Goal: Information Seeking & Learning: Learn about a topic

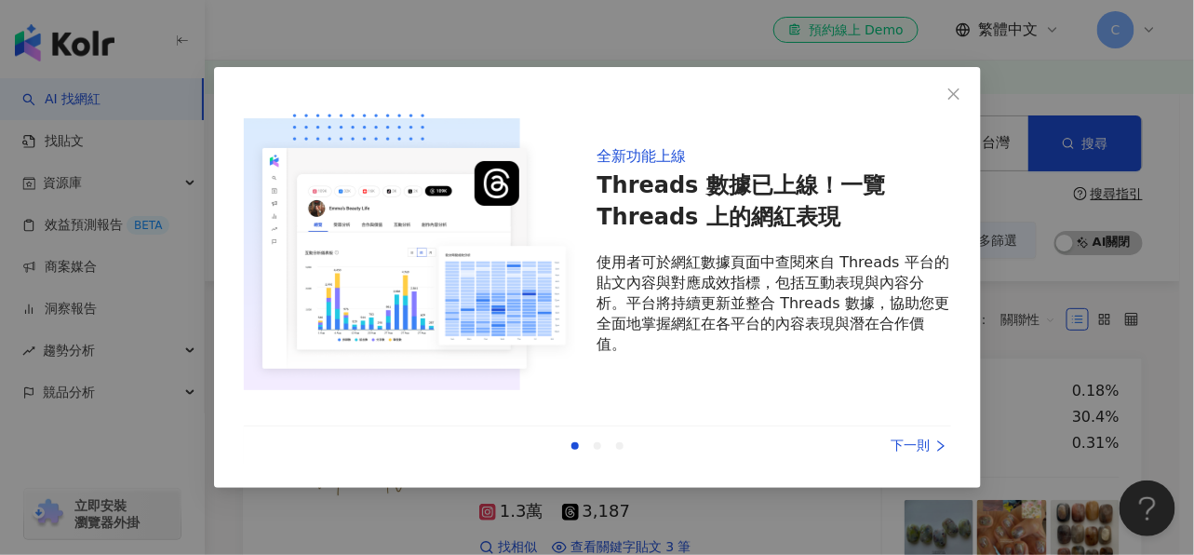
click at [920, 450] on div "下一則" at bounding box center [882, 446] width 140 height 20
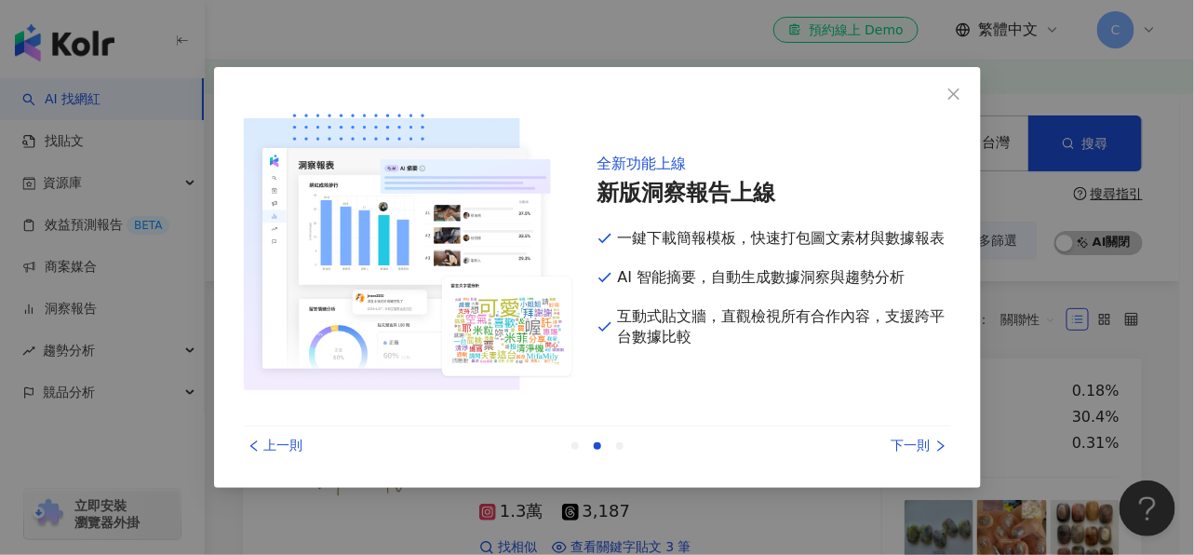
click at [920, 450] on div "下一則" at bounding box center [882, 446] width 140 height 20
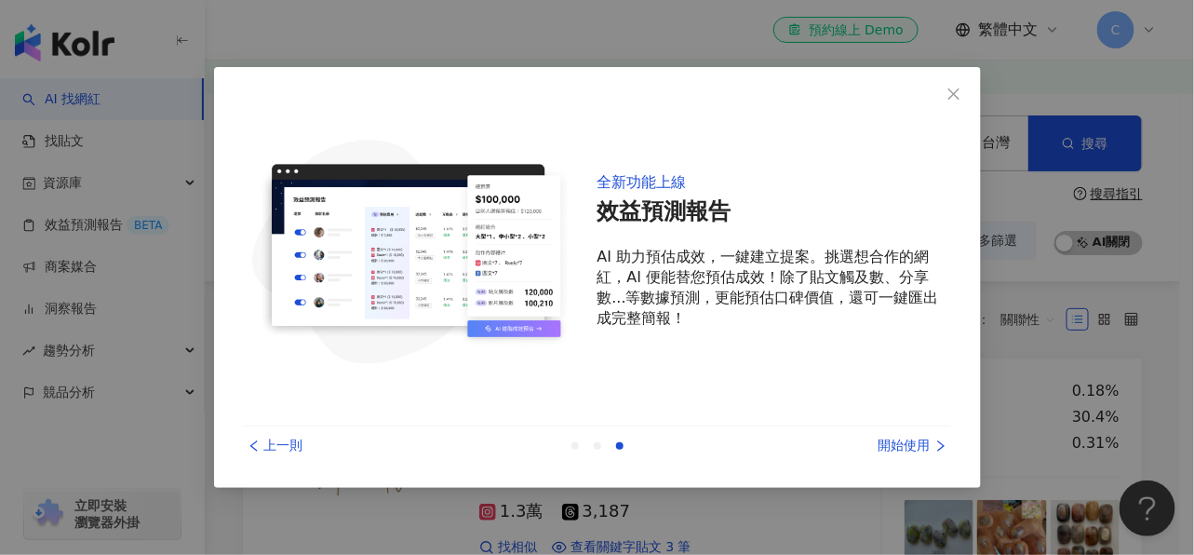
click at [920, 450] on div "開始使用" at bounding box center [882, 446] width 140 height 20
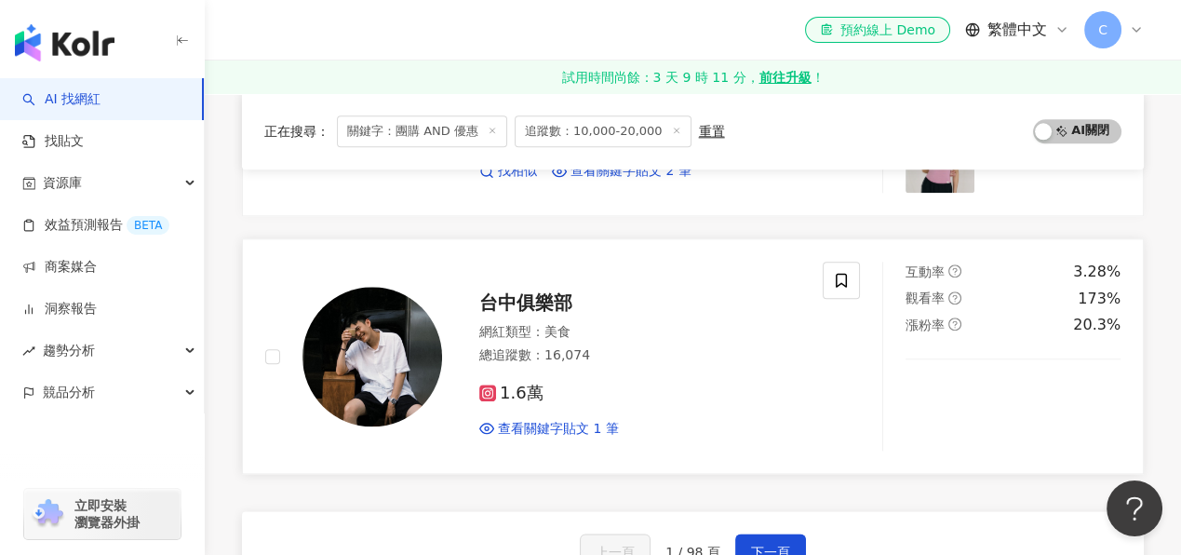
scroll to position [2979, 0]
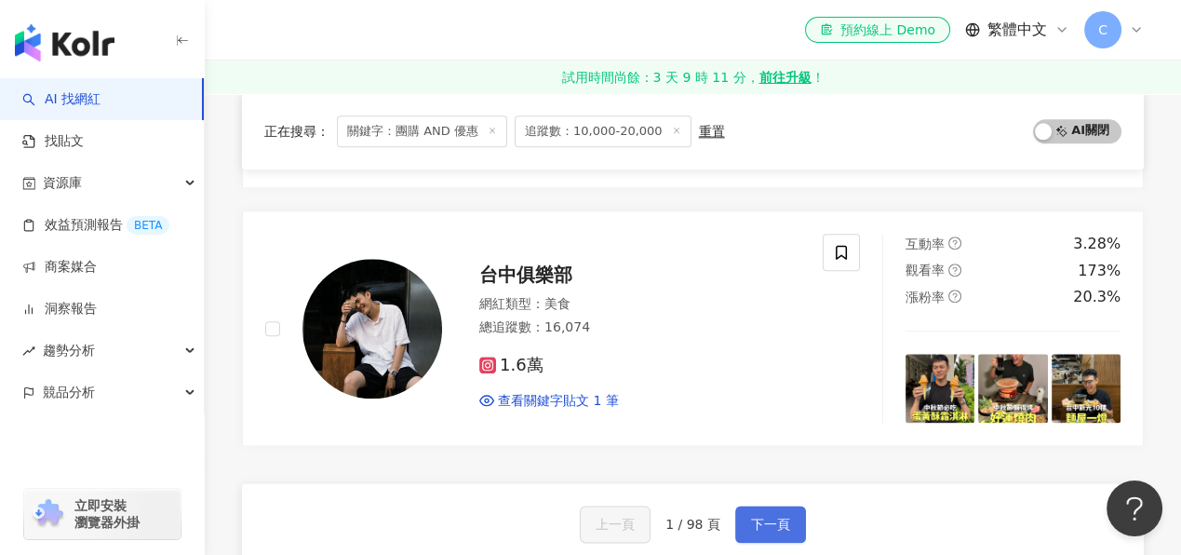
click at [754, 517] on span "下一頁" at bounding box center [770, 524] width 39 height 15
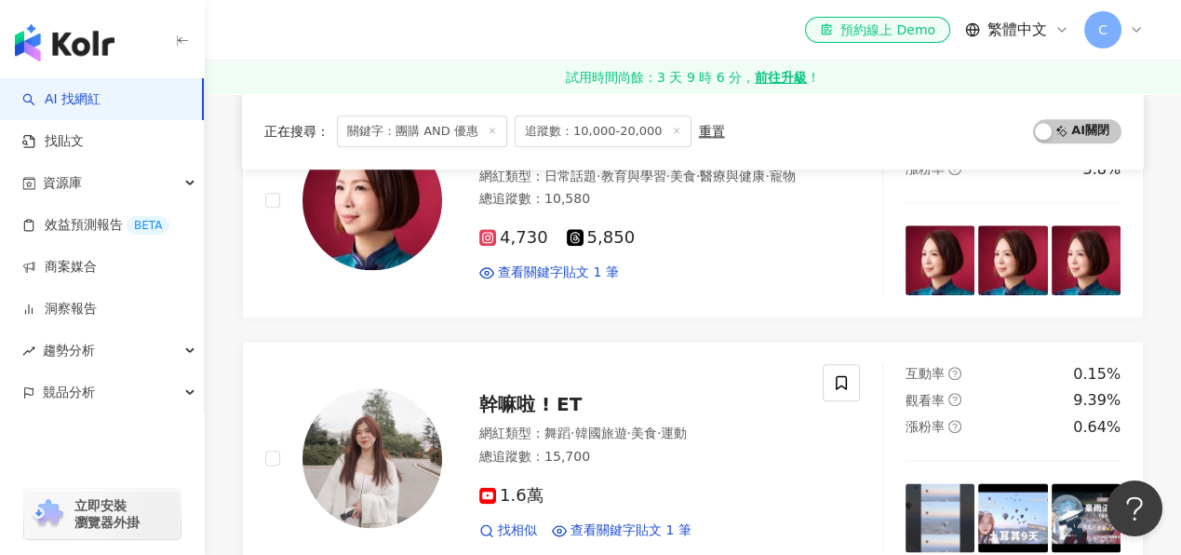
scroll to position [3121, 0]
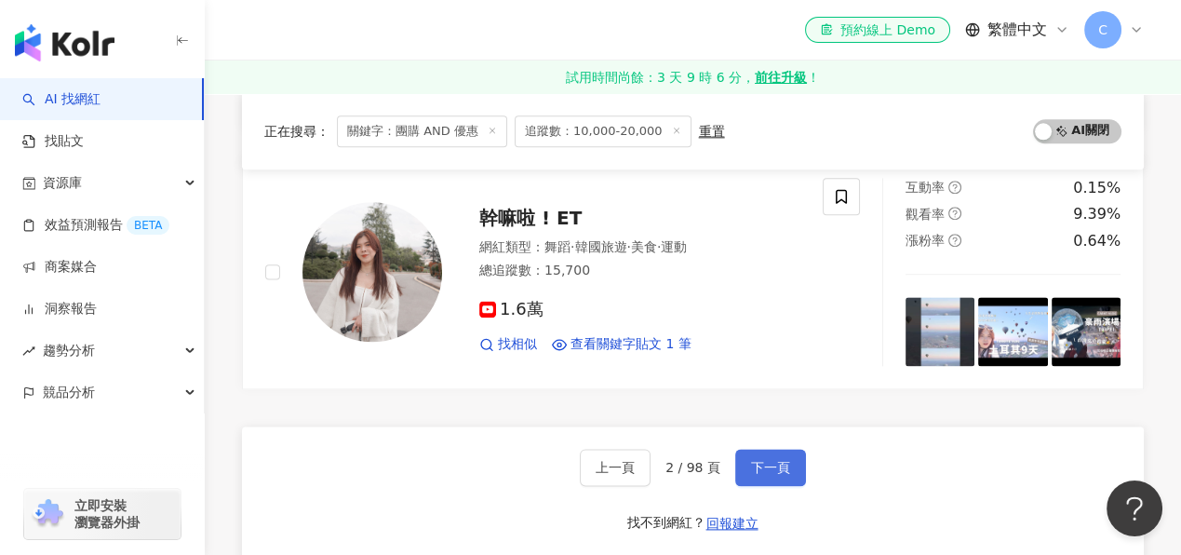
click at [760, 460] on span "下一頁" at bounding box center [770, 467] width 39 height 15
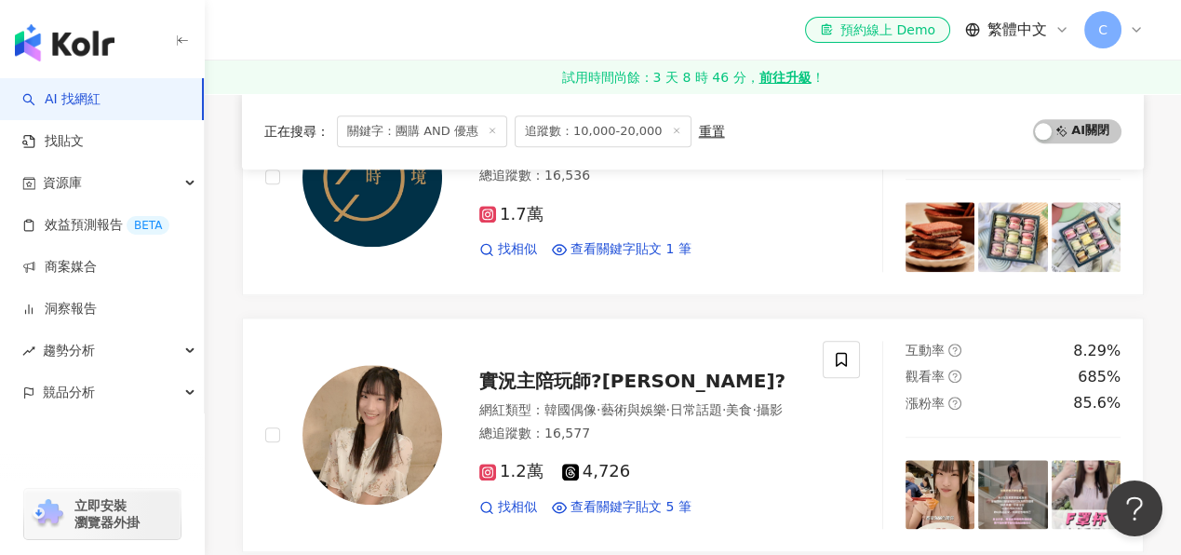
scroll to position [3170, 0]
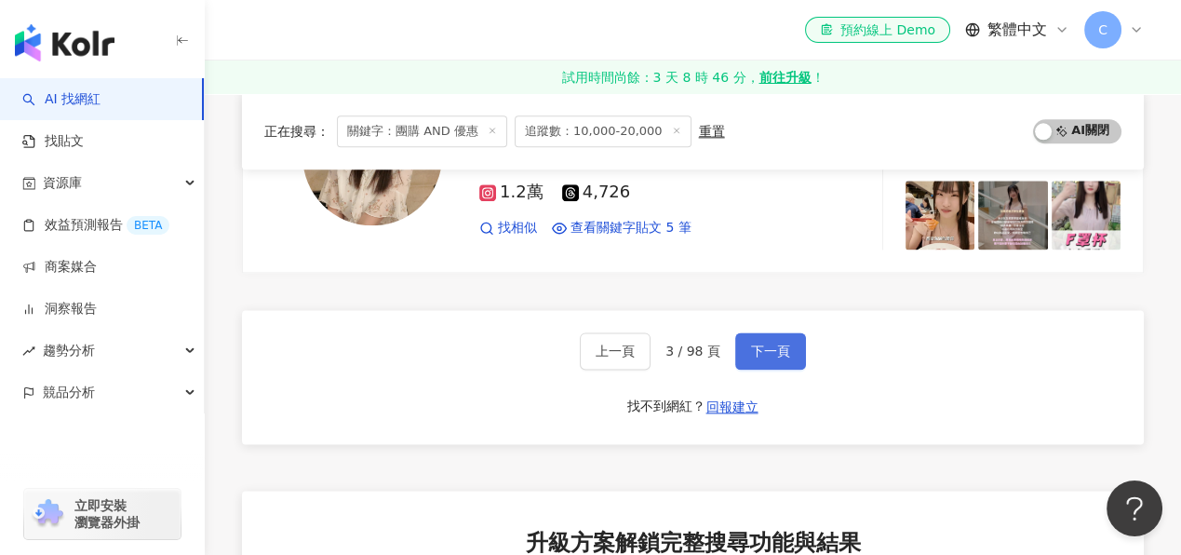
click at [773, 343] on span "下一頁" at bounding box center [770, 350] width 39 height 15
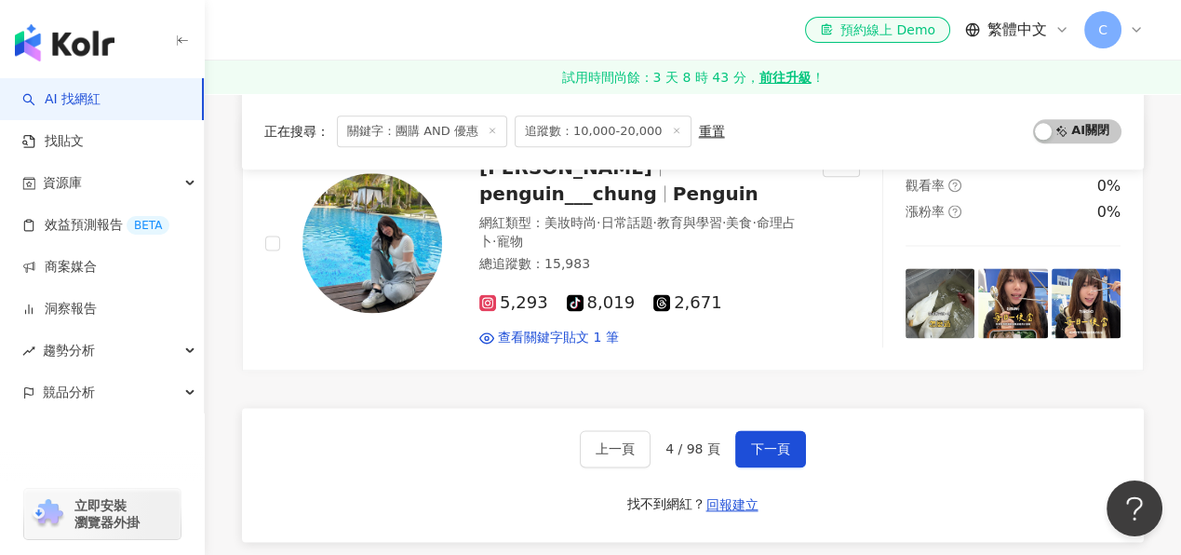
scroll to position [3392, 0]
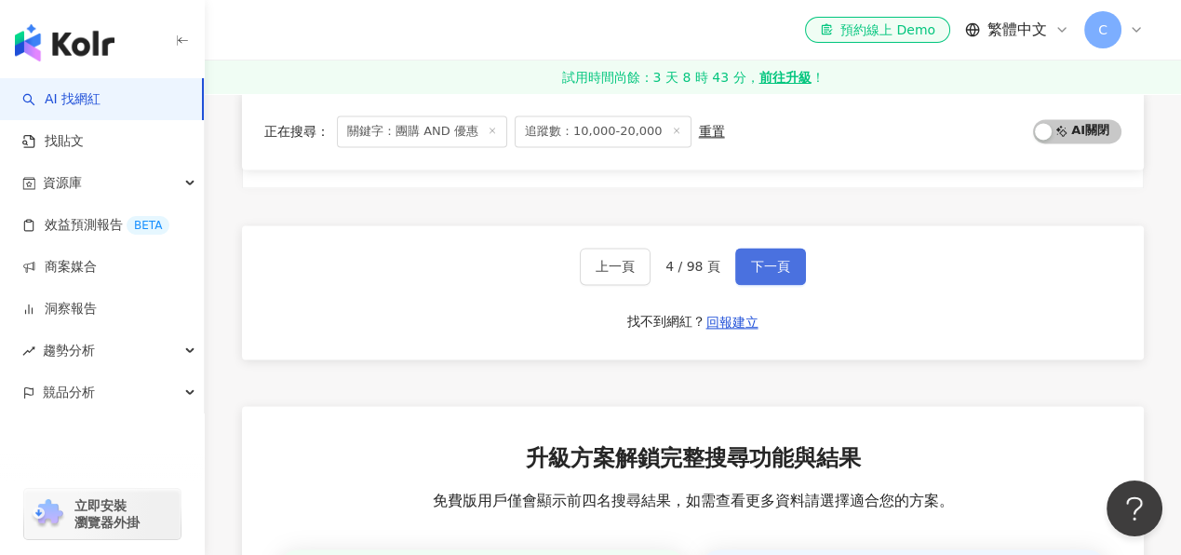
click at [771, 259] on span "下一頁" at bounding box center [770, 266] width 39 height 15
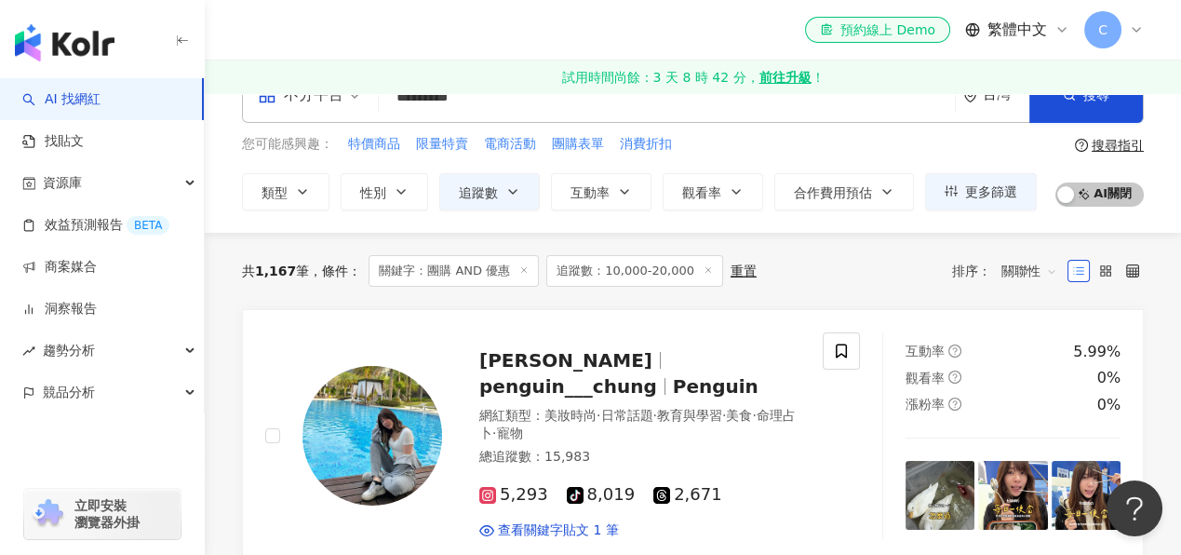
scroll to position [0, 0]
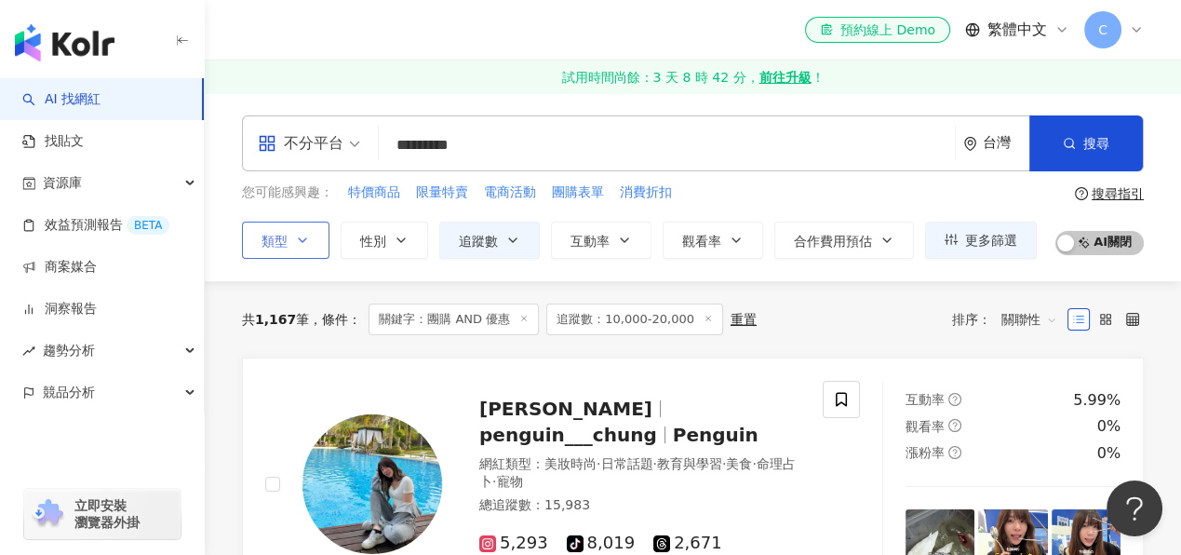
click at [296, 248] on button "類型" at bounding box center [285, 240] width 87 height 37
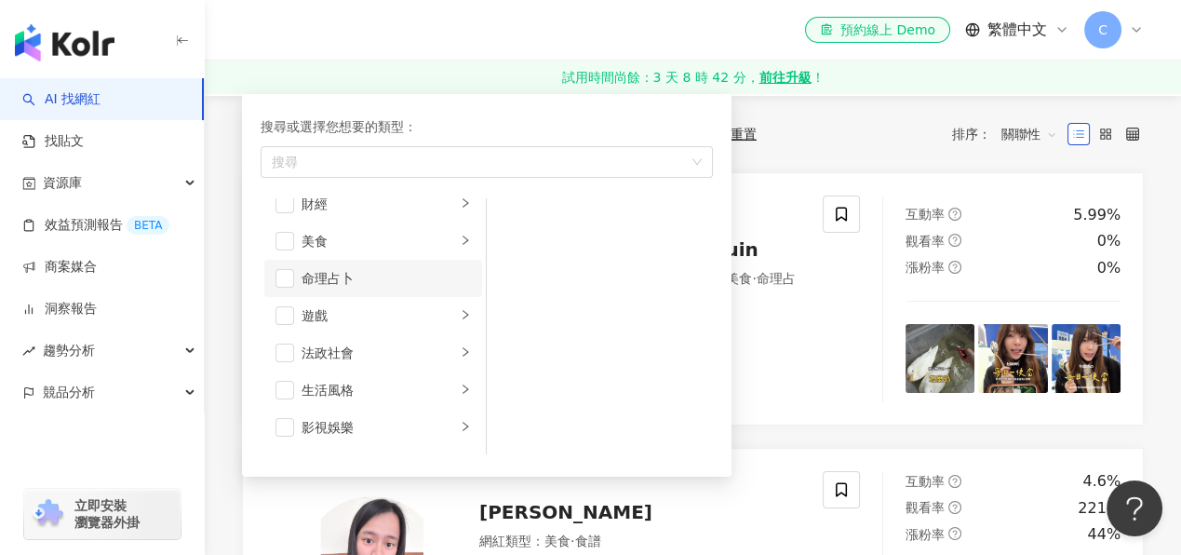
scroll to position [278, 0]
click at [289, 270] on span "button" at bounding box center [285, 277] width 19 height 19
click at [439, 274] on div "遊戲" at bounding box center [379, 277] width 155 height 20
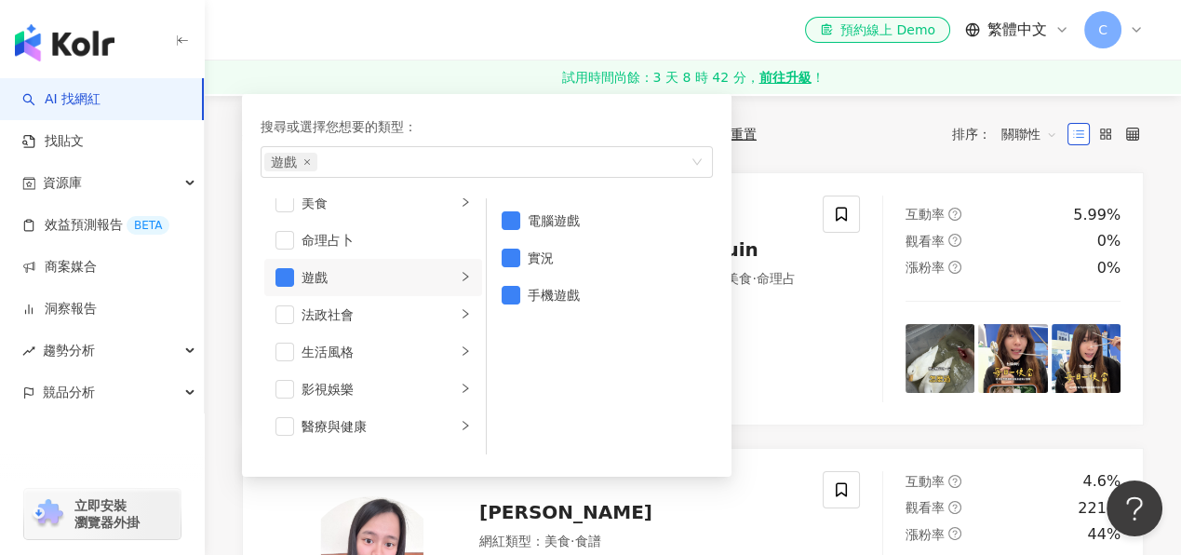
click at [439, 274] on div "遊戲" at bounding box center [379, 277] width 155 height 20
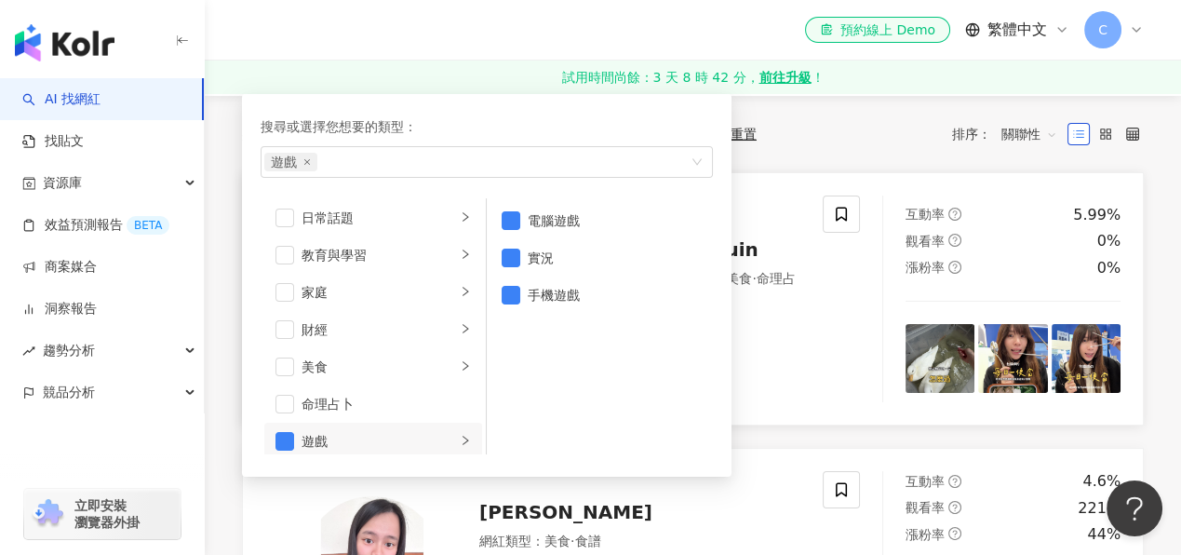
scroll to position [0, 0]
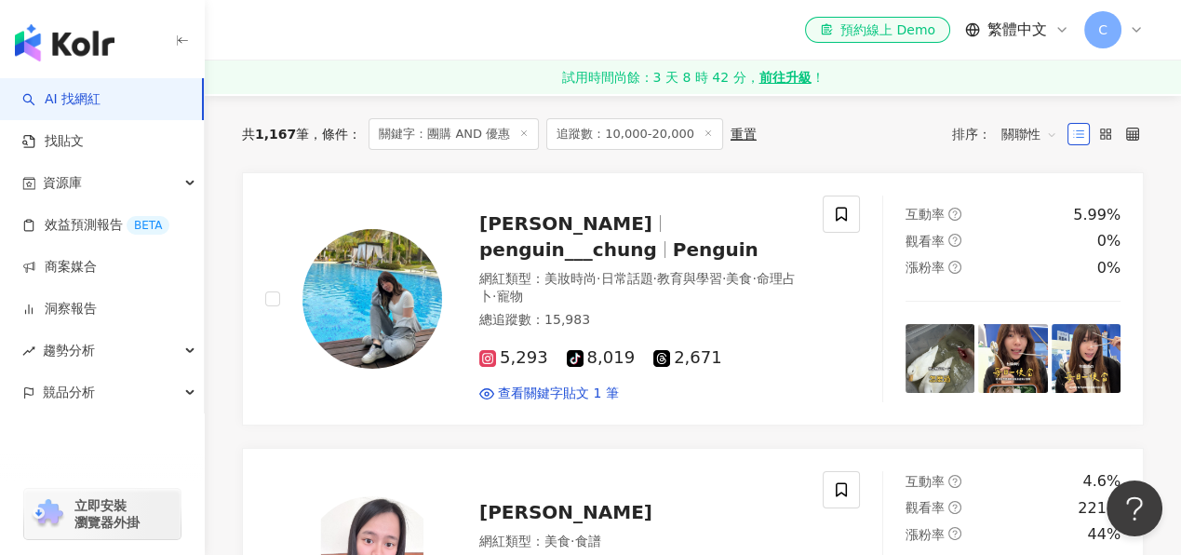
click at [815, 150] on div "共 1,167 筆 條件 ： 關鍵字：團購 AND 優惠 追蹤數：10,000-20,000 重置 排序： 關聯性" at bounding box center [693, 134] width 902 height 76
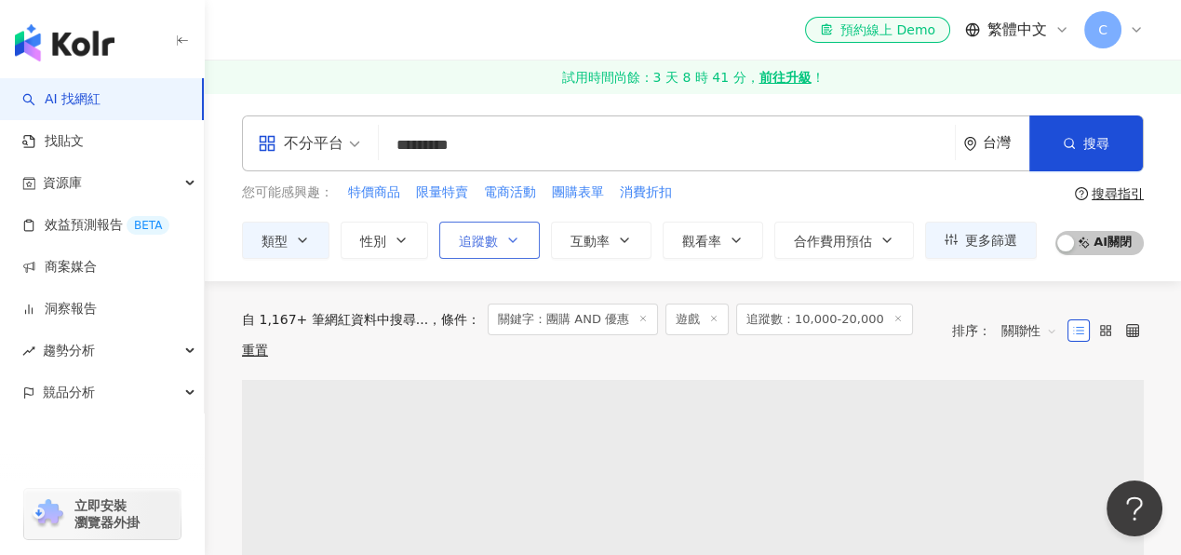
click at [497, 243] on button "追蹤數" at bounding box center [489, 240] width 101 height 37
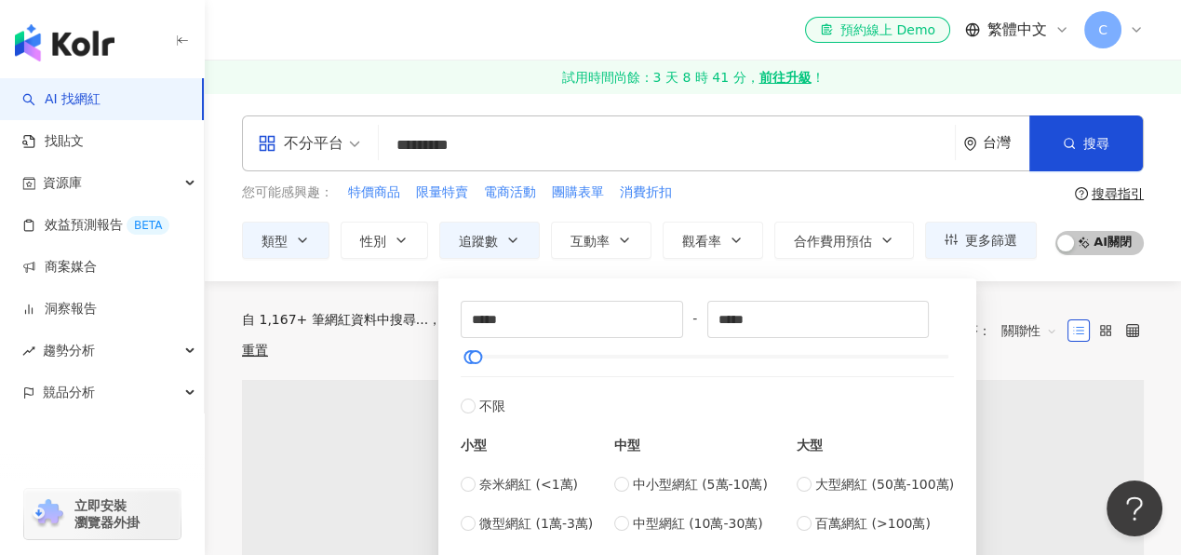
click at [756, 202] on div "您可能感興趣： 特價商品 限量特賣 電商活動 團購表單 消費折扣 類型 性別 追蹤數 互動率 觀看率 合作費用預估 更多篩選 ***** - ***** 不限…" at bounding box center [639, 220] width 795 height 76
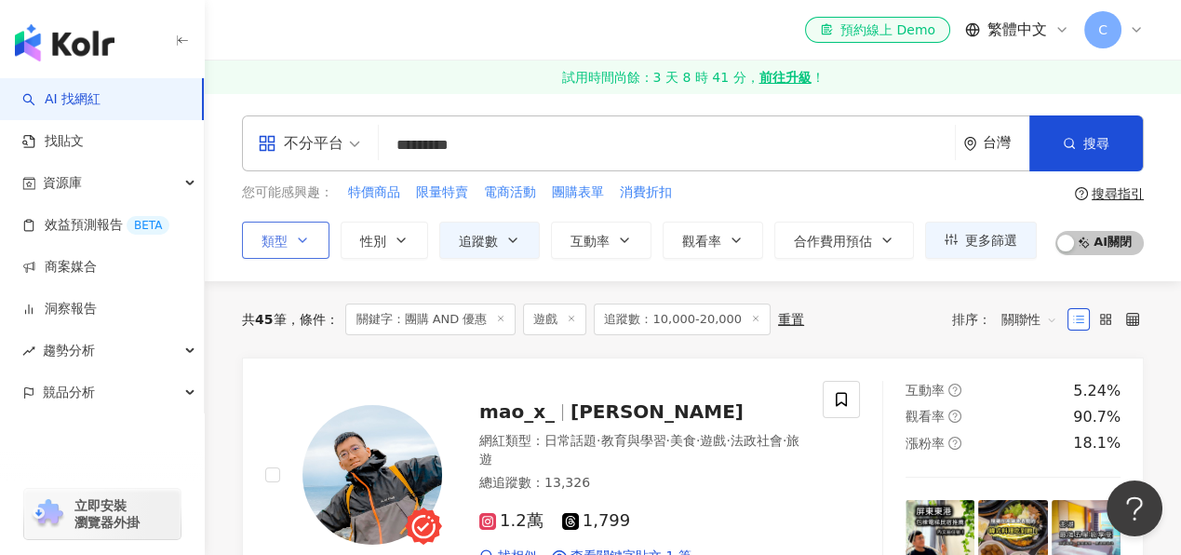
click at [304, 235] on icon "button" at bounding box center [302, 240] width 15 height 15
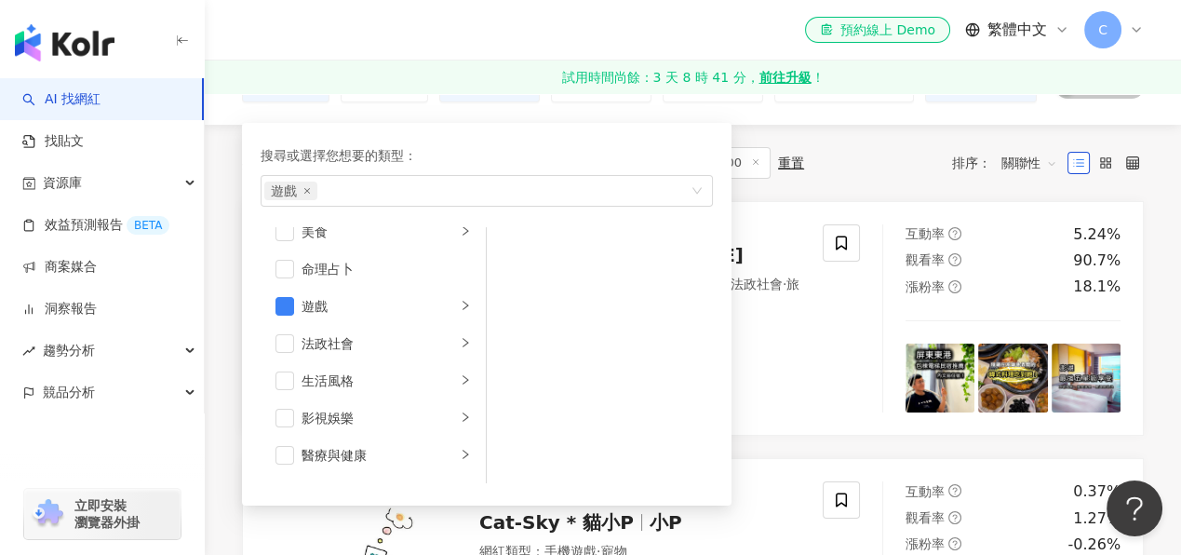
scroll to position [185, 0]
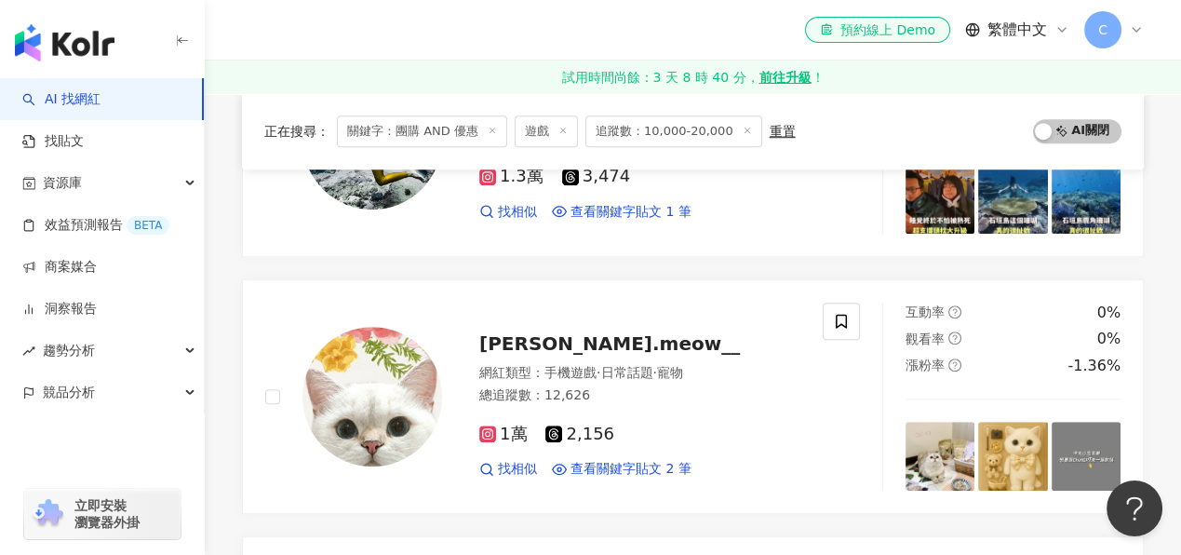
scroll to position [1582, 0]
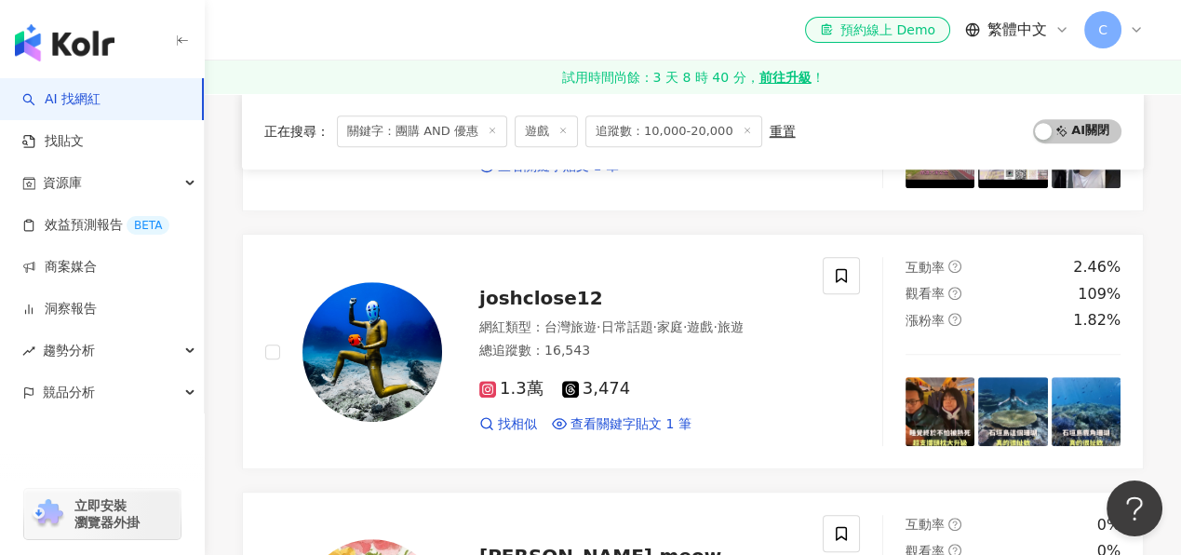
scroll to position [1396, 0]
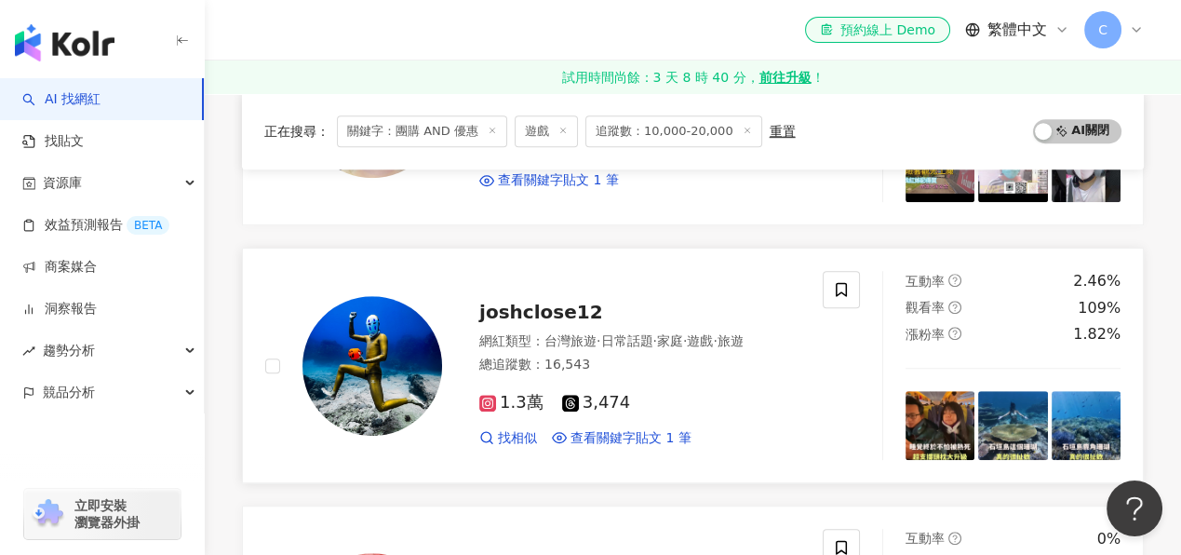
click at [265, 432] on div at bounding box center [353, 365] width 177 height 189
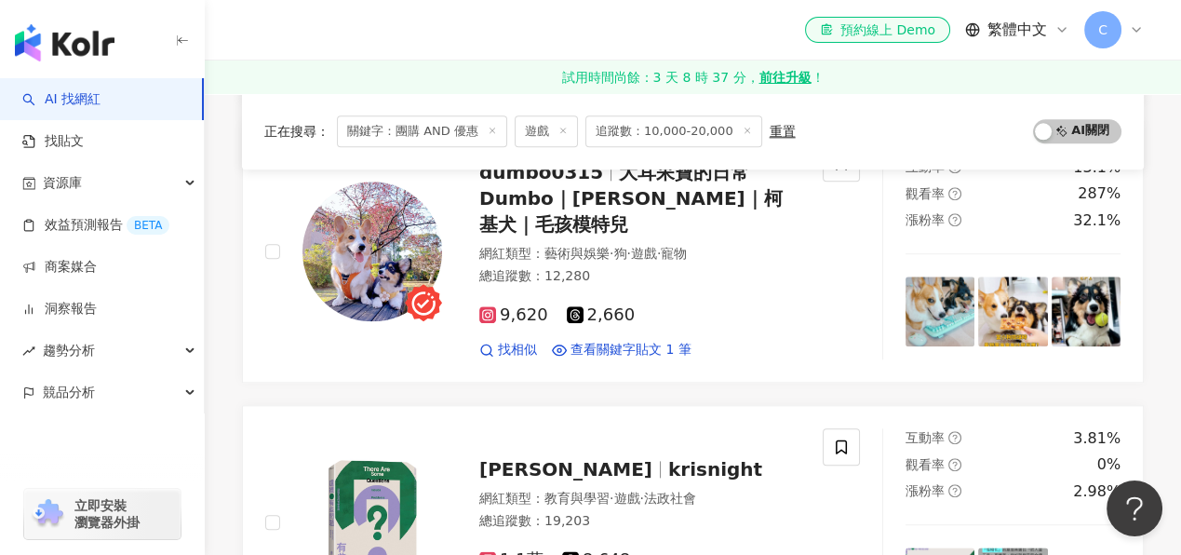
scroll to position [2979, 0]
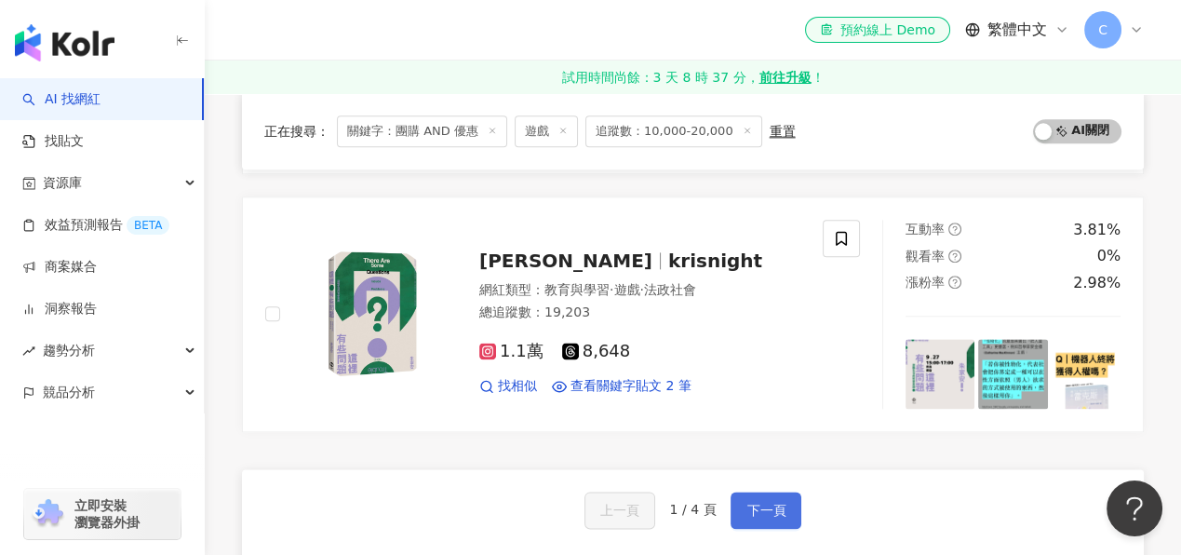
click at [760, 491] on button "下一頁" at bounding box center [766, 509] width 71 height 37
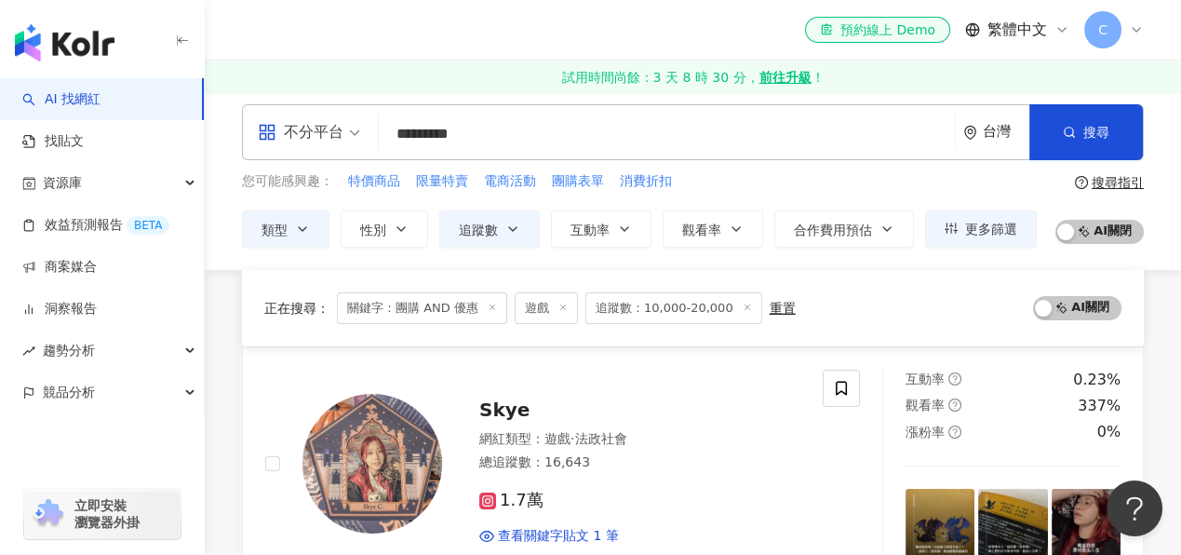
scroll to position [0, 0]
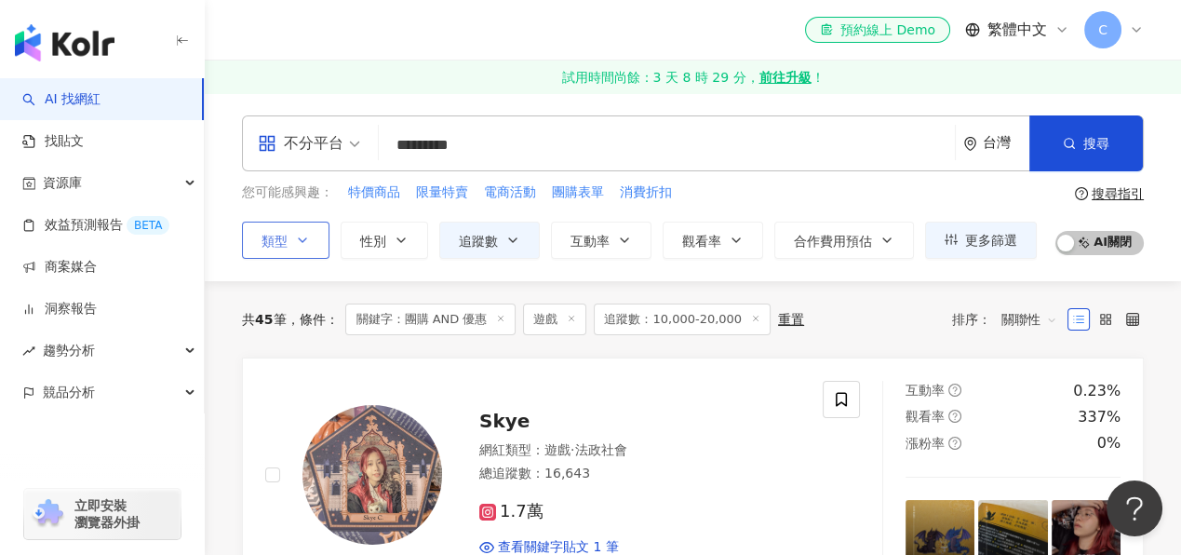
click at [297, 240] on icon "button" at bounding box center [302, 240] width 15 height 15
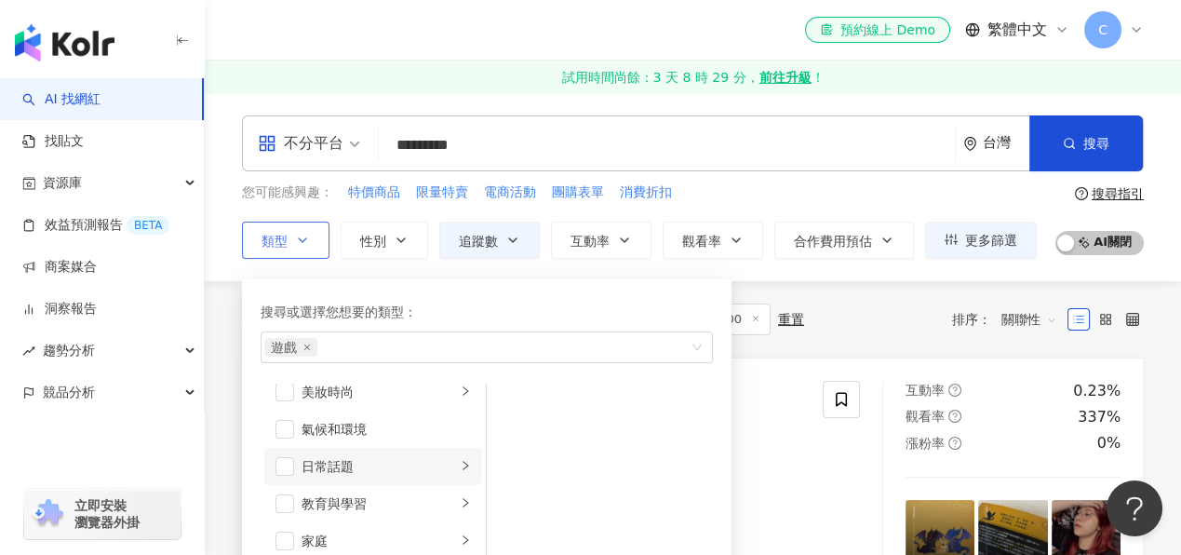
scroll to position [93, 0]
click at [313, 345] on span "遊戲" at bounding box center [290, 347] width 53 height 19
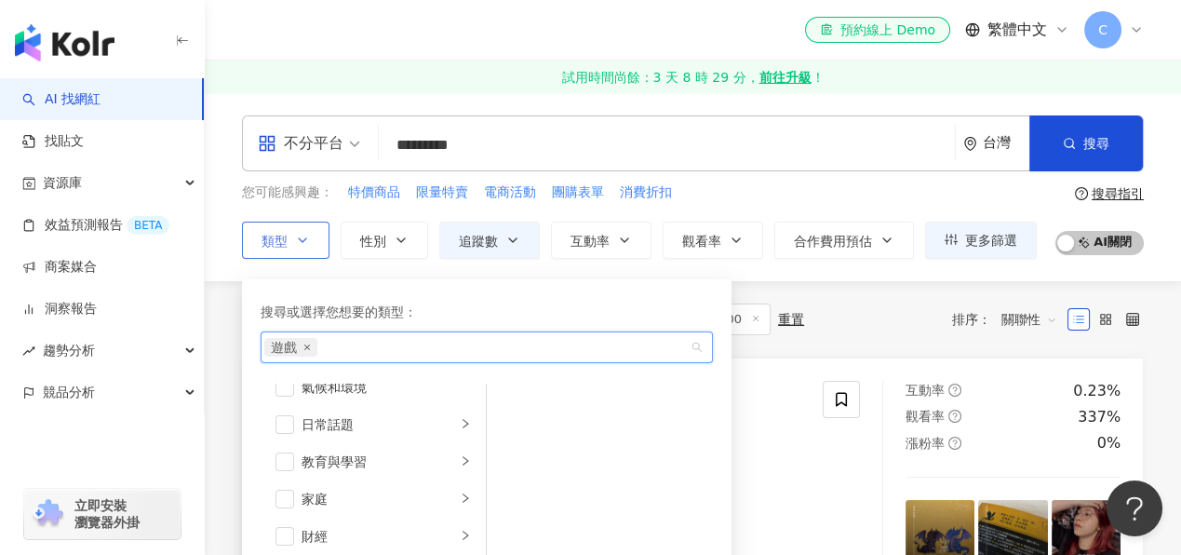
click at [308, 347] on icon "close" at bounding box center [306, 346] width 7 height 7
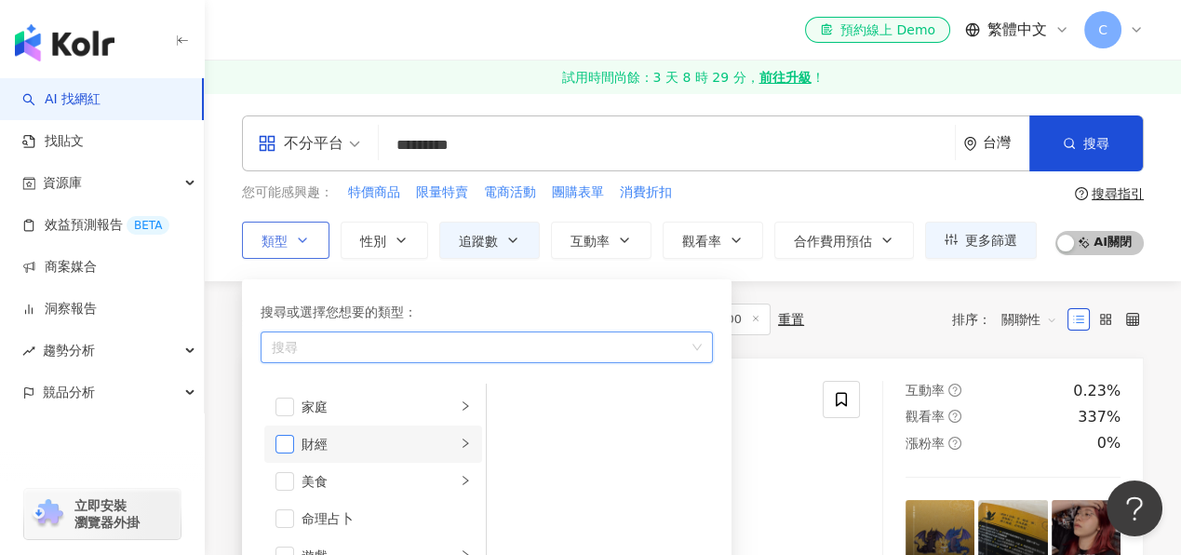
click at [291, 442] on span "button" at bounding box center [285, 444] width 19 height 19
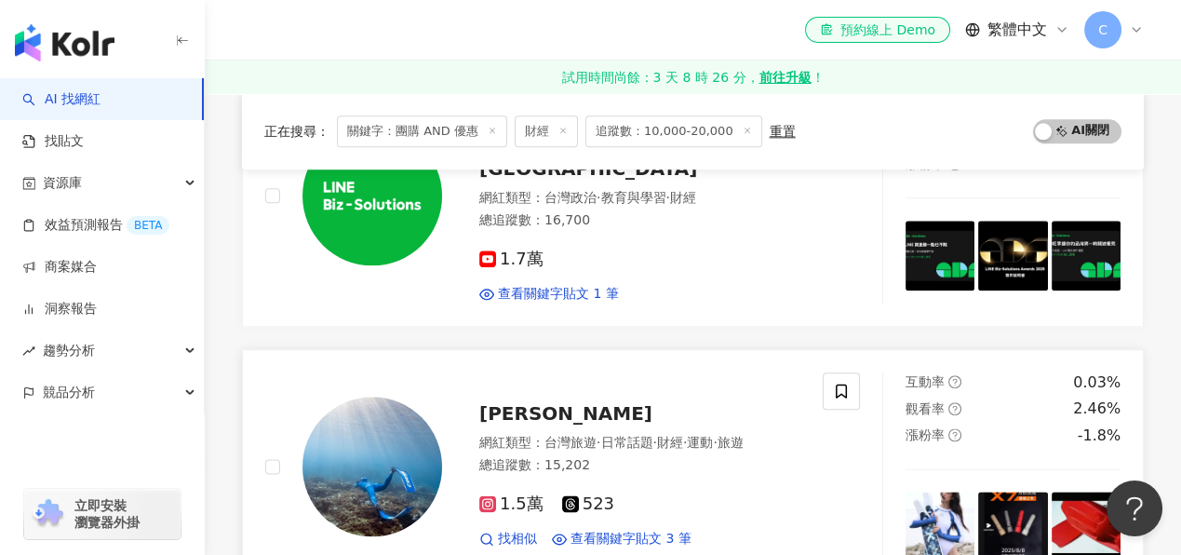
scroll to position [3351, 0]
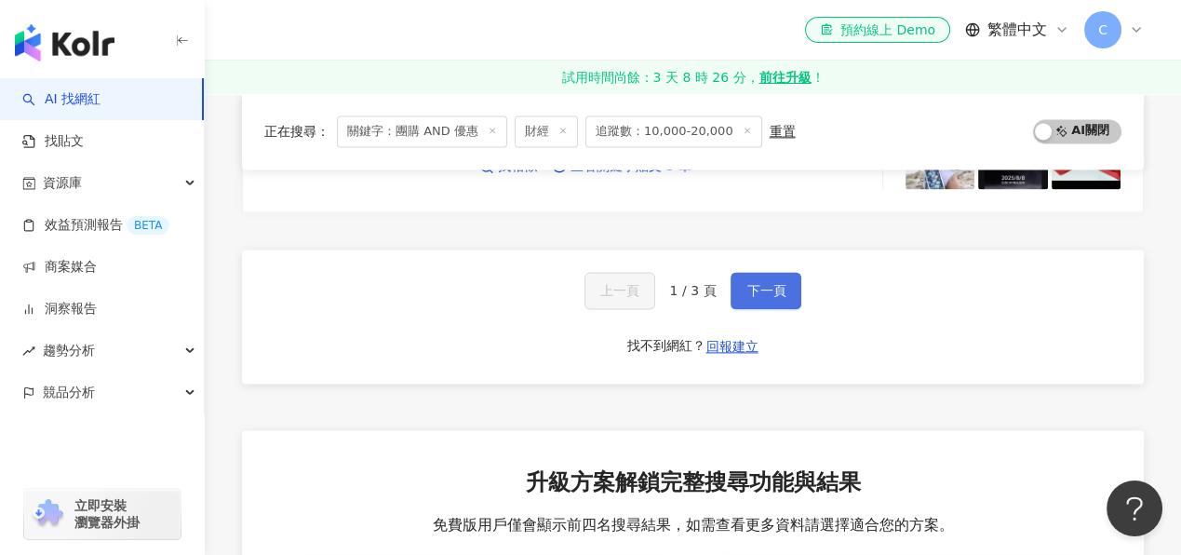
click at [771, 283] on span "下一頁" at bounding box center [765, 290] width 39 height 15
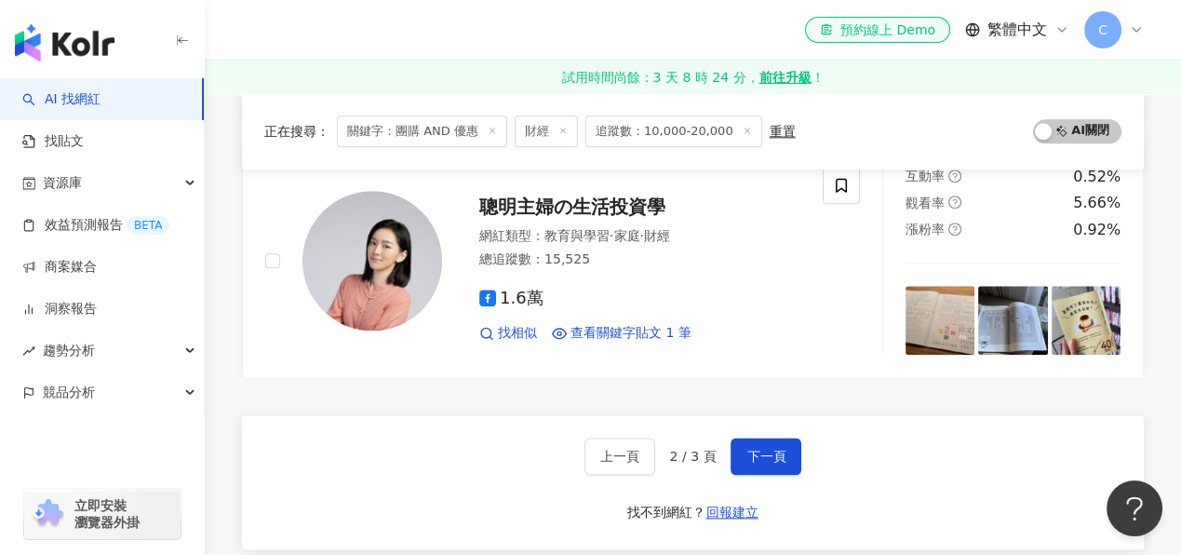
scroll to position [3090, 0]
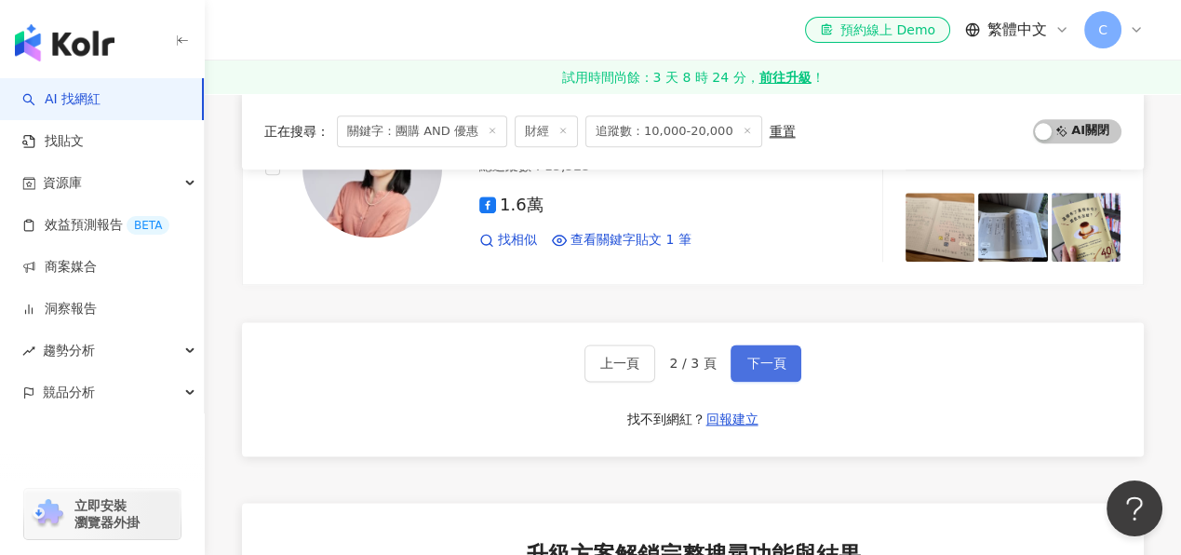
click at [769, 356] on span "下一頁" at bounding box center [765, 363] width 39 height 15
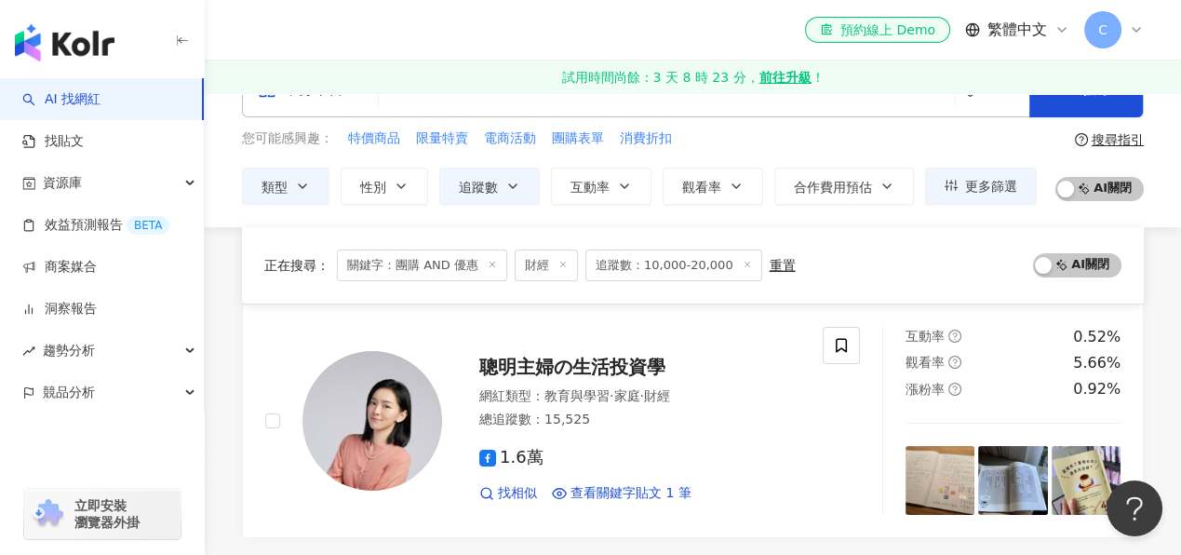
scroll to position [0, 0]
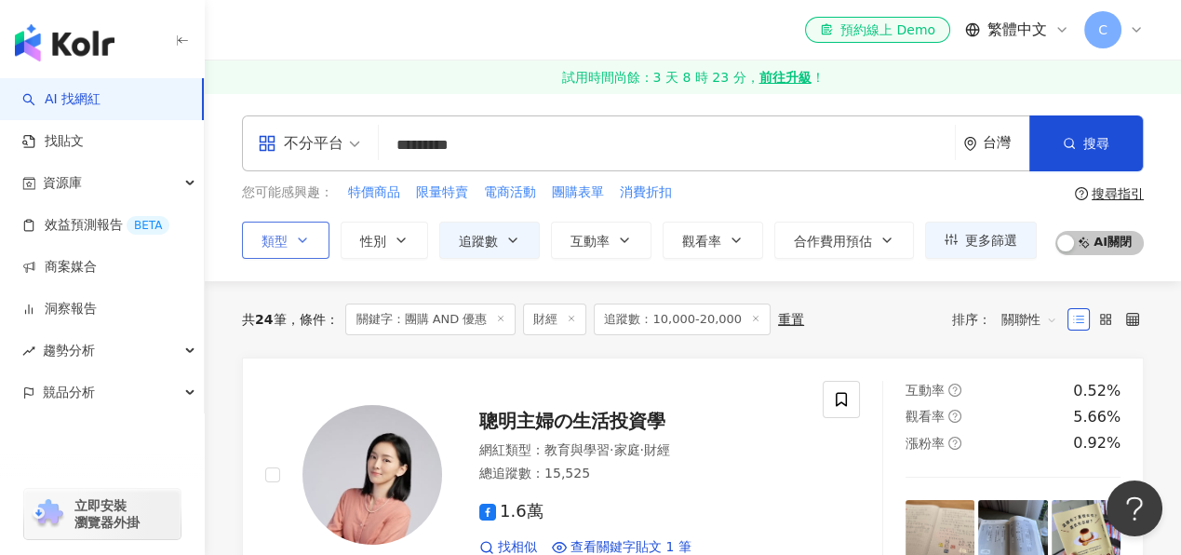
click at [301, 244] on icon "button" at bounding box center [302, 240] width 15 height 15
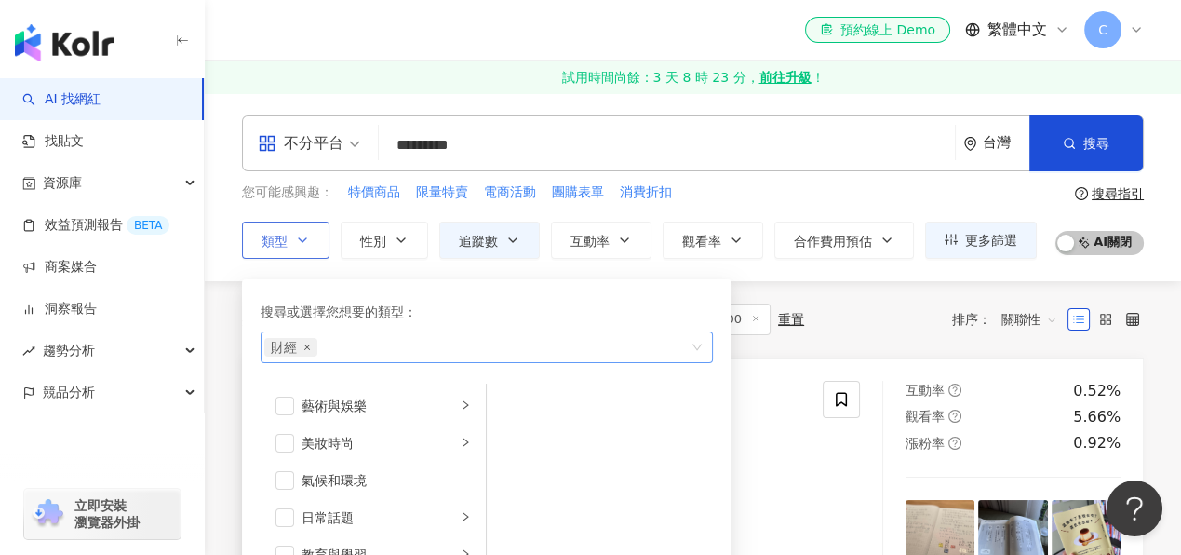
click at [306, 345] on icon "close" at bounding box center [307, 347] width 6 height 6
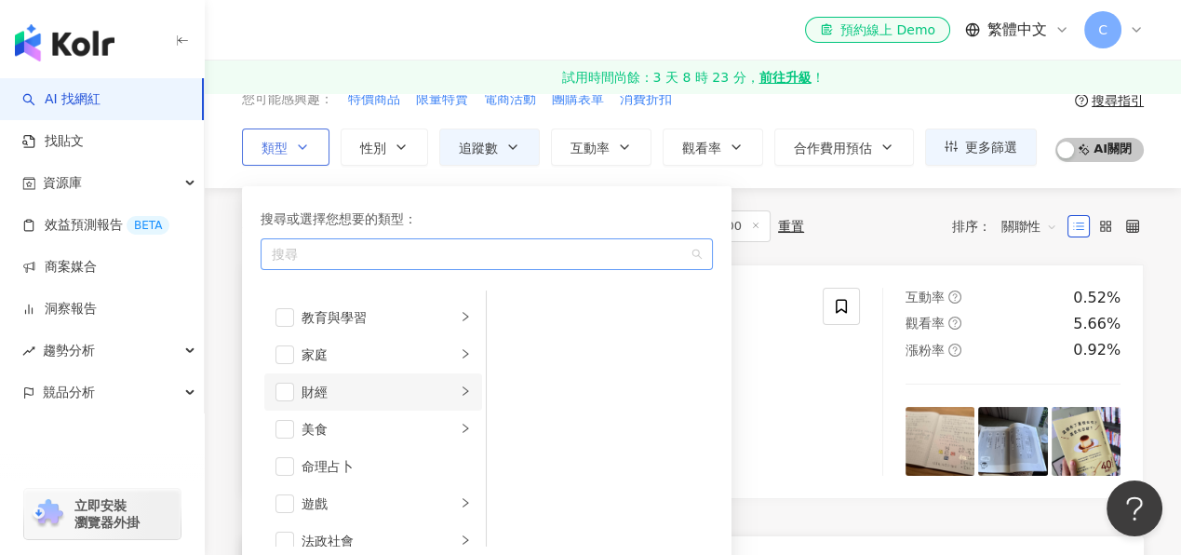
scroll to position [185, 0]
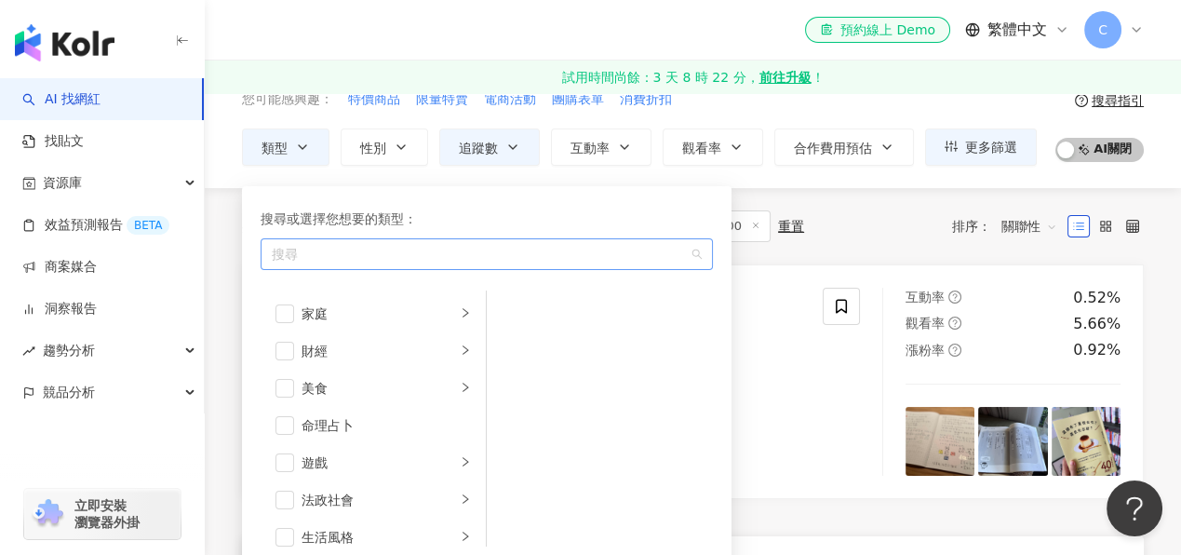
click at [891, 518] on div "聰明主婦の生活投資學 網紅類型 ： 教育與學習 · 家庭 · 財經 總追蹤數 ： 15,525 1.6萬 找相似 查看關鍵字貼文 1 筆 互動率 0.52% …" at bounding box center [693, 490] width 902 height 453
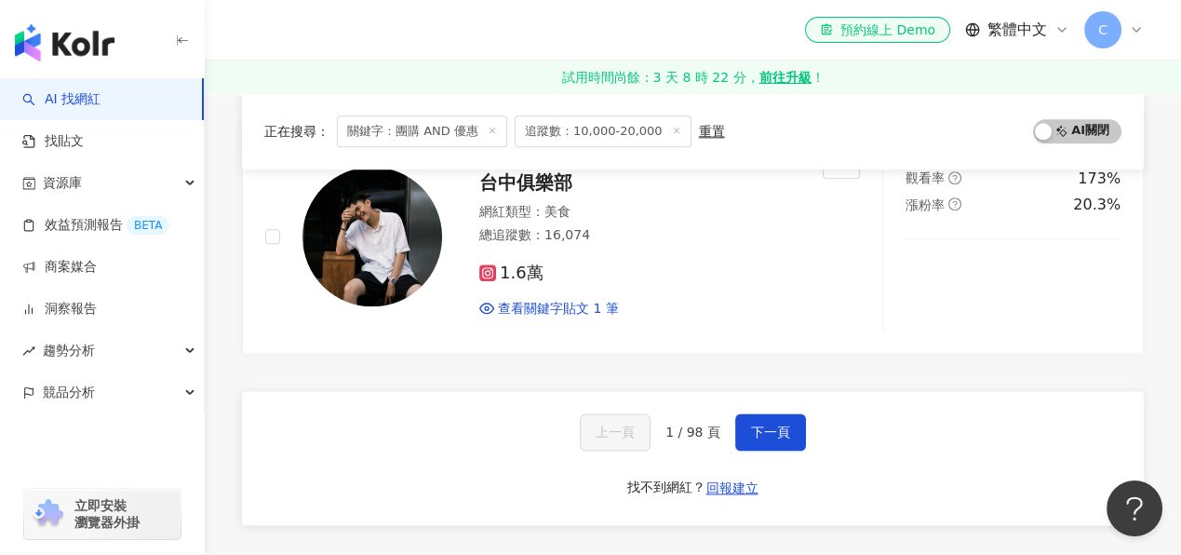
scroll to position [3164, 0]
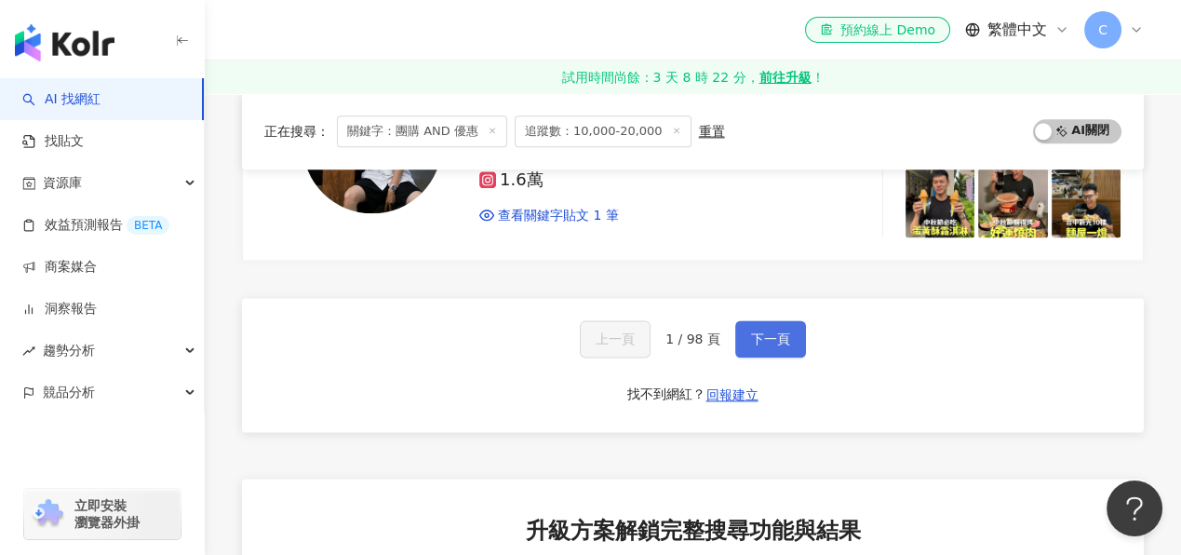
click at [769, 332] on span "下一頁" at bounding box center [770, 338] width 39 height 15
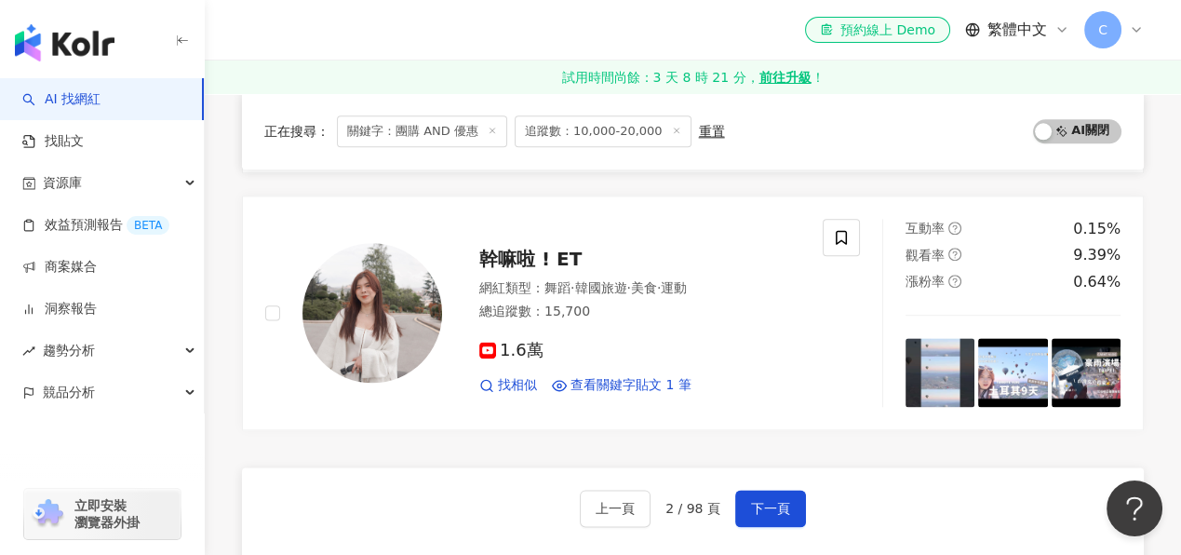
scroll to position [3110, 0]
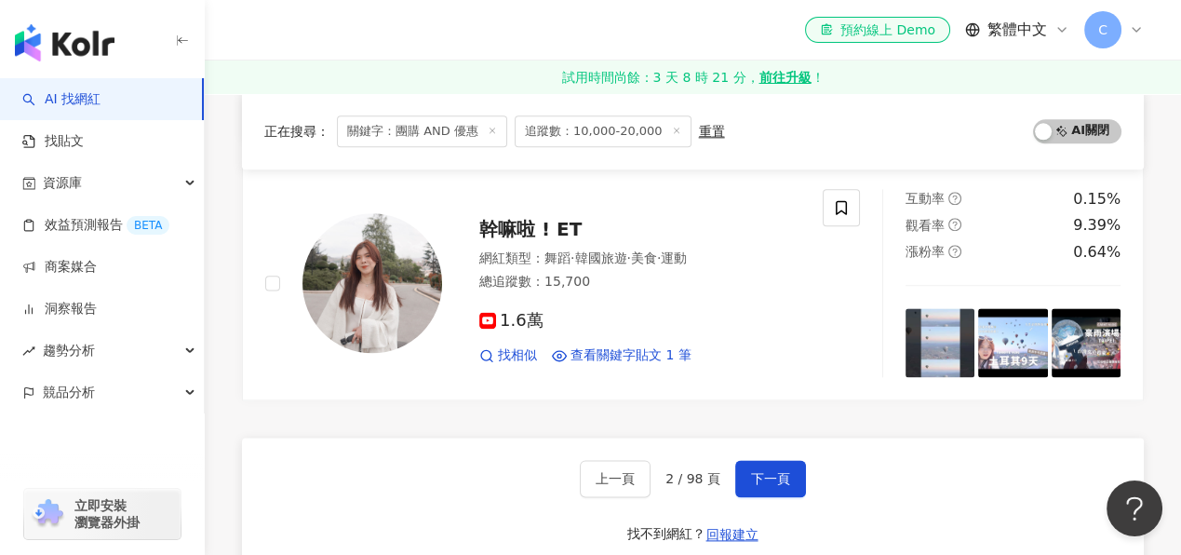
click at [774, 437] on div "上一頁 2 / 98 頁 下一頁 找不到網紅？ 回報建立" at bounding box center [693, 504] width 902 height 134
click at [772, 471] on span "下一頁" at bounding box center [770, 478] width 39 height 15
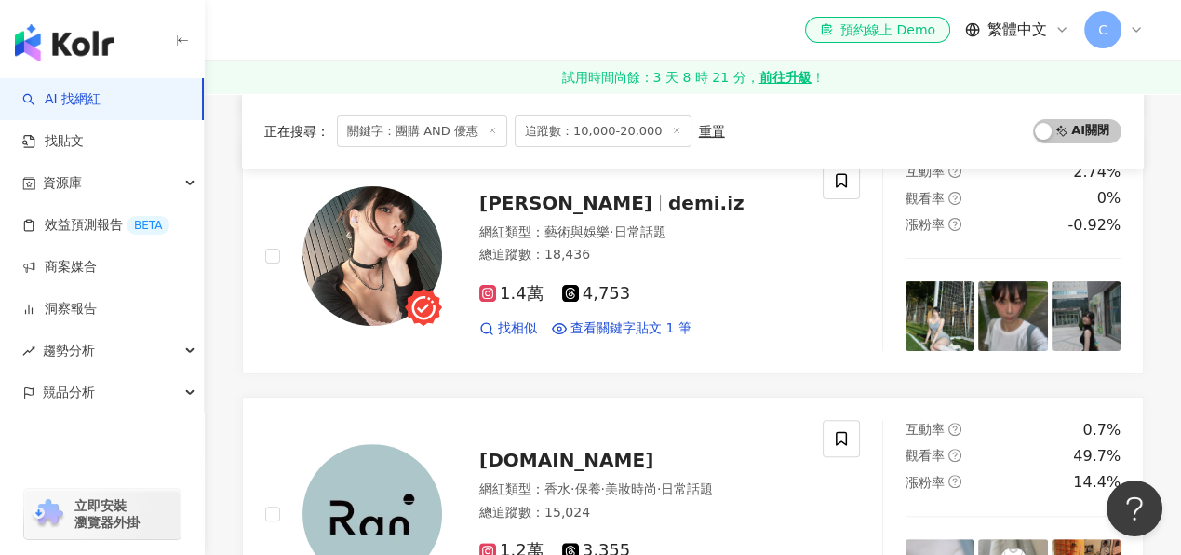
scroll to position [843, 0]
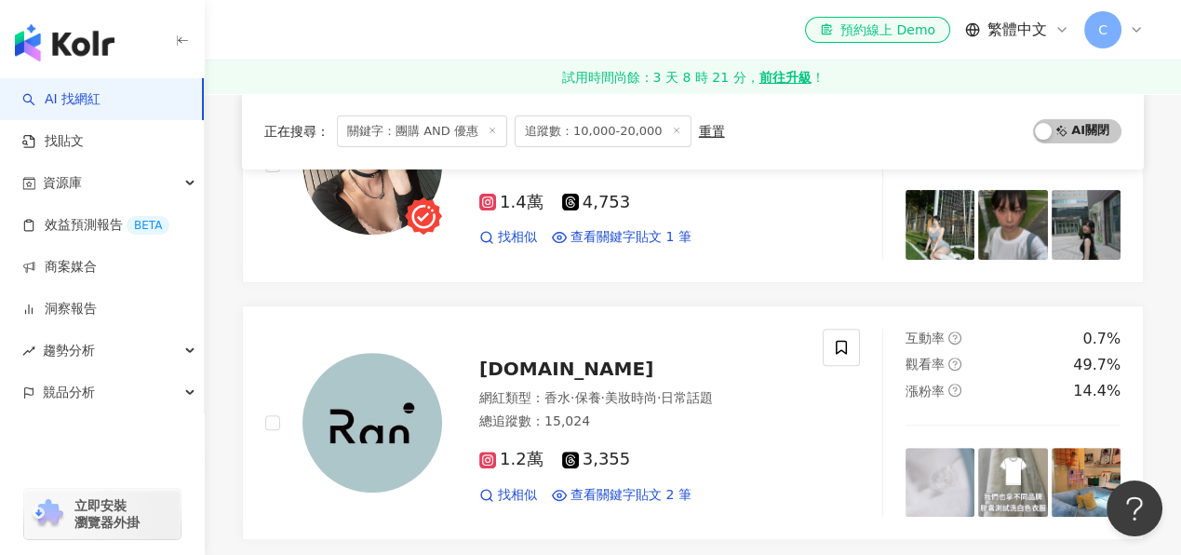
click at [398, 123] on span "關鍵字：團購 AND 優惠" at bounding box center [422, 131] width 170 height 32
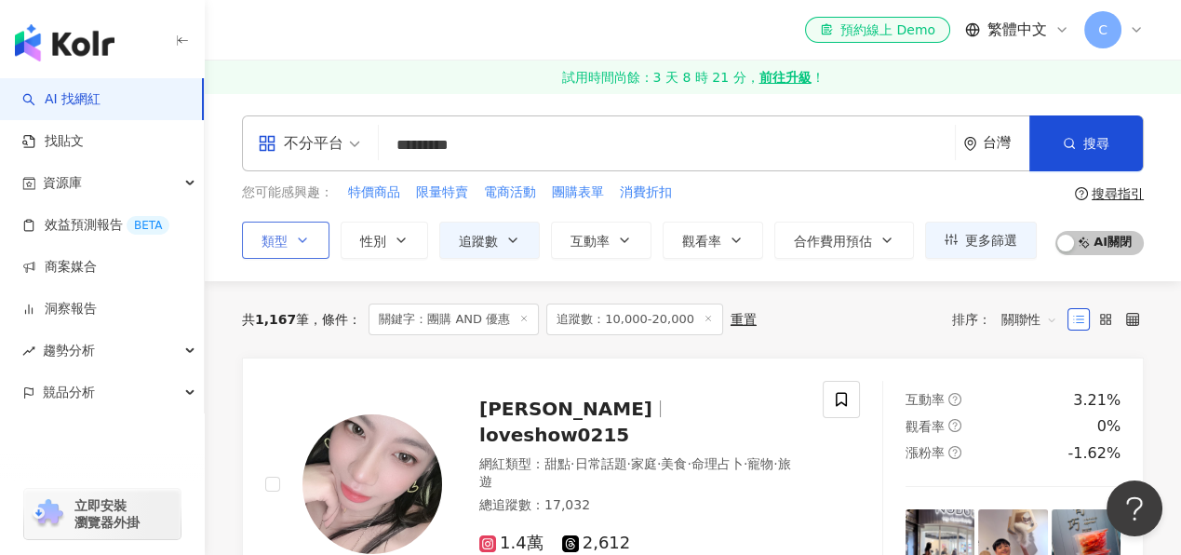
click at [286, 236] on span "類型" at bounding box center [275, 241] width 26 height 15
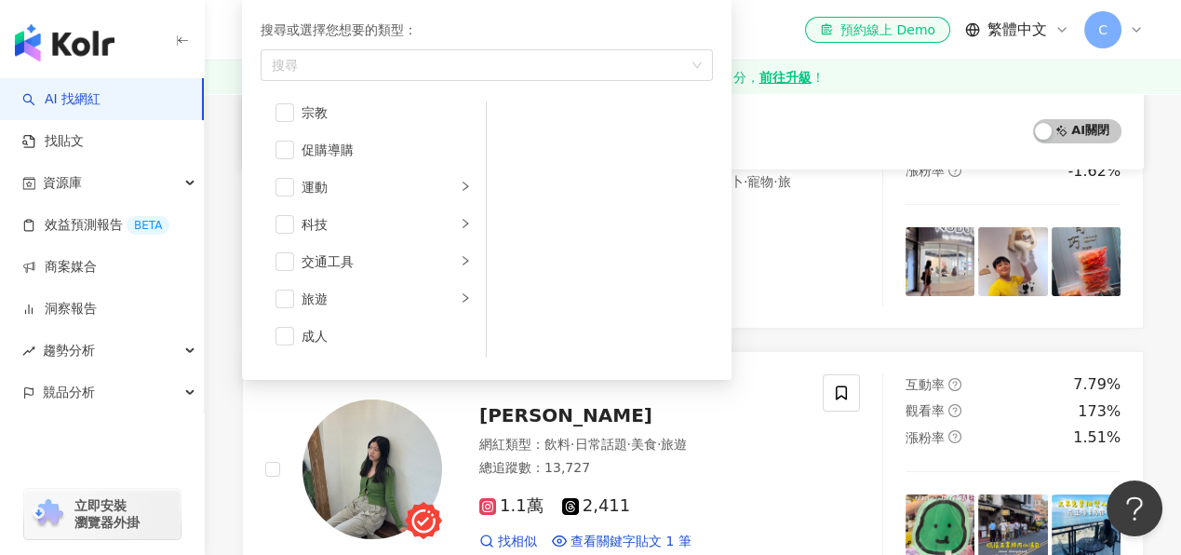
scroll to position [278, 0]
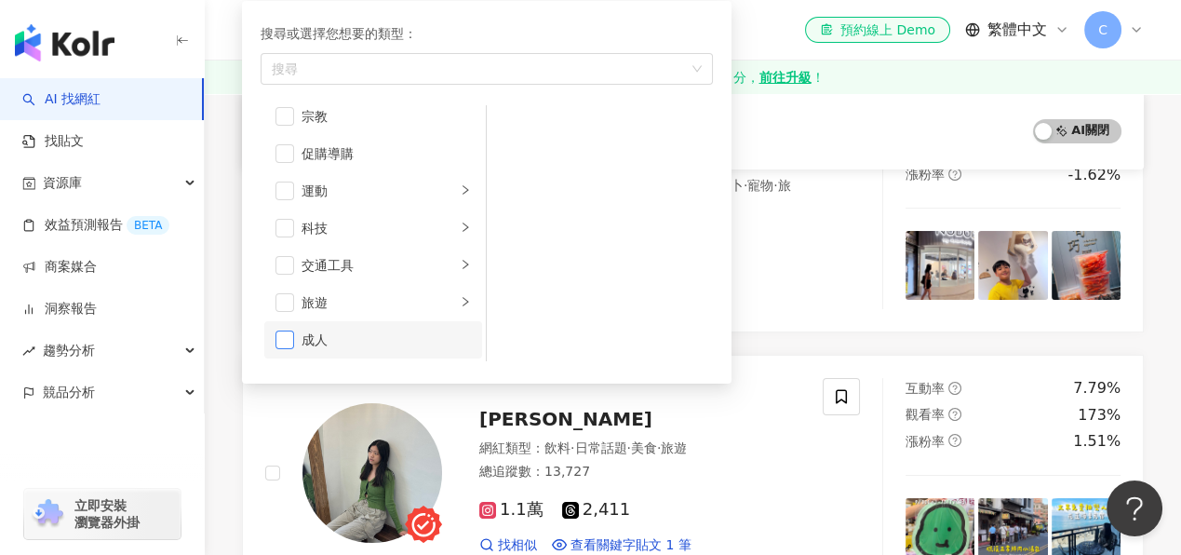
click at [284, 338] on span "button" at bounding box center [285, 339] width 19 height 19
click at [277, 342] on span "button" at bounding box center [285, 339] width 19 height 19
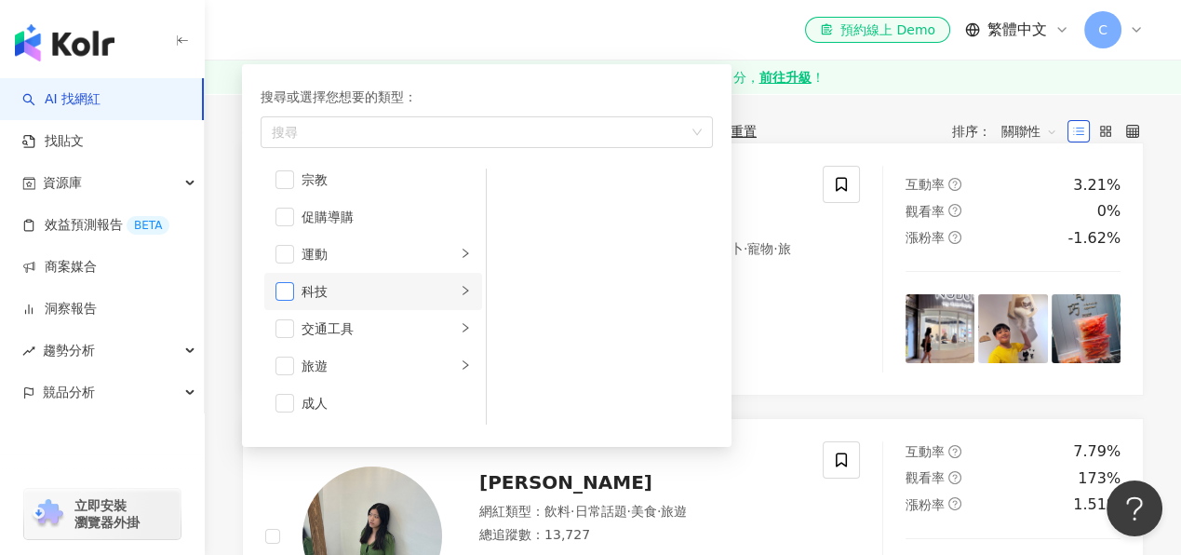
scroll to position [185, 0]
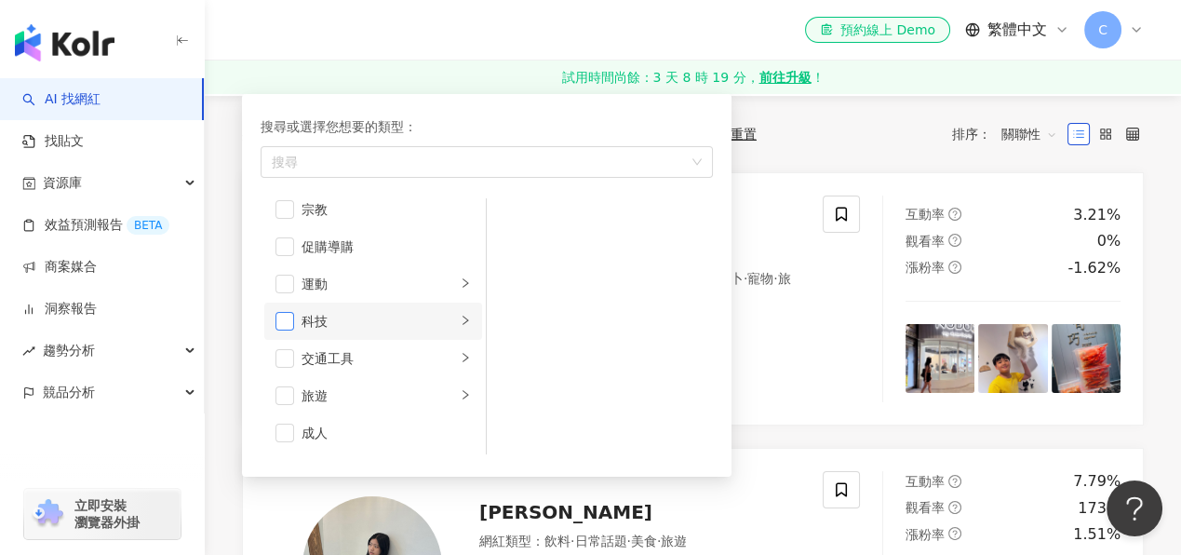
click at [286, 322] on span "button" at bounding box center [285, 321] width 19 height 19
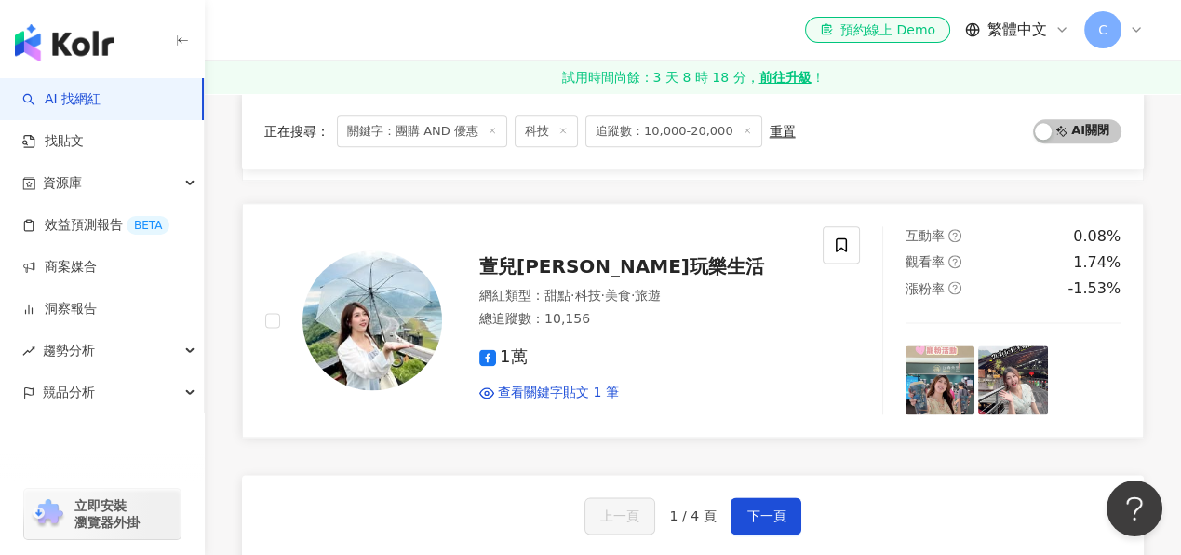
scroll to position [3351, 0]
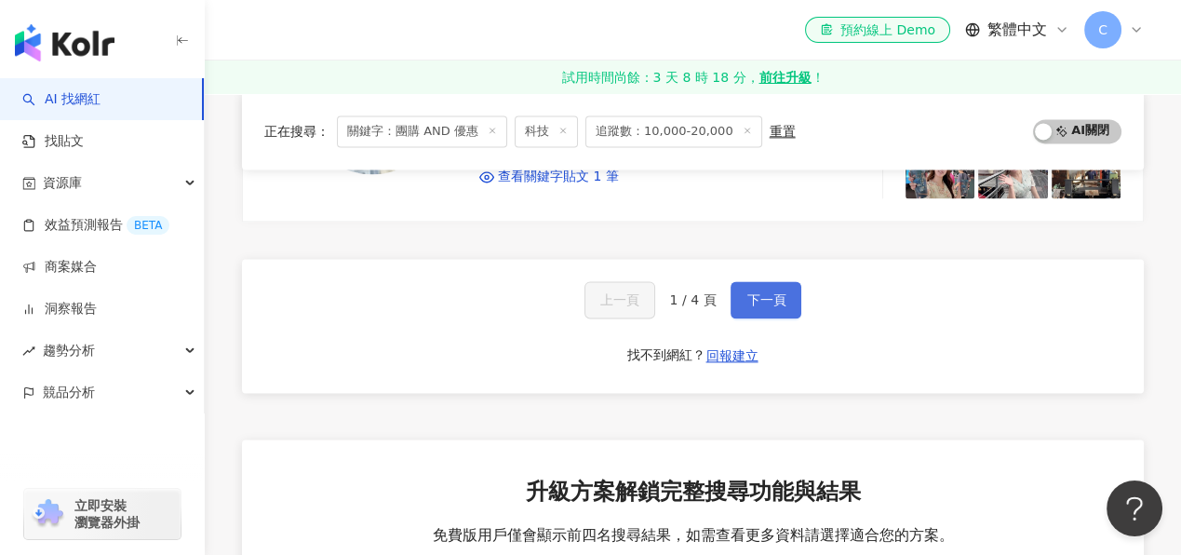
click at [779, 292] on span "下一頁" at bounding box center [765, 299] width 39 height 15
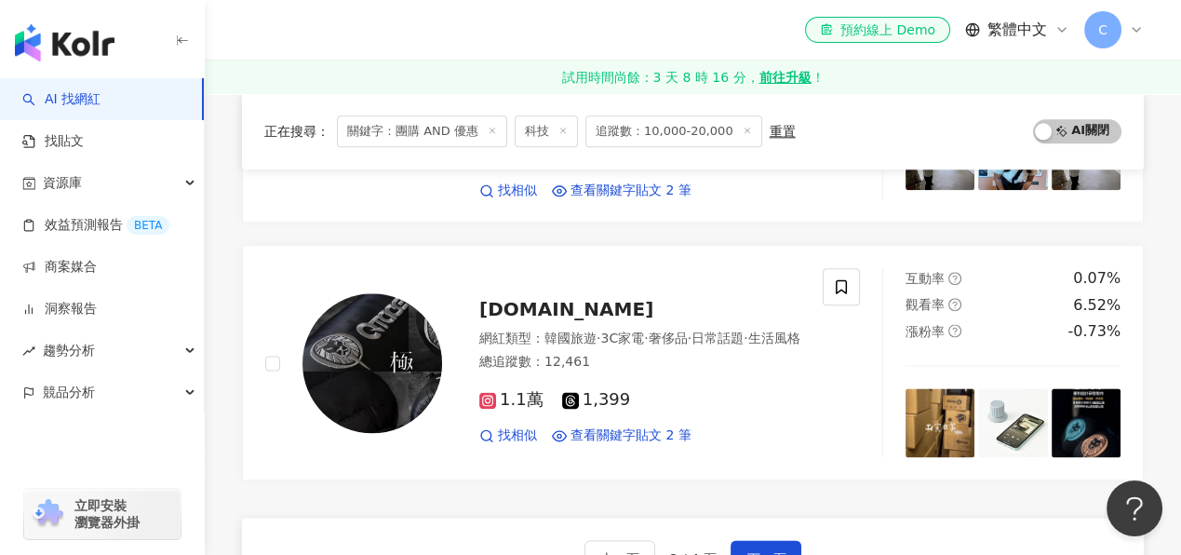
scroll to position [3071, 0]
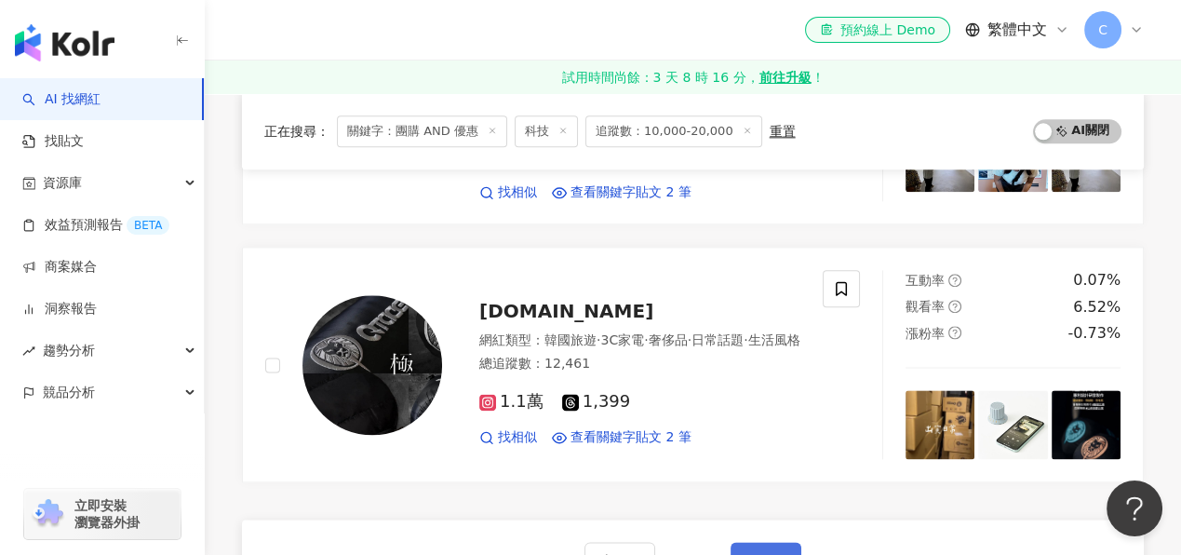
click at [767, 553] on span "下一頁" at bounding box center [765, 560] width 39 height 15
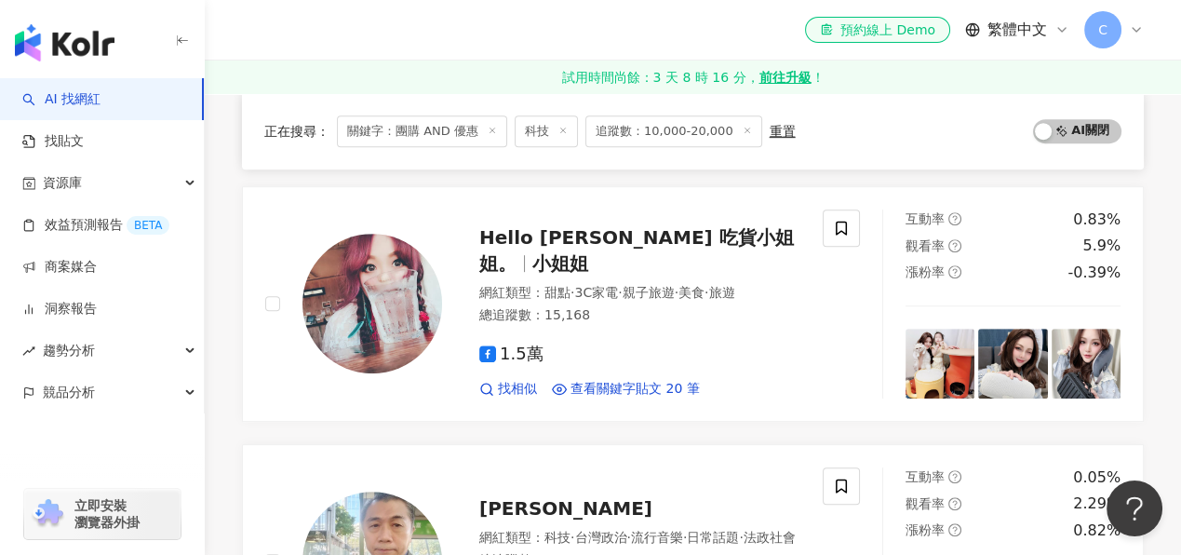
scroll to position [1229, 0]
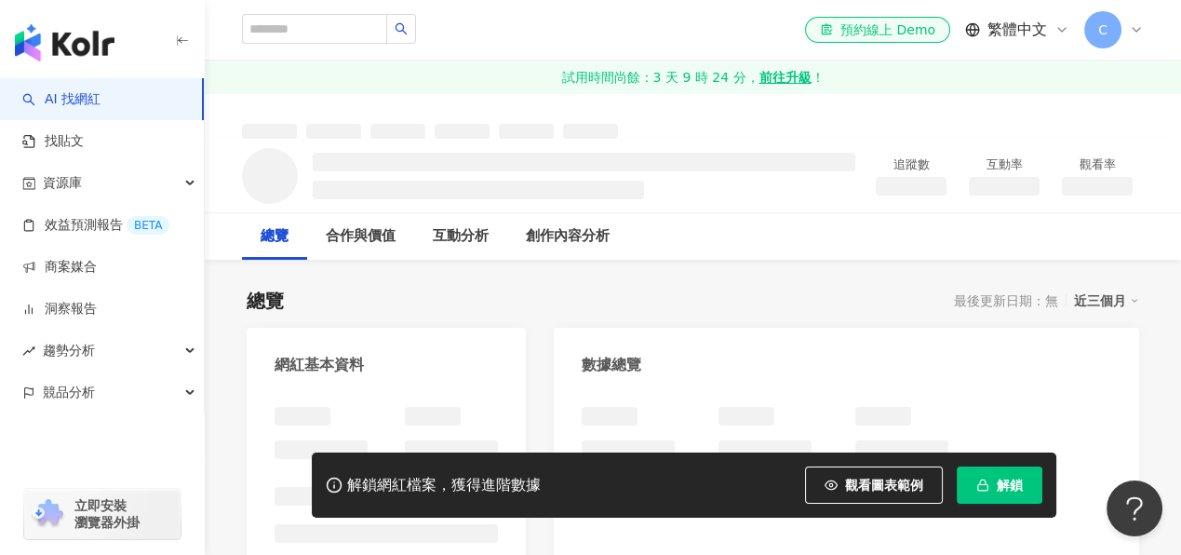
click at [989, 492] on button "解鎖" at bounding box center [1000, 484] width 86 height 37
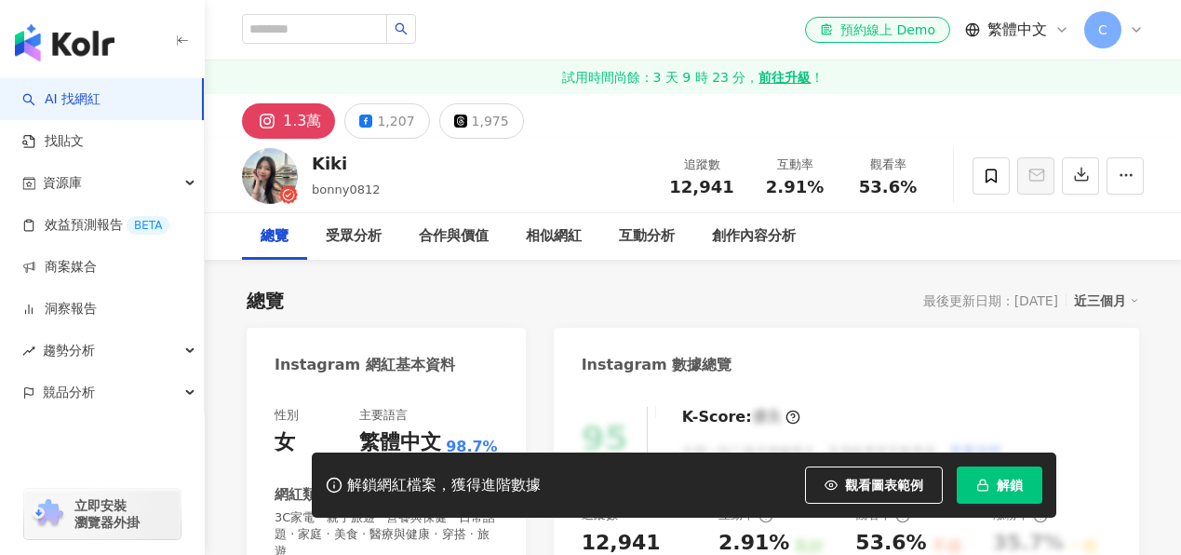
click at [982, 491] on span "button" at bounding box center [982, 484] width 13 height 15
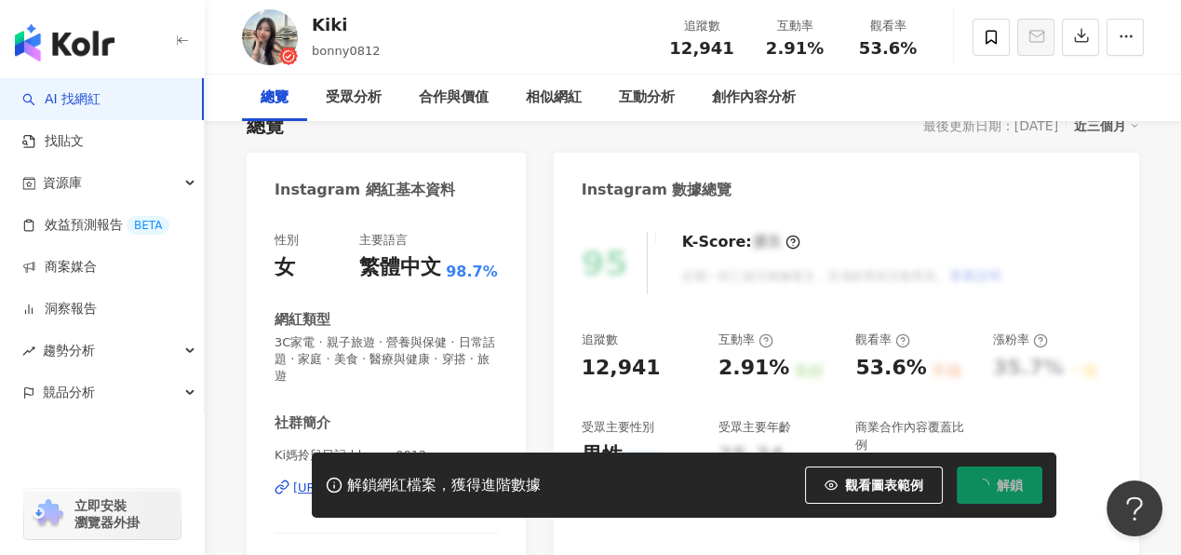
scroll to position [185, 0]
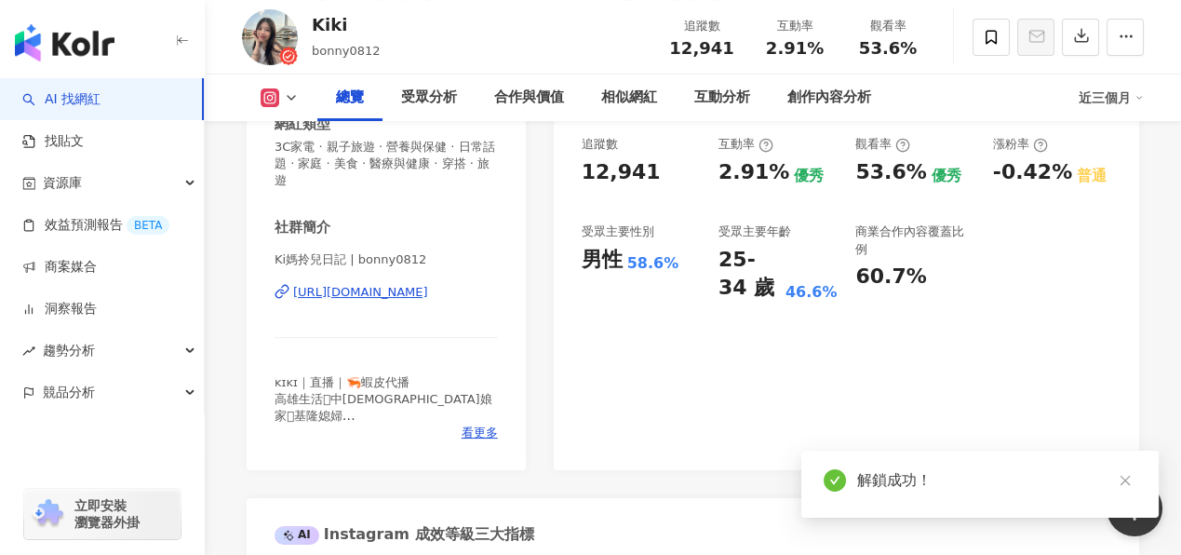
scroll to position [372, 0]
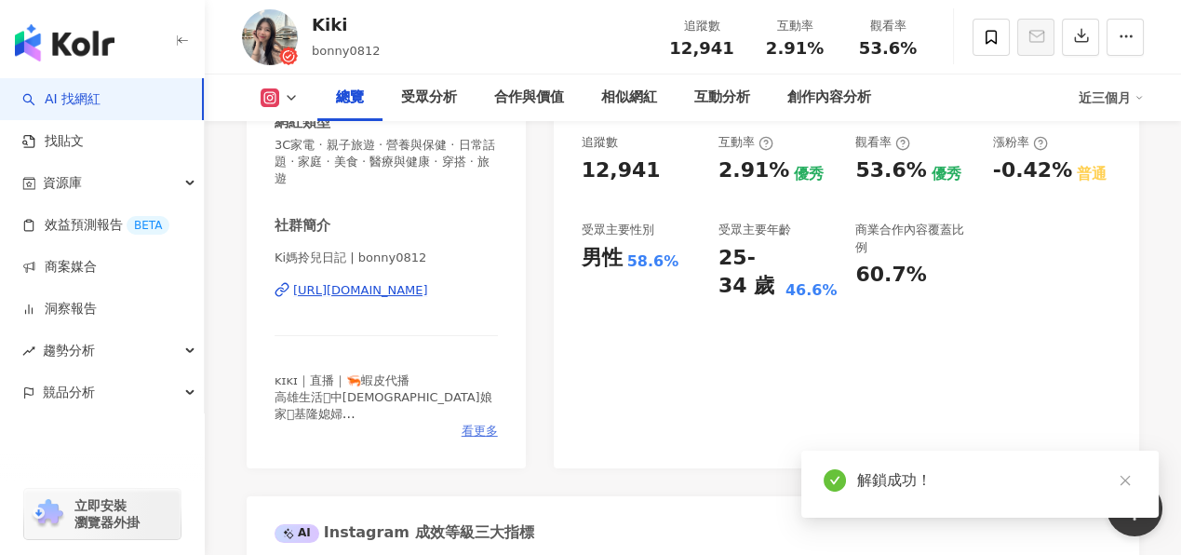
click at [480, 428] on span "看更多" at bounding box center [480, 431] width 36 height 17
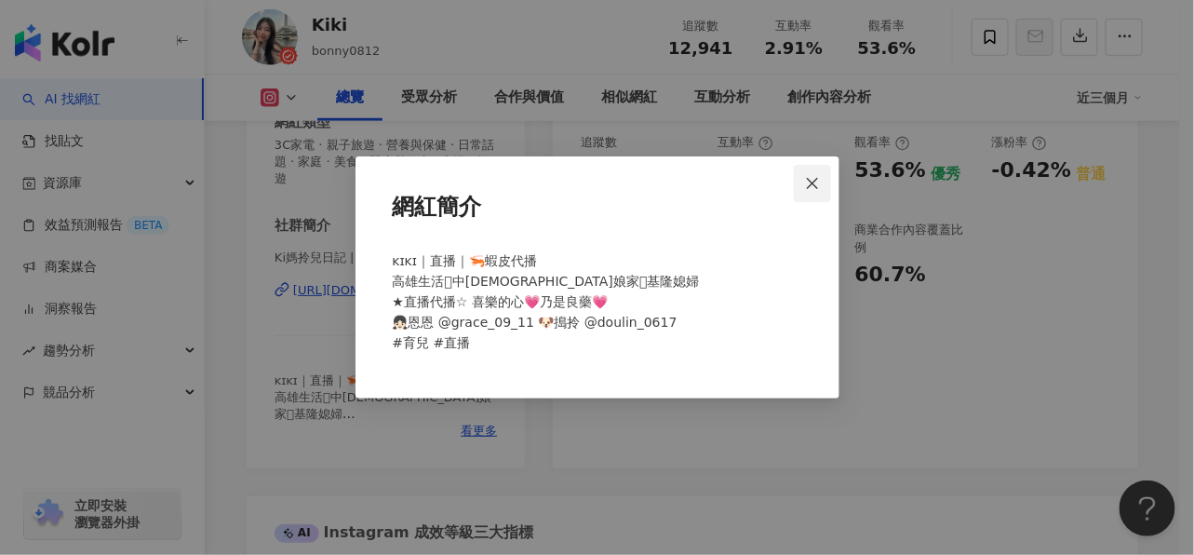
click at [810, 186] on icon "close" at bounding box center [812, 183] width 15 height 15
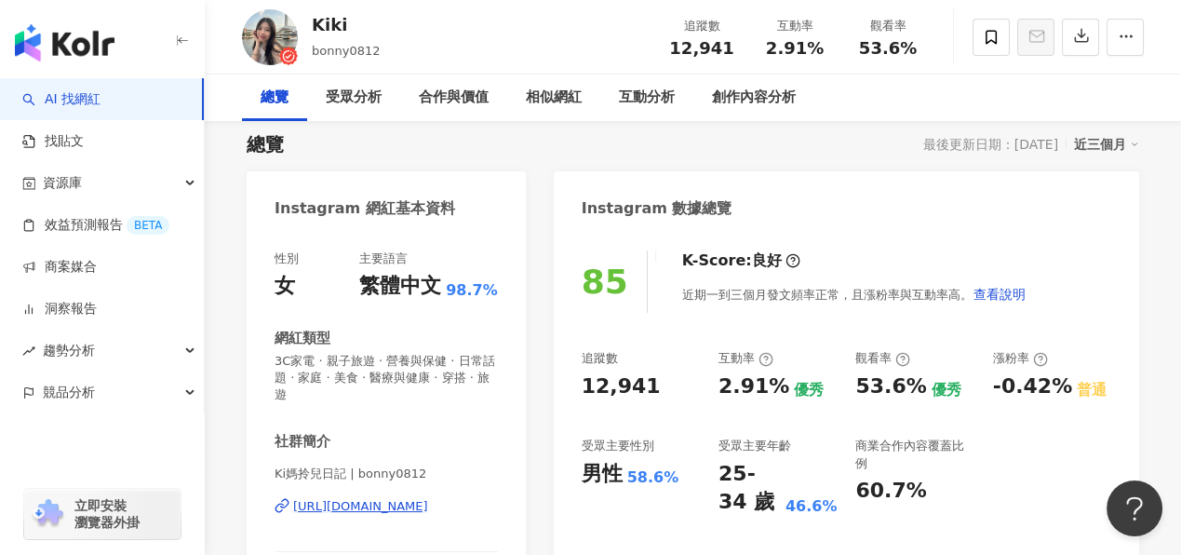
scroll to position [0, 0]
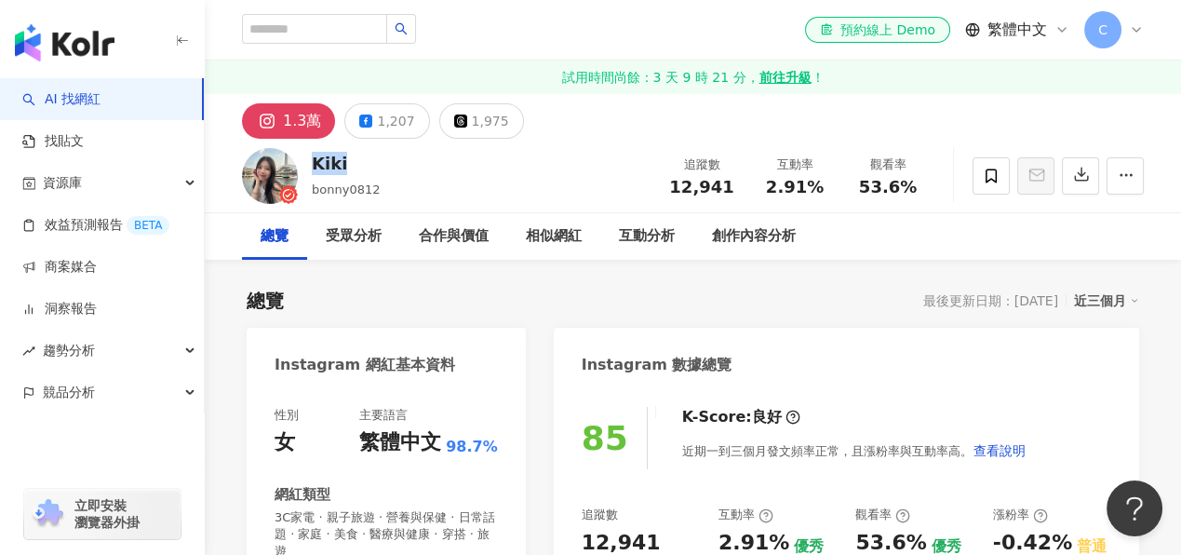
drag, startPoint x: 347, startPoint y: 163, endPoint x: 314, endPoint y: 166, distance: 33.6
click at [314, 166] on div "Kiki" at bounding box center [346, 163] width 68 height 23
copy div "Kiki"
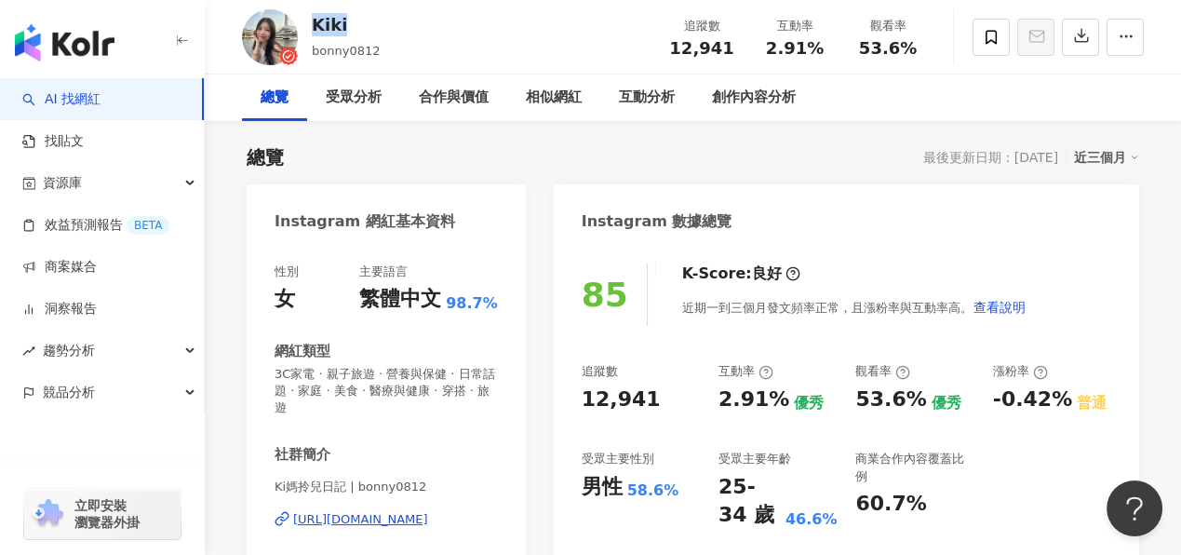
scroll to position [372, 0]
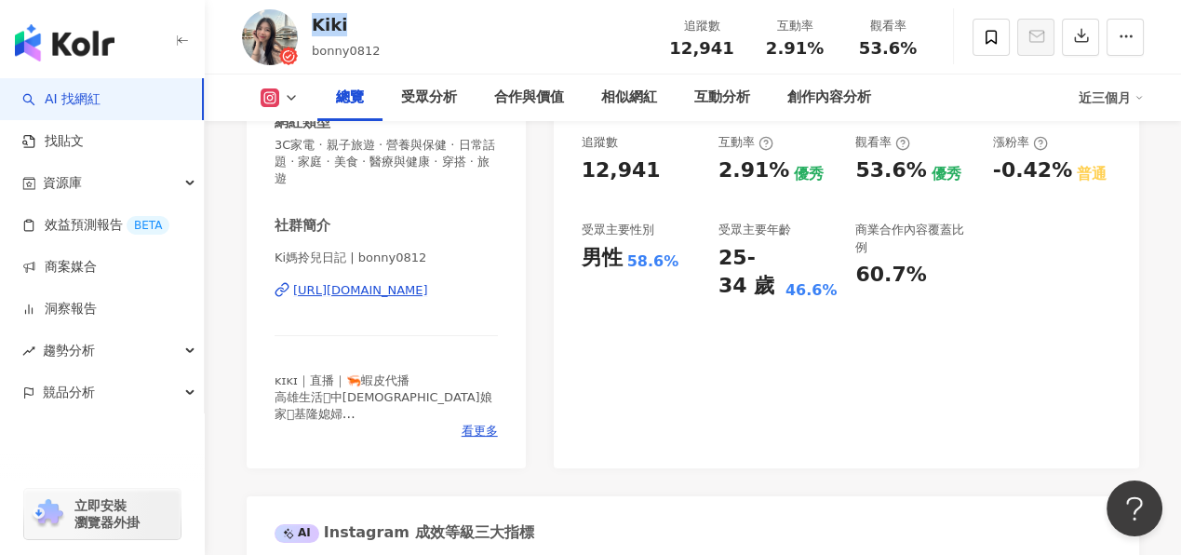
click at [417, 288] on div "https://www.instagram.com/bonny0812/" at bounding box center [360, 290] width 135 height 17
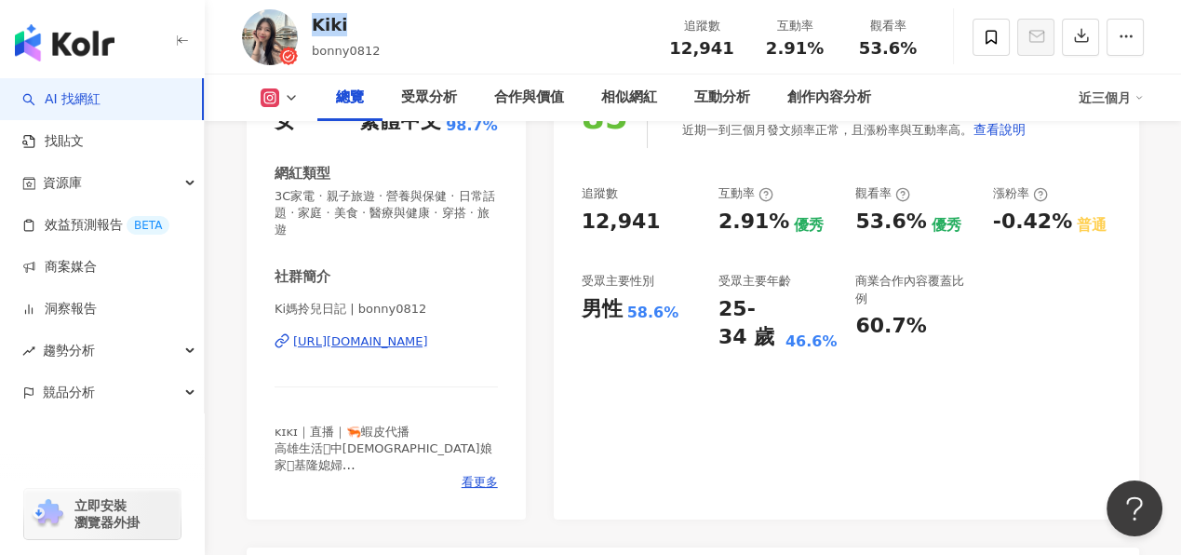
scroll to position [278, 0]
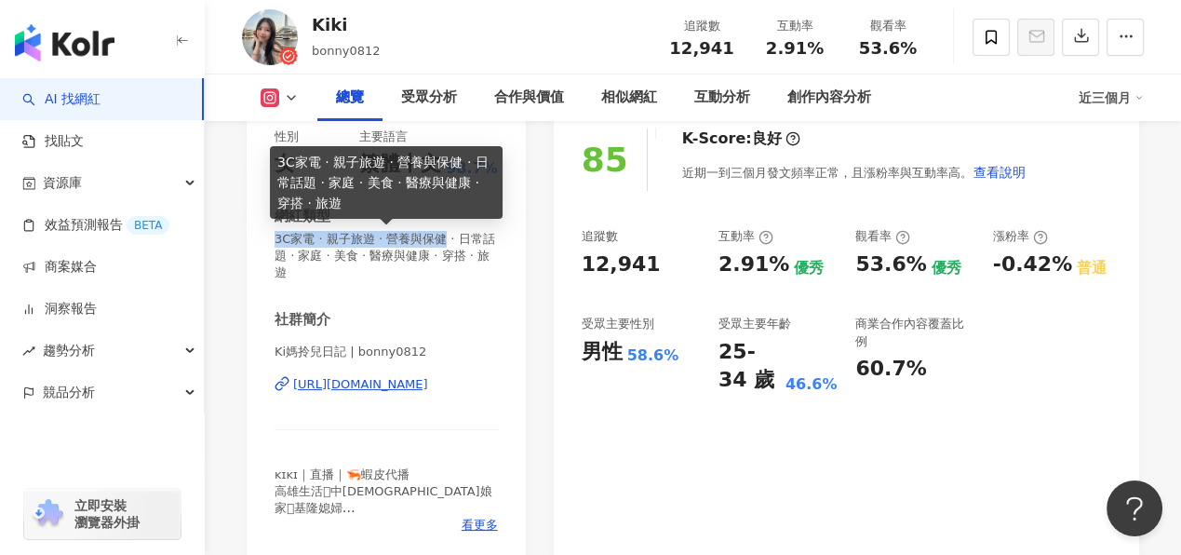
drag, startPoint x: 274, startPoint y: 238, endPoint x: 455, endPoint y: 236, distance: 181.5
click at [455, 236] on span "3C家電 · 親子旅遊 · 營養與保健 · 日常話題 · 家庭 · 美食 · 醫療與健康 · 穿搭 · 旅遊" at bounding box center [386, 256] width 223 height 51
copy span "3C家電 · 親子旅遊 · 營養與保健"
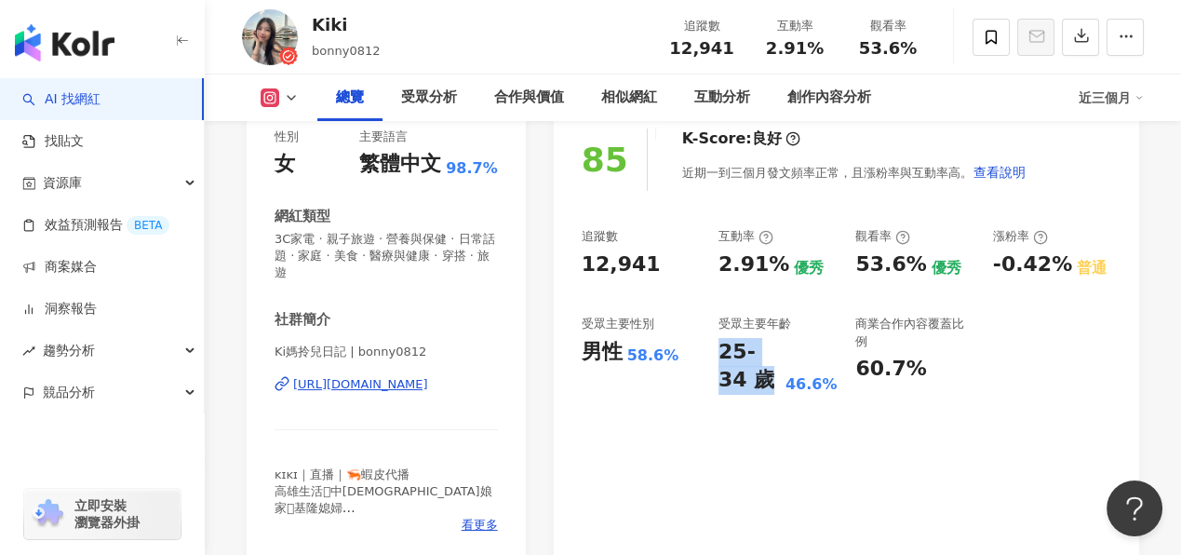
drag, startPoint x: 719, startPoint y: 354, endPoint x: 751, endPoint y: 375, distance: 39.0
click at [751, 375] on div "25-34 歲" at bounding box center [750, 367] width 62 height 58
copy div "25-34 歲"
click at [710, 99] on div "互動分析" at bounding box center [722, 98] width 56 height 22
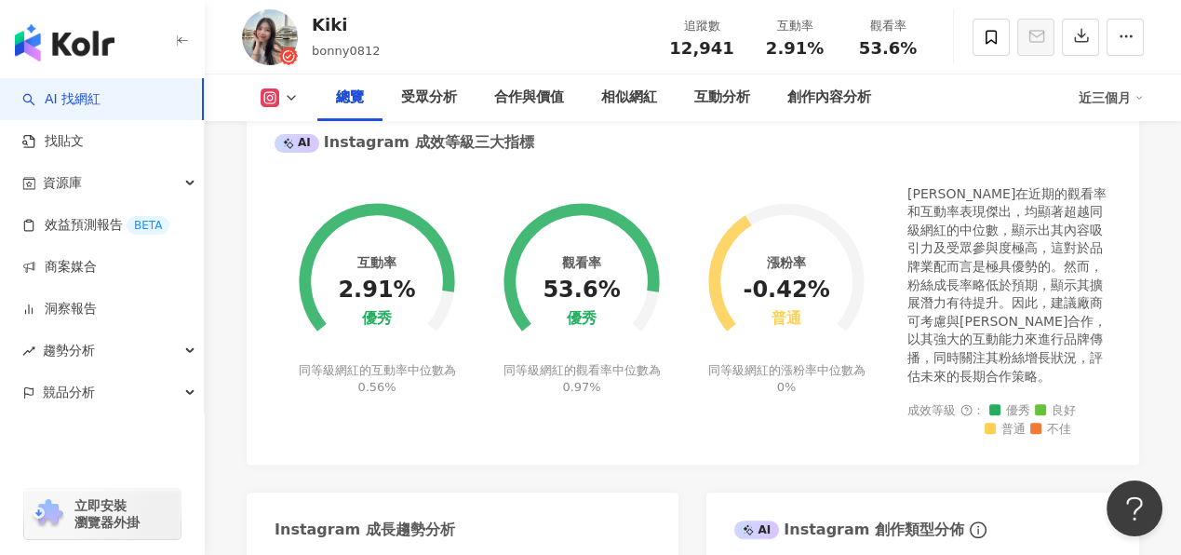
scroll to position [759, 0]
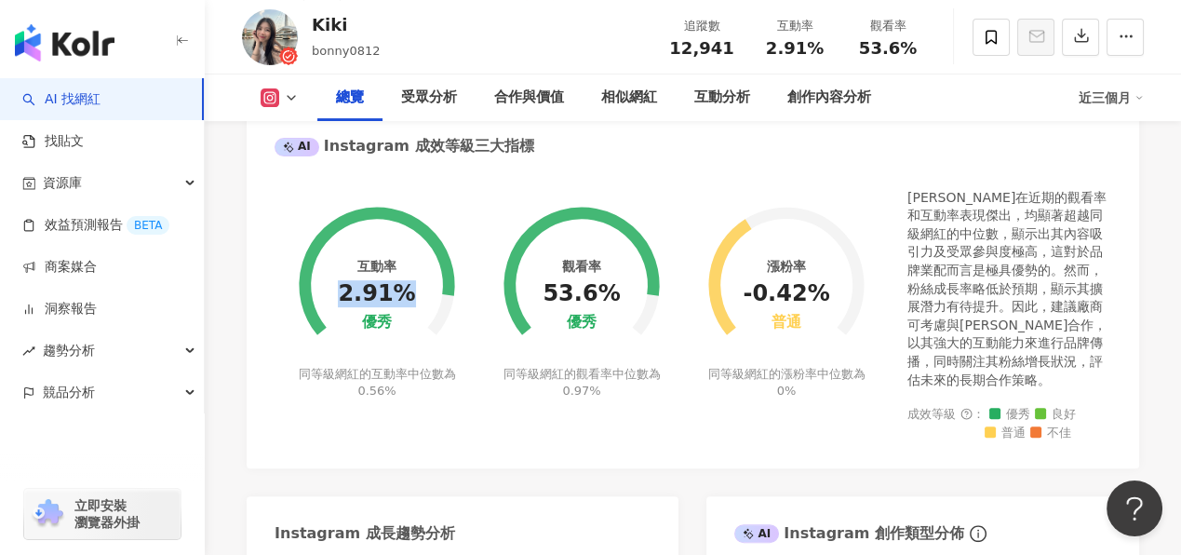
drag, startPoint x: 342, startPoint y: 286, endPoint x: 409, endPoint y: 284, distance: 67.0
click at [409, 284] on div "2.91%" at bounding box center [376, 294] width 77 height 26
copy div "2.91%"
drag, startPoint x: 578, startPoint y: 284, endPoint x: 613, endPoint y: 284, distance: 35.4
click at [613, 284] on div "53.6%" at bounding box center [581, 294] width 77 height 26
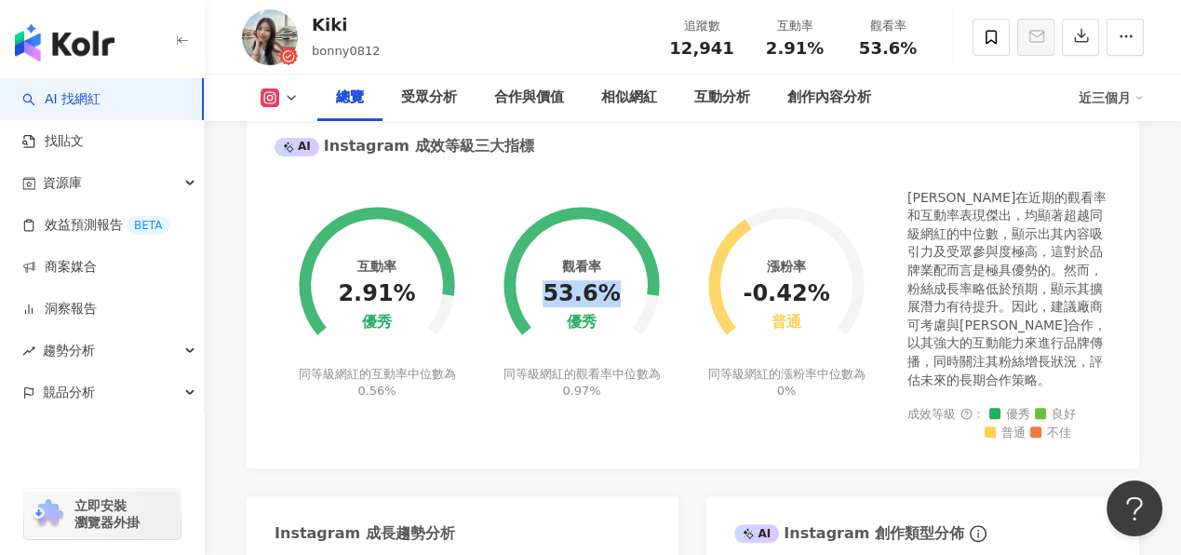
copy div "53.6%"
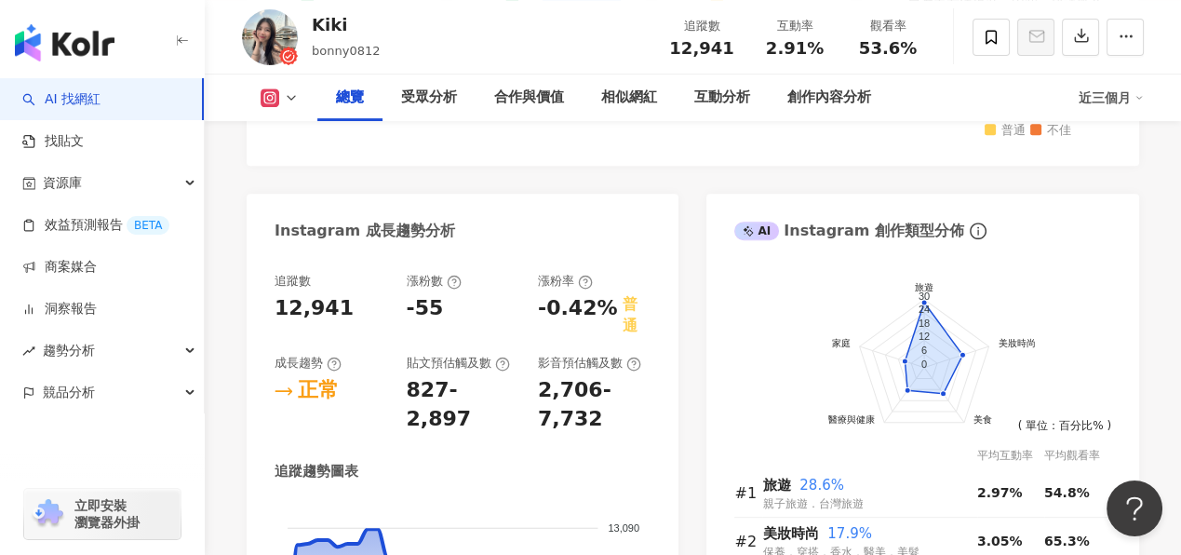
scroll to position [1131, 0]
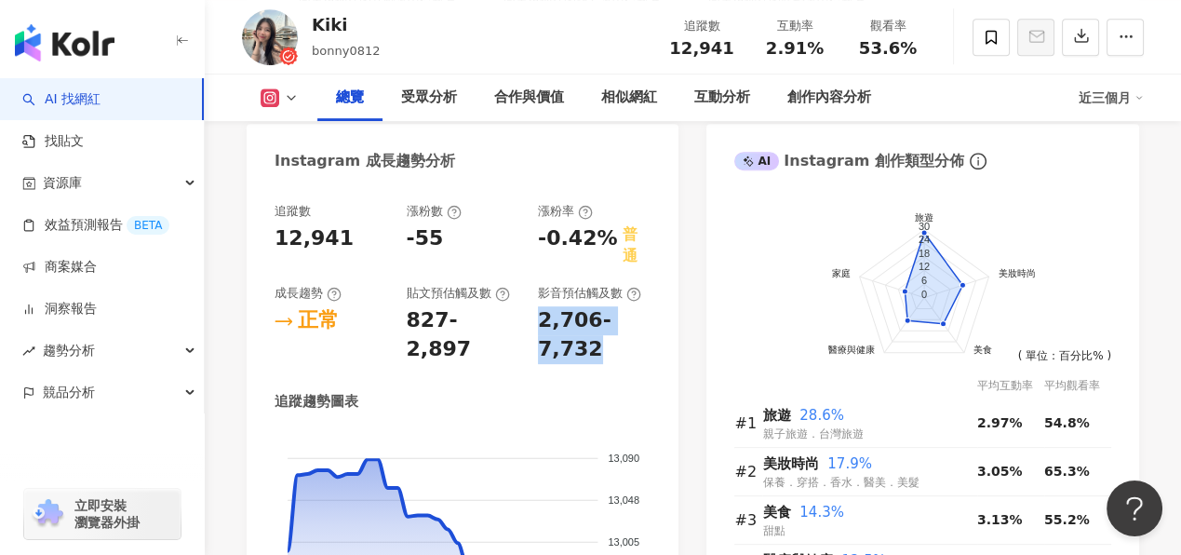
drag, startPoint x: 534, startPoint y: 293, endPoint x: 612, endPoint y: 317, distance: 81.0
click at [612, 317] on div "追蹤數 12,941 漲粉數 -55 漲粉率 -0.42% 普通 成長趨勢 正常 貼文預估觸及數 827-2,897 影音預估觸及數 2,706-7,732" at bounding box center [463, 283] width 376 height 161
copy div "2,706-7,732"
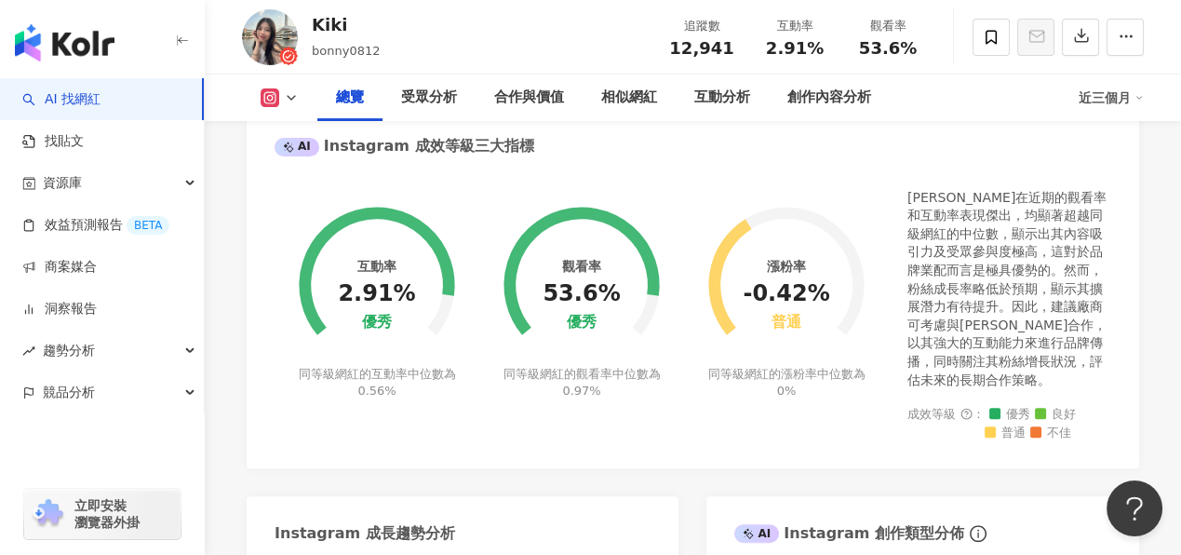
scroll to position [386, 0]
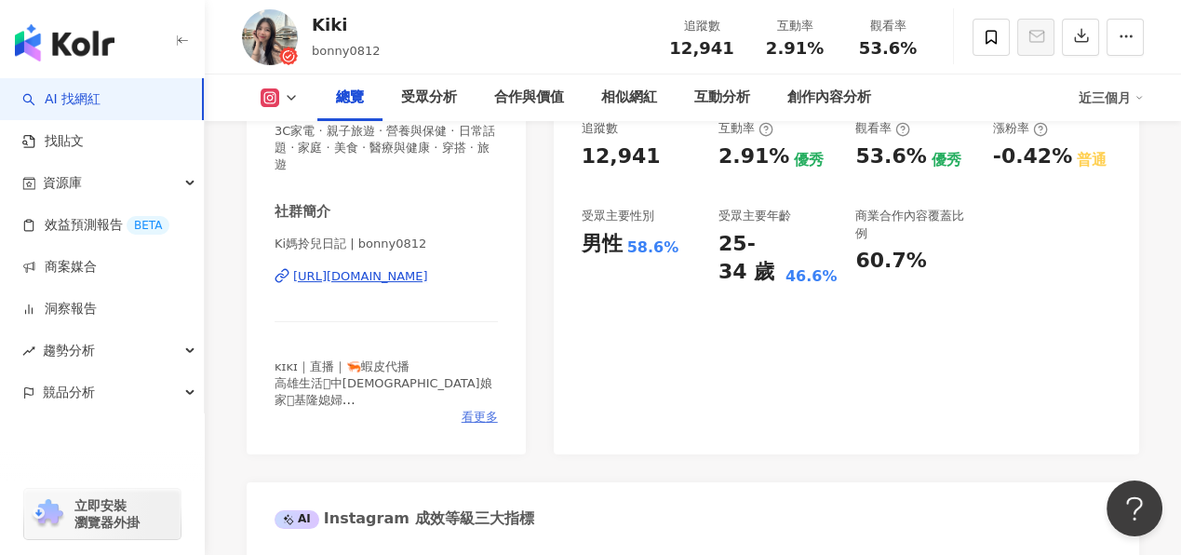
click at [486, 416] on span "看更多" at bounding box center [480, 417] width 36 height 17
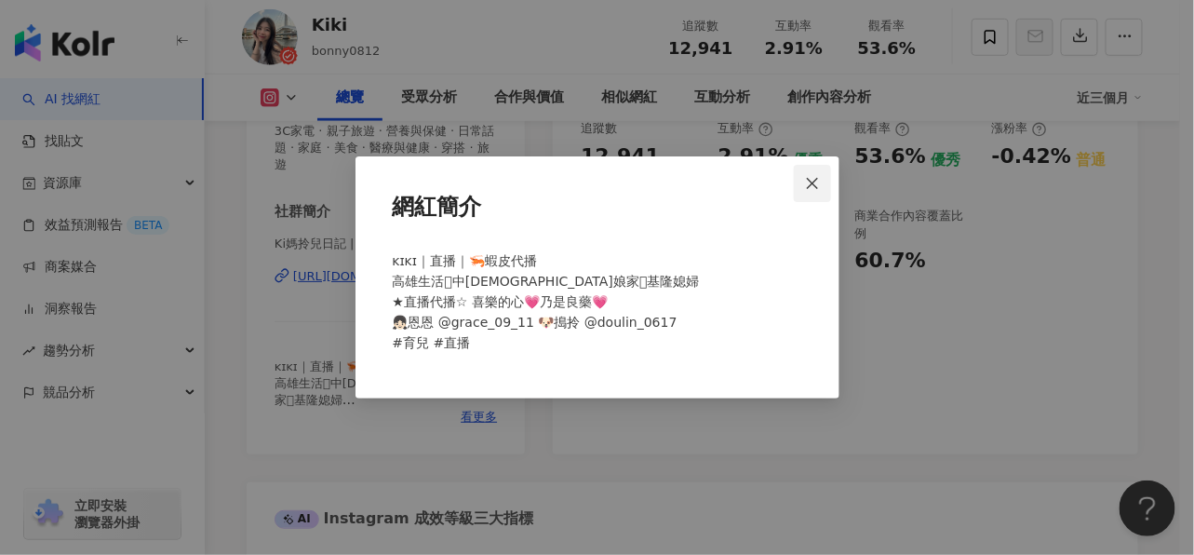
click at [811, 184] on icon "close" at bounding box center [812, 182] width 11 height 11
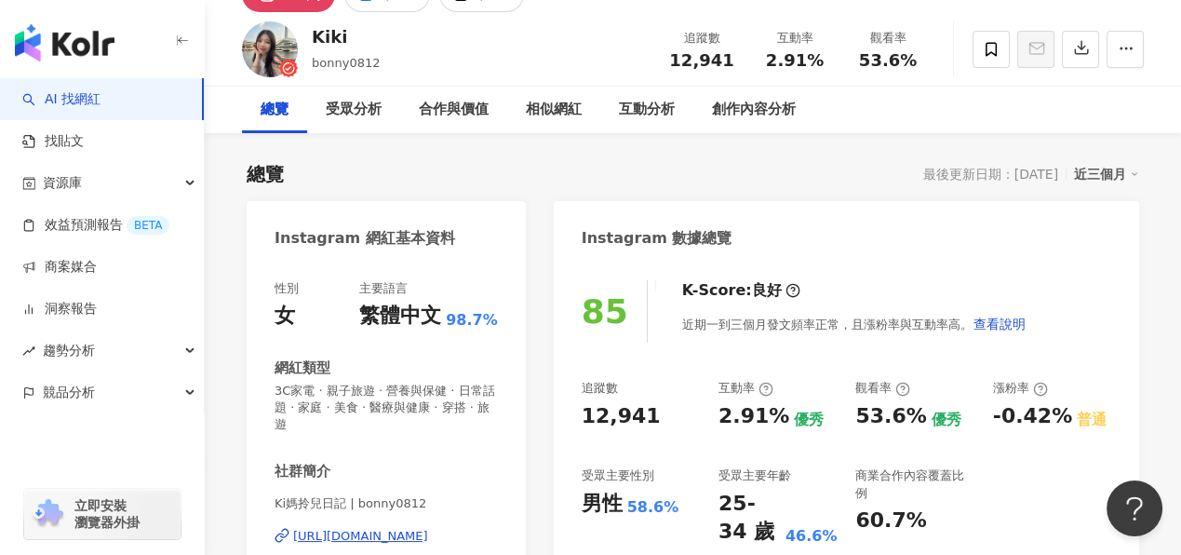
scroll to position [14, 0]
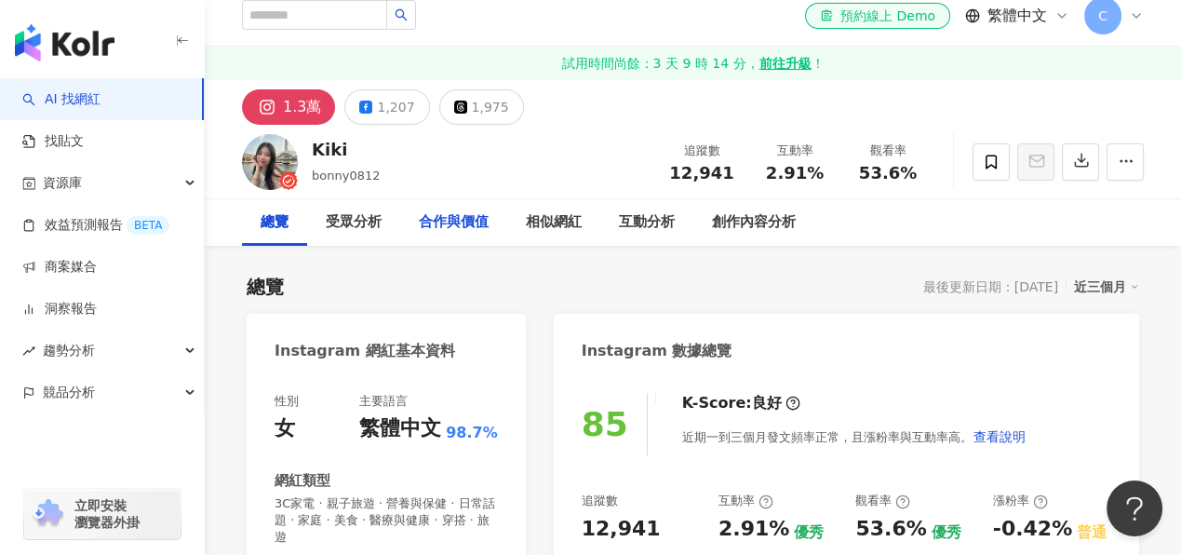
click at [465, 226] on div "合作與價值" at bounding box center [454, 222] width 70 height 22
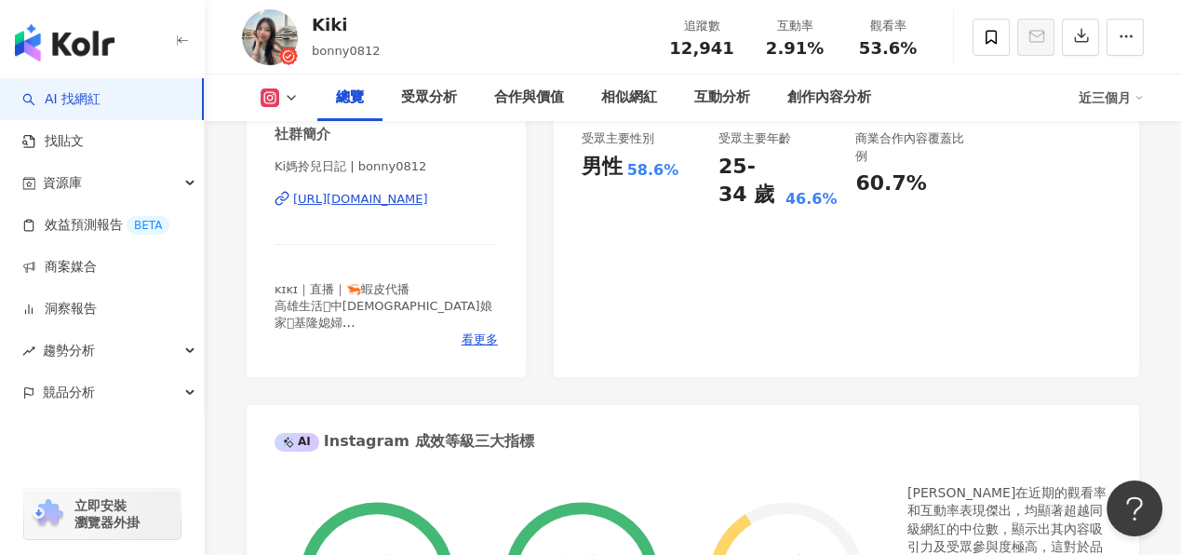
scroll to position [393, 0]
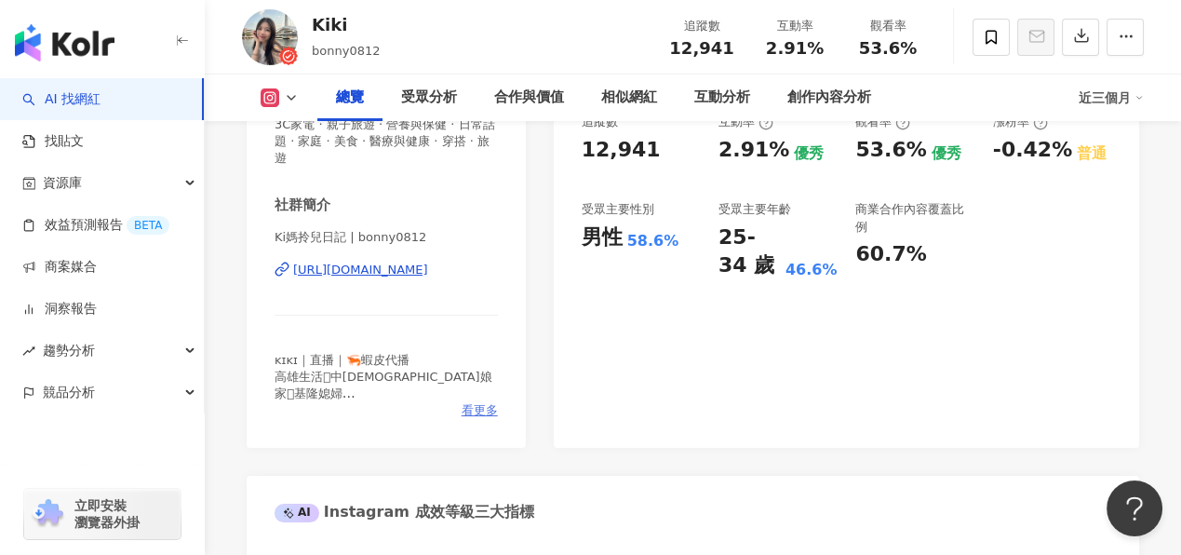
click at [473, 408] on span "看更多" at bounding box center [480, 410] width 36 height 17
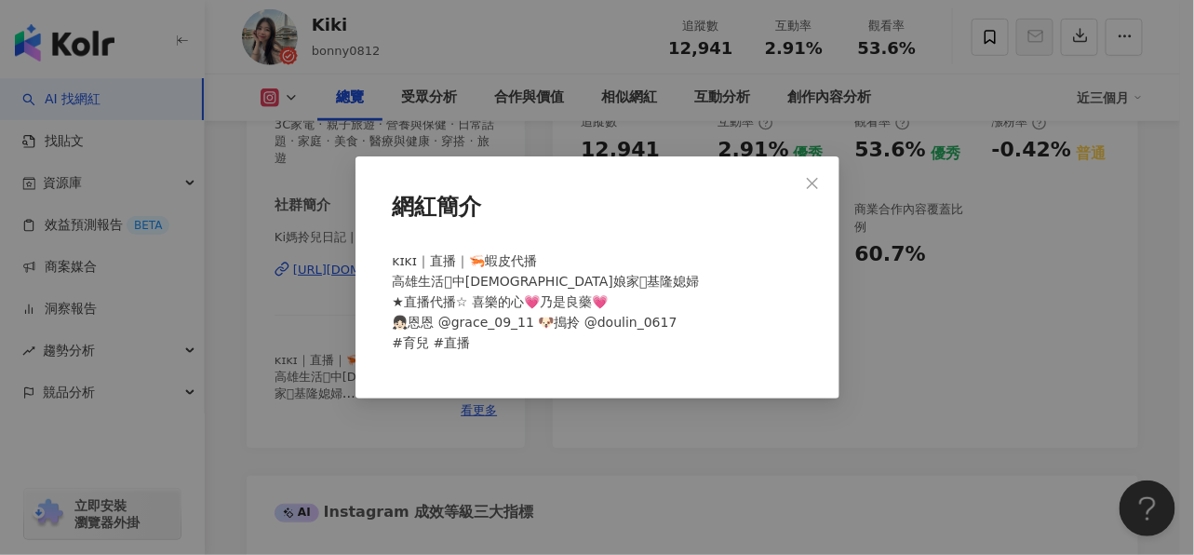
click at [577, 330] on span "ᴋɪᴋɪ｜直播｜🦐蝦皮代播 高雄生活𓏧中壢娘家𓏧基隆媳婦 ★直播代播☆ 喜樂的心💗乃是良藥💗 👧🏻恩恩 @grace_09_11 🐶搗拎 @doulin_06…" at bounding box center [546, 301] width 307 height 97
click at [491, 281] on span "ᴋɪᴋɪ｜直播｜🦐蝦皮代播 高雄生活𓏧中壢娘家𓏧基隆媳婦 ★直播代播☆ 喜樂的心💗乃是良藥💗 👧🏻恩恩 @grace_09_11 🐶搗拎 @doulin_06…" at bounding box center [546, 301] width 307 height 97
click at [808, 188] on icon "close" at bounding box center [812, 182] width 11 height 11
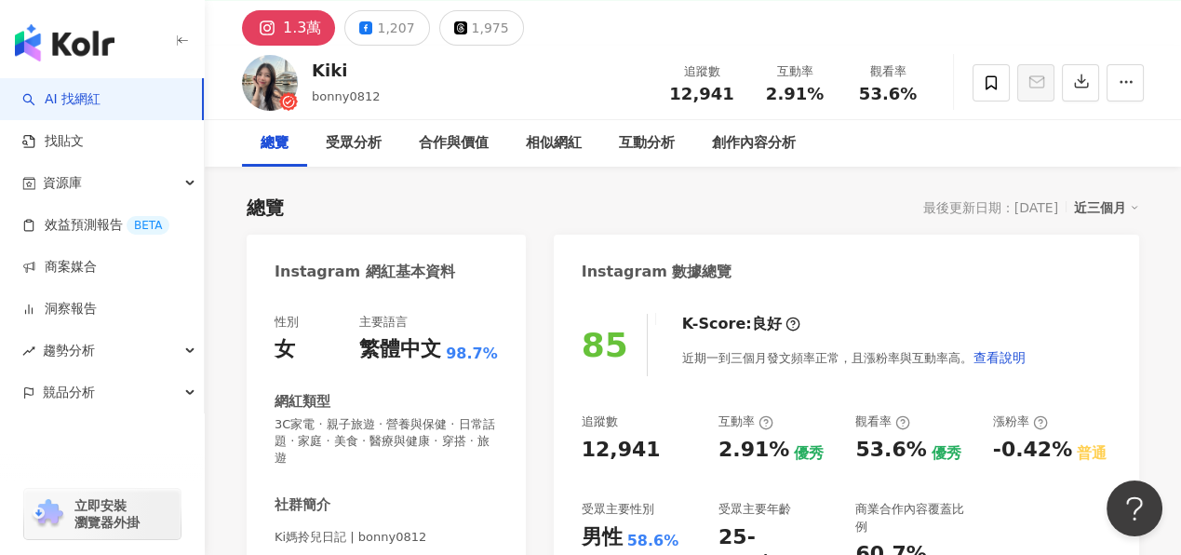
scroll to position [0, 0]
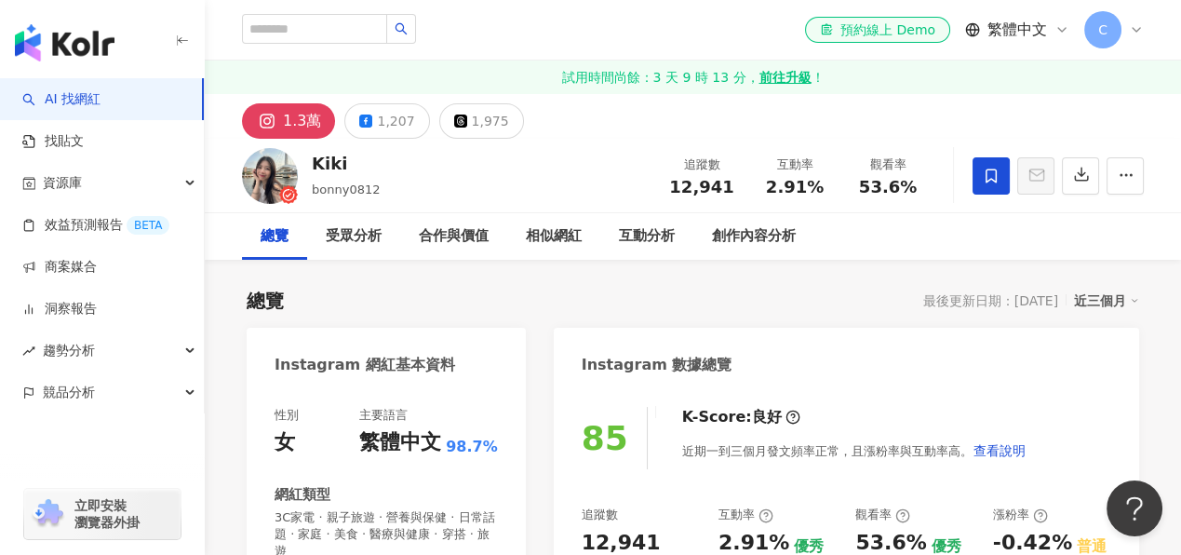
click at [994, 182] on icon at bounding box center [991, 176] width 17 height 17
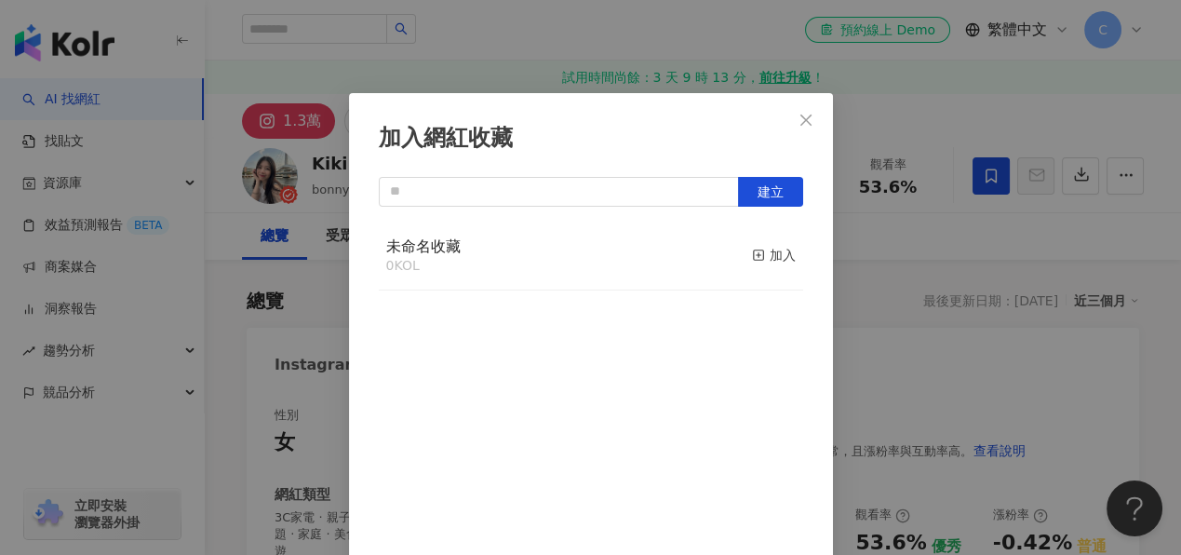
scroll to position [23, 0]
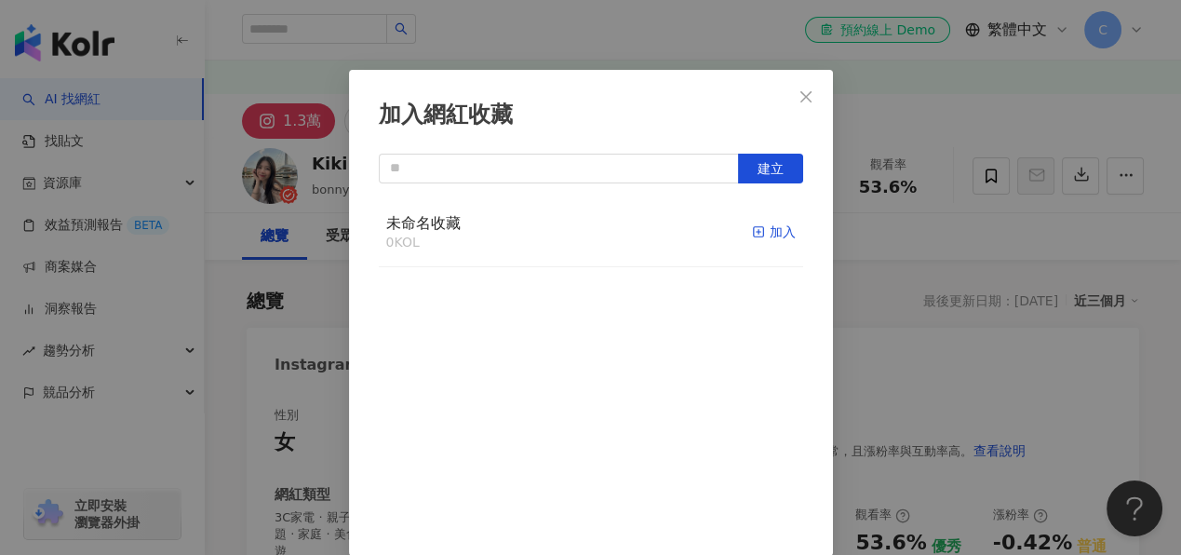
click at [760, 232] on div "加入" at bounding box center [774, 232] width 44 height 20
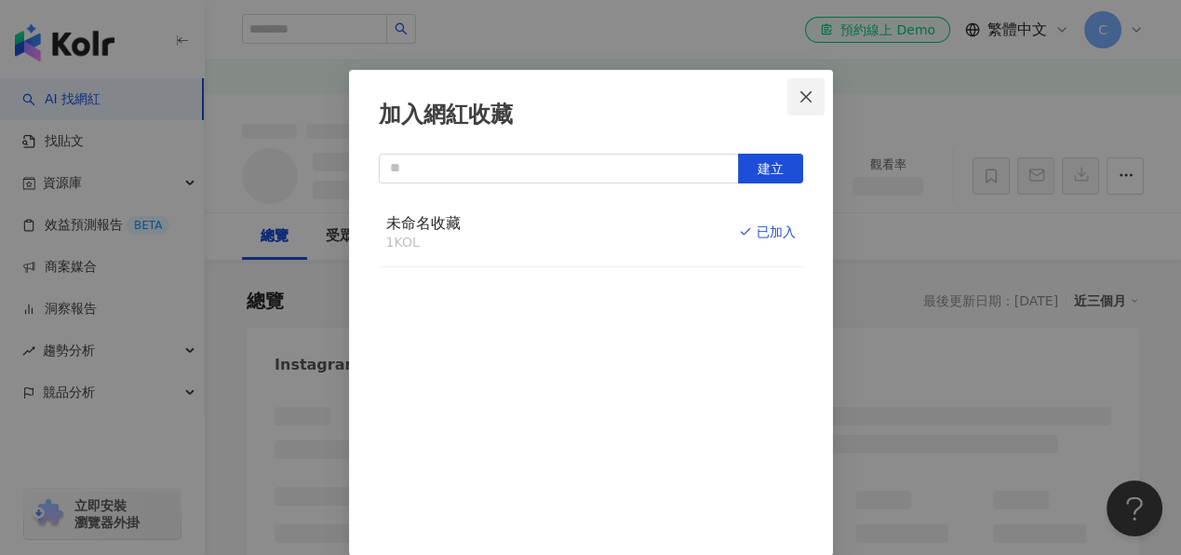
click at [799, 97] on icon "close" at bounding box center [806, 96] width 15 height 15
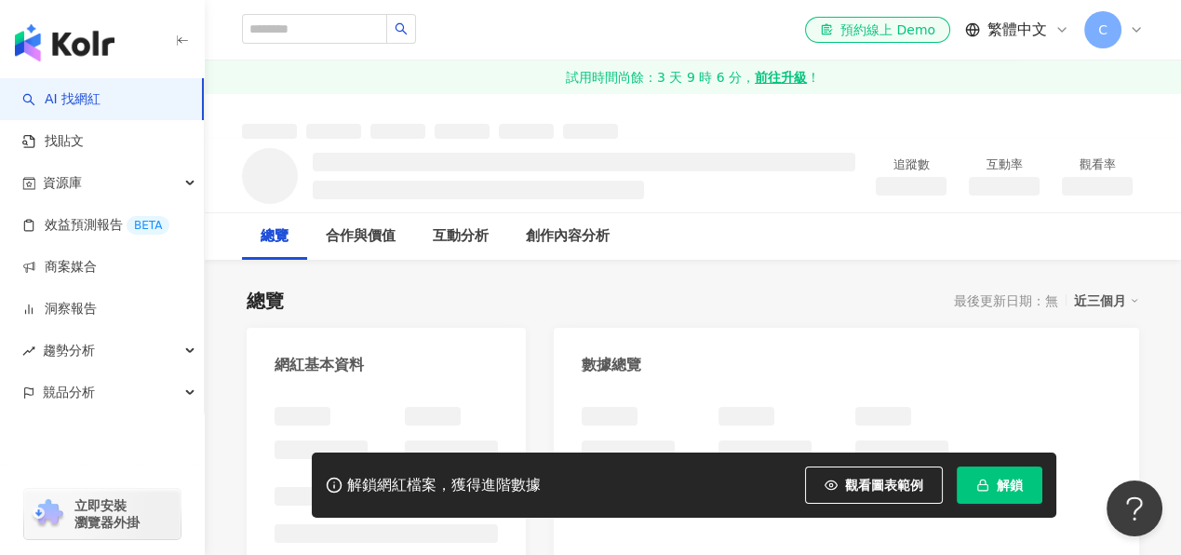
click at [998, 482] on span "解鎖" at bounding box center [1010, 484] width 26 height 15
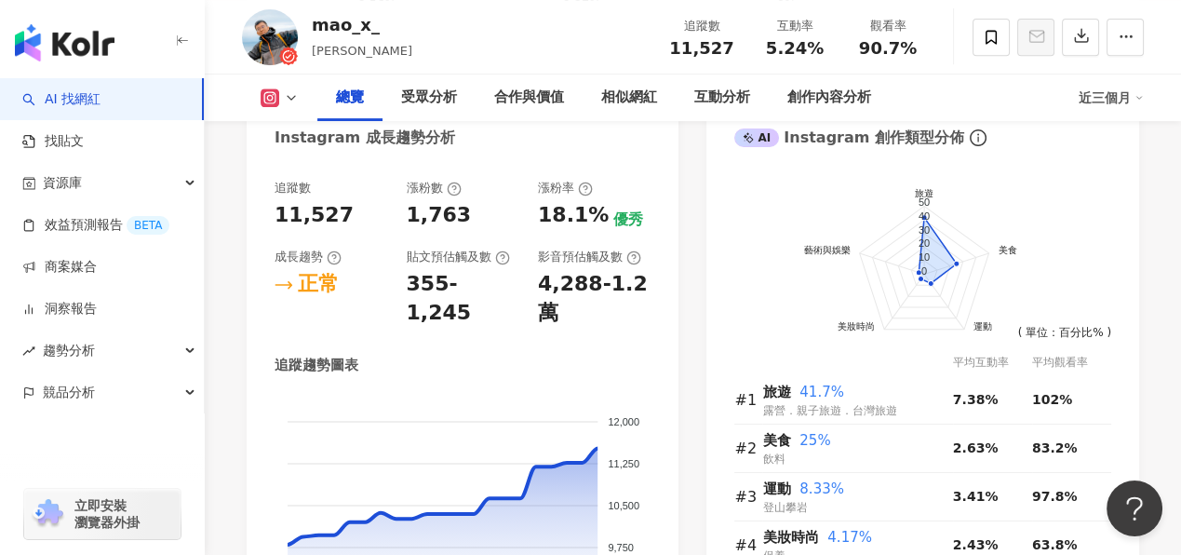
scroll to position [1210, 0]
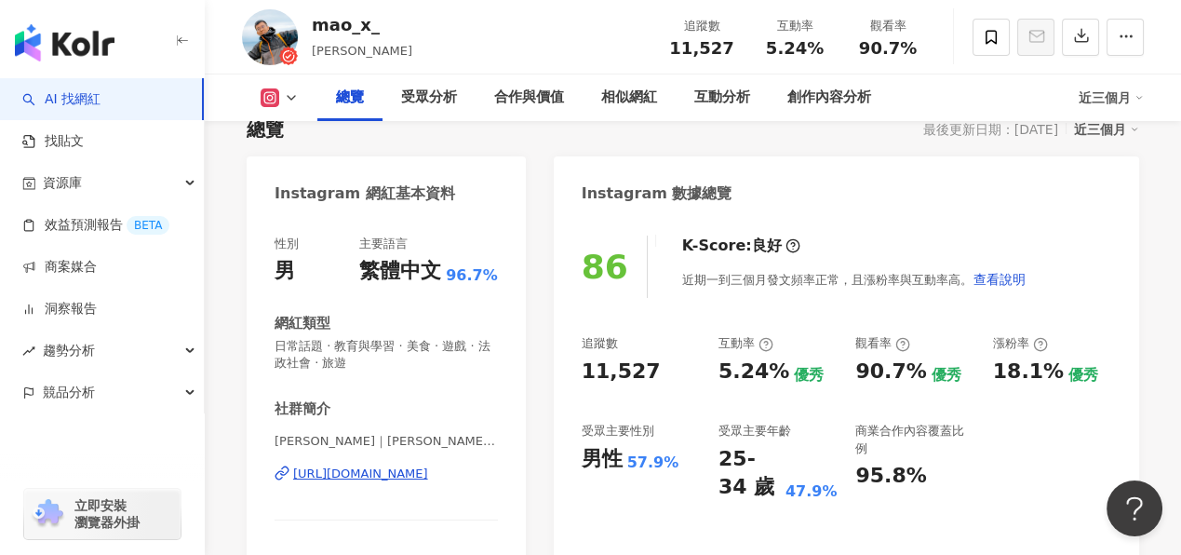
scroll to position [0, 0]
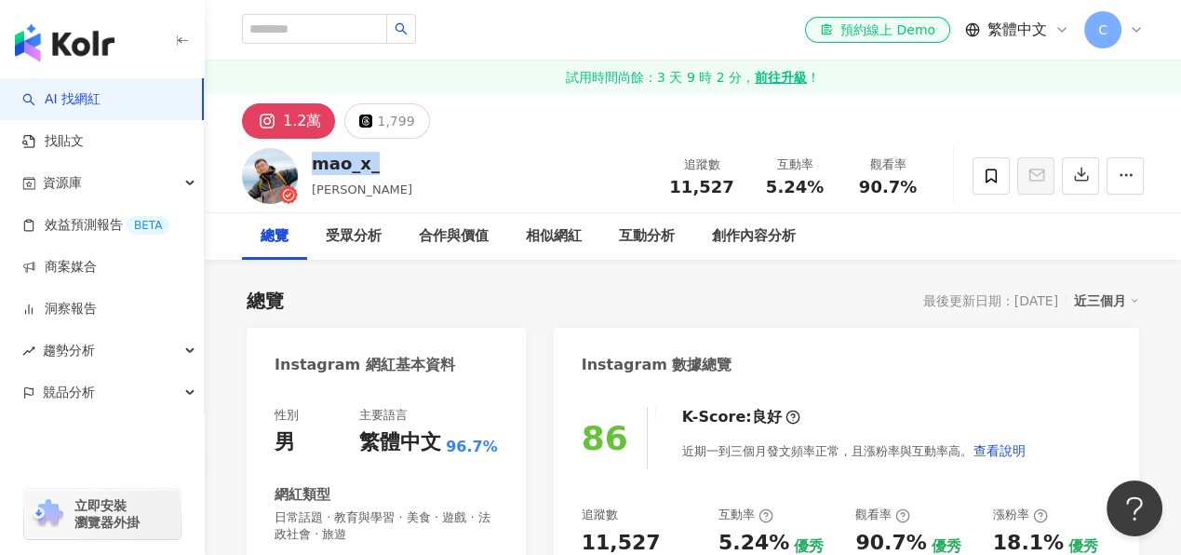
drag, startPoint x: 378, startPoint y: 172, endPoint x: 308, endPoint y: 173, distance: 69.8
click at [308, 173] on div "mao_x_ Mao 追蹤數 11,527 互動率 5.24% 觀看率 90.7%" at bounding box center [693, 176] width 976 height 74
copy div "mao_x_"
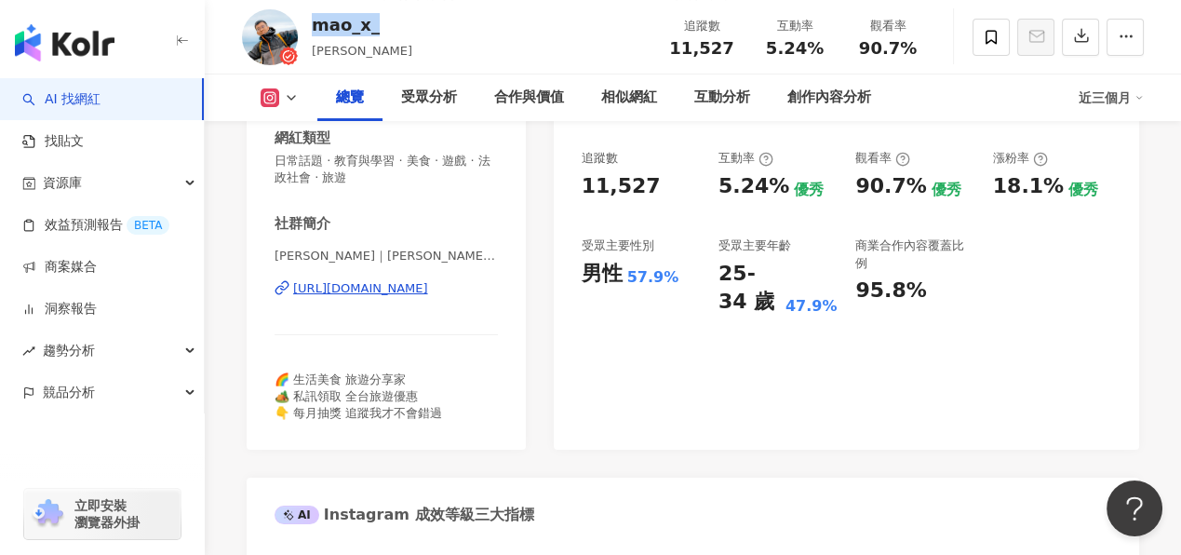
scroll to position [372, 0]
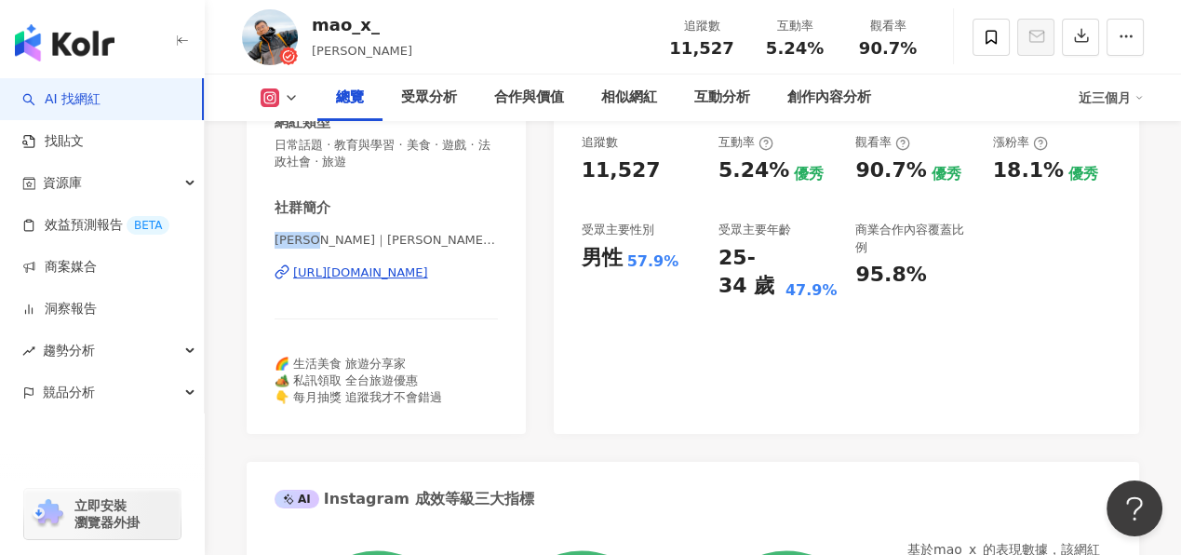
drag, startPoint x: 278, startPoint y: 242, endPoint x: 324, endPoint y: 242, distance: 45.6
click at [324, 242] on span "阿毛 Mao｜茂誠的旅遊美食日誌 | mao_x_" at bounding box center [386, 240] width 223 height 17
copy span "阿毛 Mao"
click at [425, 259] on div "阿毛 Mao｜茂誠的旅遊美食日誌 | mao_x_ https://www.instagram.com/mao_x_/" at bounding box center [386, 286] width 223 height 109
click at [423, 272] on div "https://www.instagram.com/mao_x_/" at bounding box center [360, 272] width 135 height 17
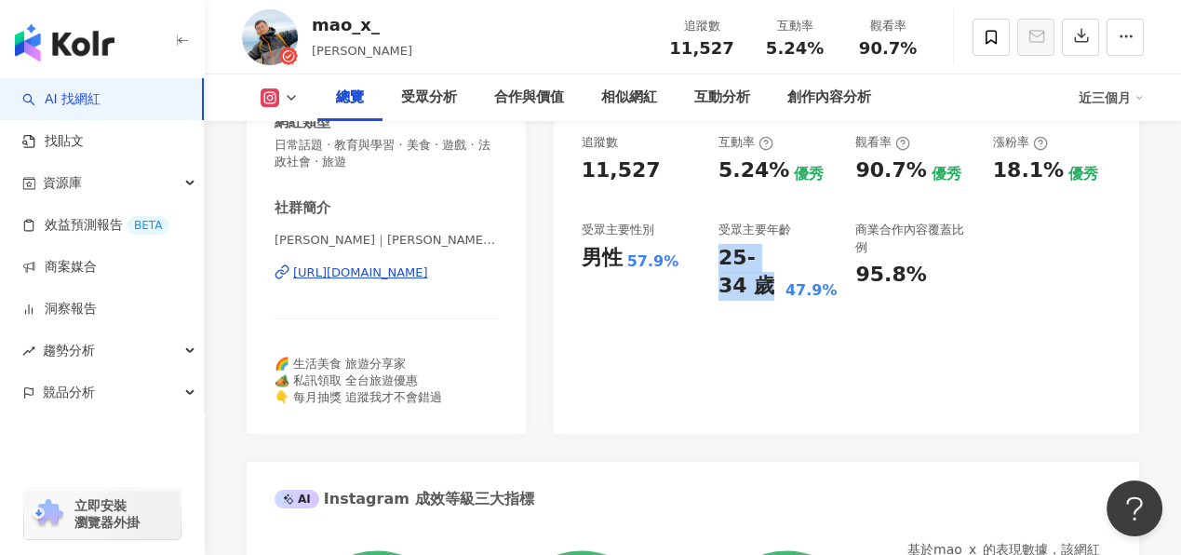
drag, startPoint x: 715, startPoint y: 253, endPoint x: 733, endPoint y: 288, distance: 39.1
click at [733, 288] on div "追蹤數 11,527 互動率 5.24% 優秀 觀看率 90.7% 優秀 漲粉率 18.1% 優秀 受眾主要性別 男性 57.9% 受眾主要年齡 25-34 …" at bounding box center [847, 217] width 530 height 167
copy div "25-34 歲"
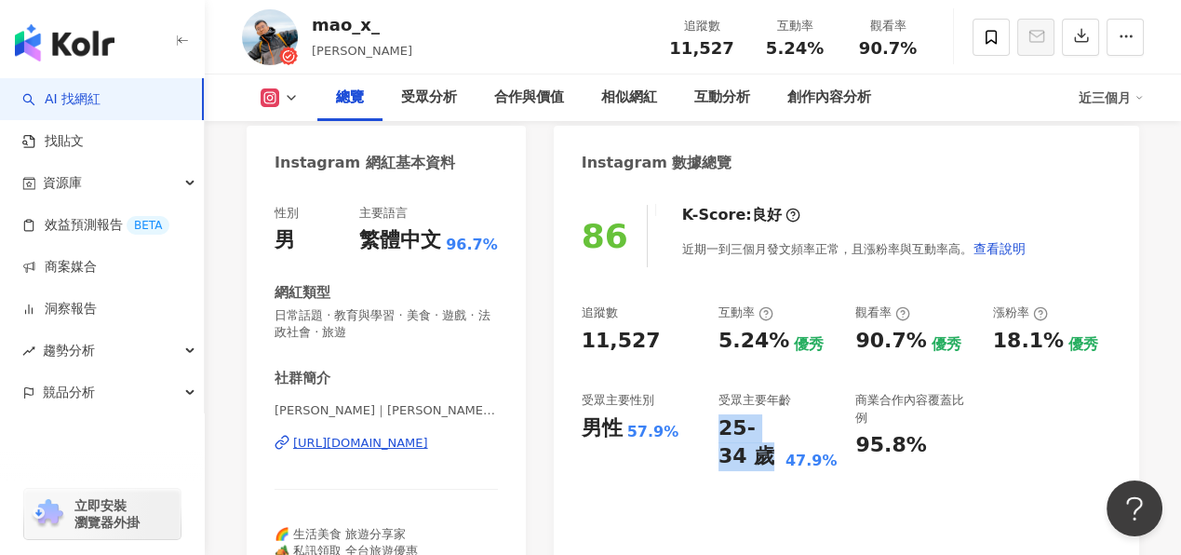
scroll to position [185, 0]
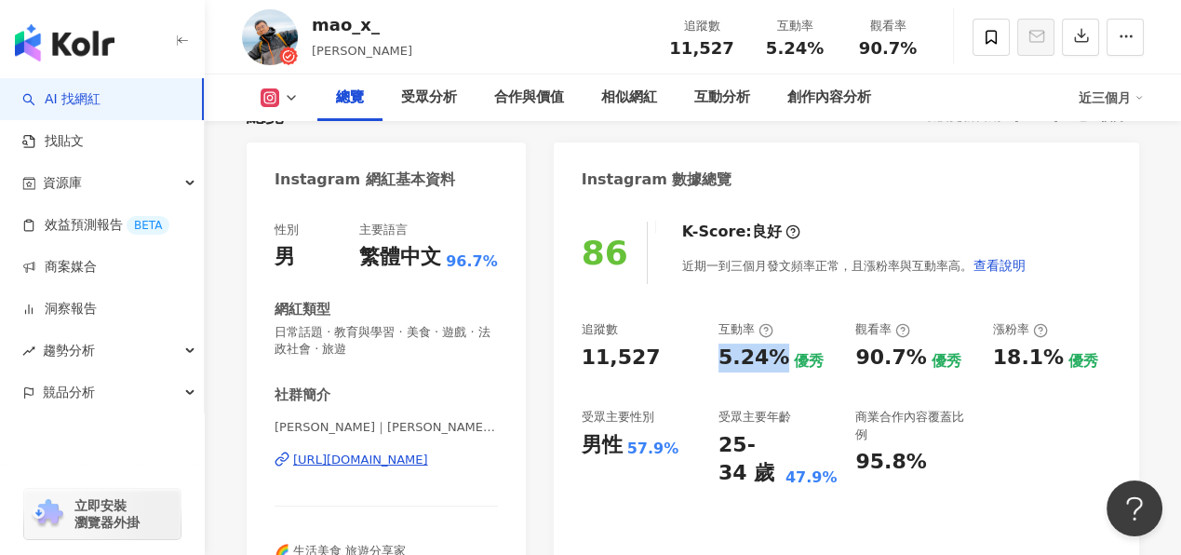
drag, startPoint x: 714, startPoint y: 358, endPoint x: 778, endPoint y: 356, distance: 64.3
click at [778, 356] on div "追蹤數 11,527 互動率 5.24% 優秀 觀看率 90.7% 優秀 漲粉率 18.1% 優秀 受眾主要性別 男性 57.9% 受眾主要年齡 25-34 …" at bounding box center [847, 404] width 530 height 167
copy div "5.24%"
drag, startPoint x: 858, startPoint y: 362, endPoint x: 915, endPoint y: 360, distance: 56.8
click at [915, 360] on div "90.7%" at bounding box center [890, 357] width 71 height 29
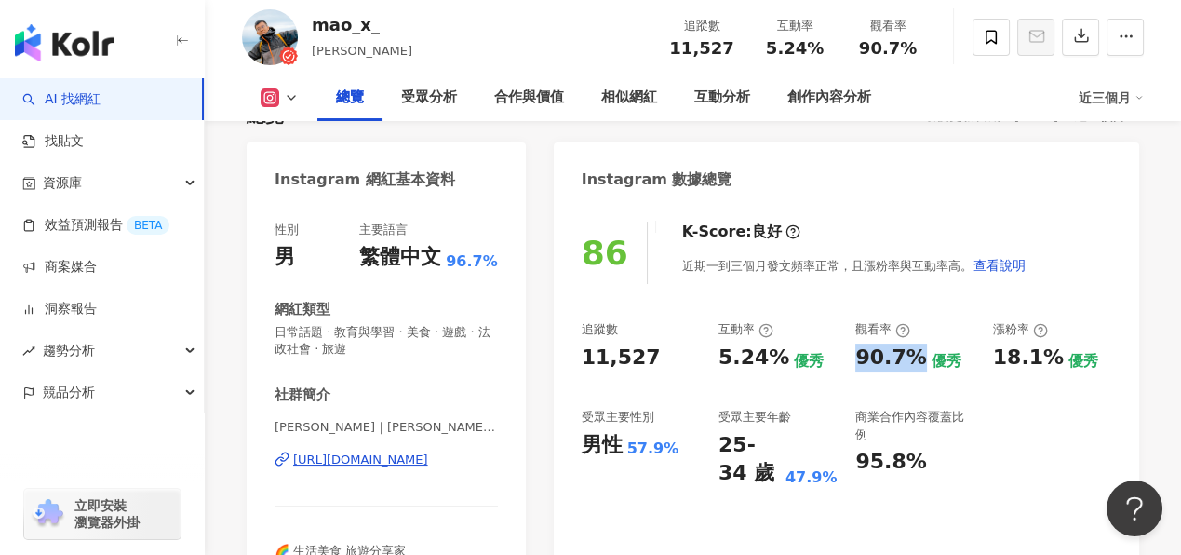
copy div "90.7%"
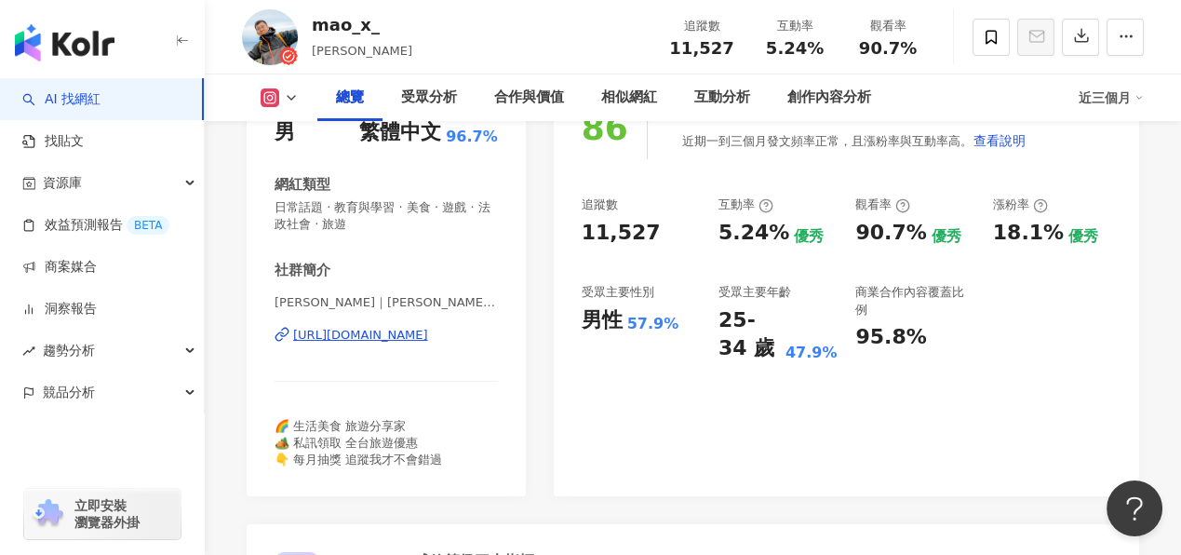
scroll to position [372, 0]
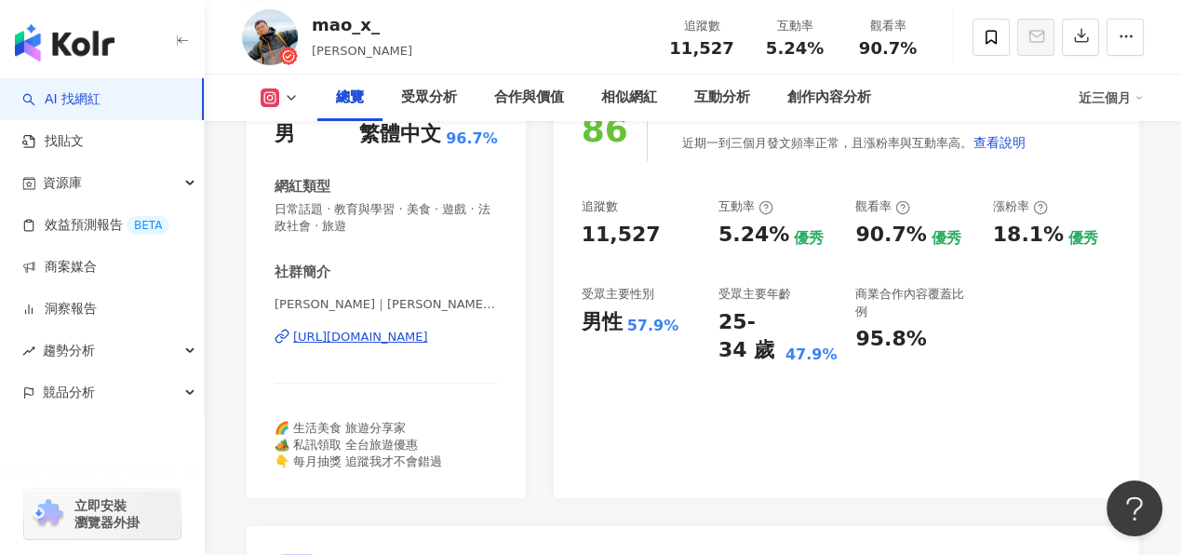
scroll to position [278, 0]
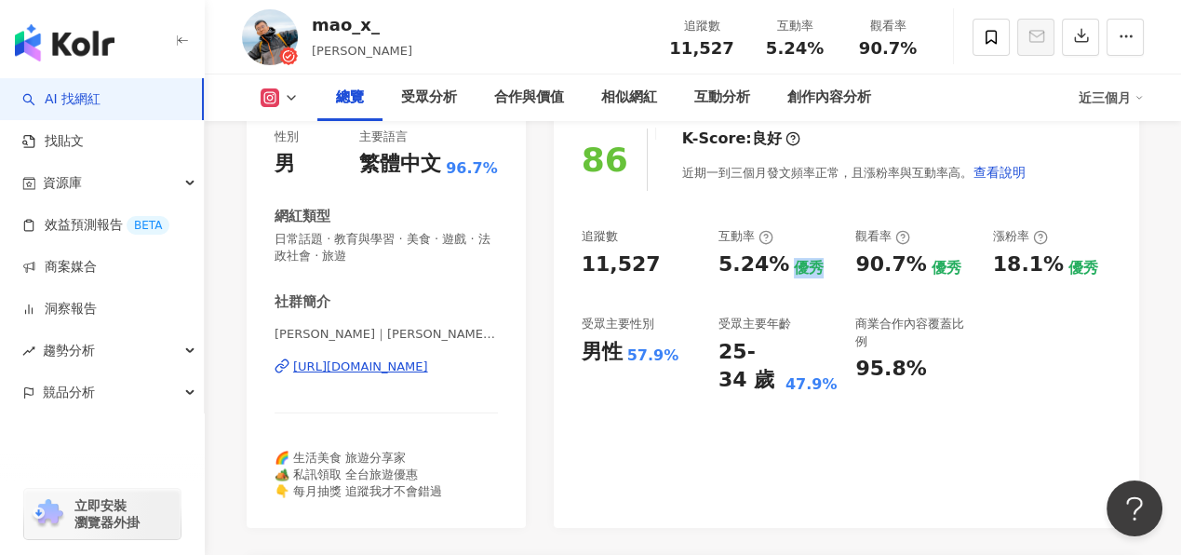
drag, startPoint x: 789, startPoint y: 268, endPoint x: 819, endPoint y: 263, distance: 30.1
click at [819, 263] on div "5.24% 優秀" at bounding box center [778, 264] width 118 height 29
click at [816, 289] on div "追蹤數 11,527 互動率 5.24% 優秀 觀看率 90.7% 優秀 漲粉率 18.1% 優秀 受眾主要性別 男性 57.9% 受眾主要年齡 25-34 …" at bounding box center [847, 311] width 530 height 167
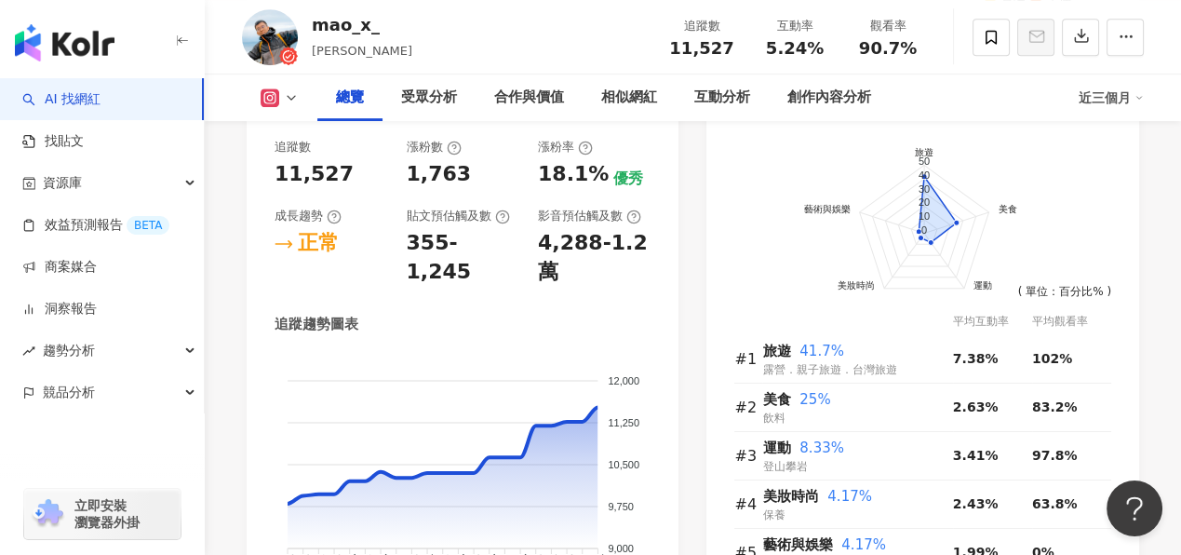
scroll to position [1210, 0]
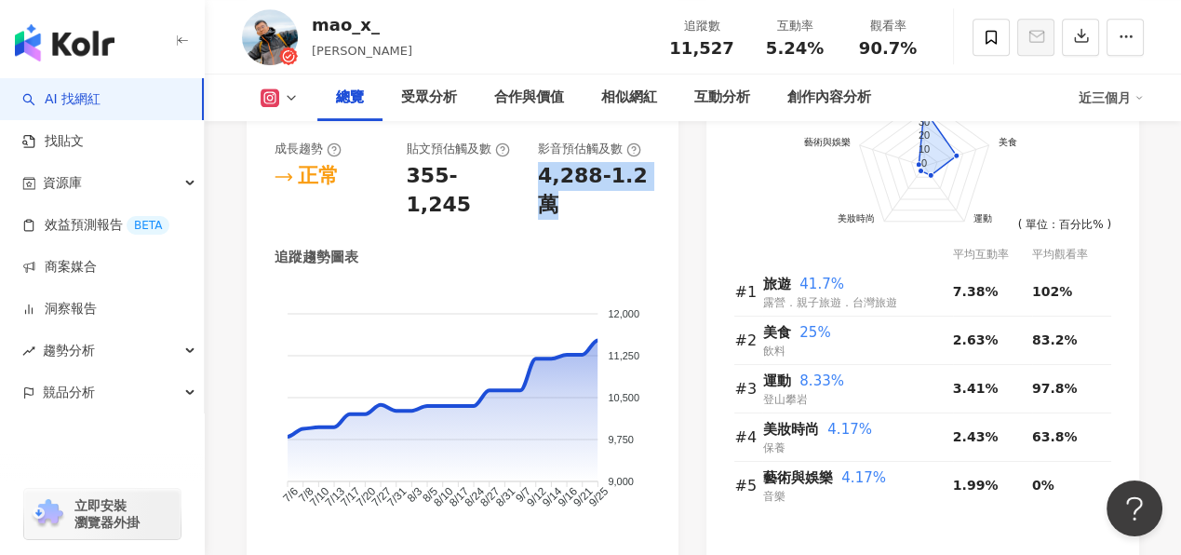
drag, startPoint x: 539, startPoint y: 179, endPoint x: 570, endPoint y: 212, distance: 45.5
click at [570, 212] on div "4,288-1.2萬" at bounding box center [594, 191] width 113 height 58
copy div "4,288-1.2萬"
click at [706, 261] on div "前往申請試用方案解鎖 ( 立即註冊 ) 旅遊 美食 運動 美妝時尚 藝術與娛樂 50 40 30 20 10 0 ( 單位：百分比% ) 平均互動率 平均觀看…" at bounding box center [922, 316] width 433 height 526
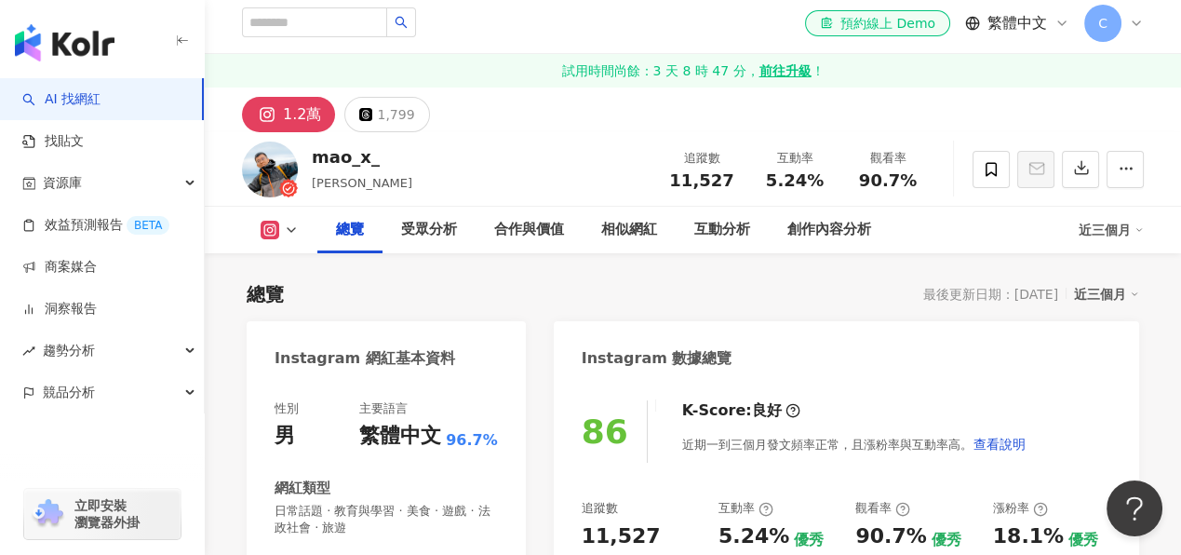
scroll to position [372, 0]
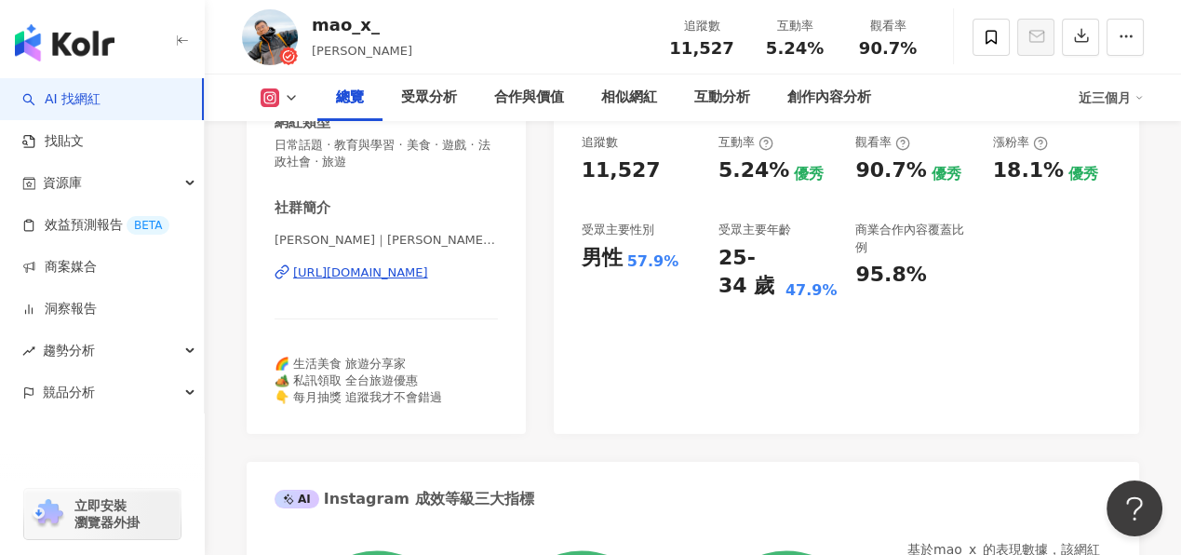
click at [463, 244] on span "阿毛 Mao｜茂誠的旅遊美食日誌 | mao_x_" at bounding box center [386, 240] width 223 height 17
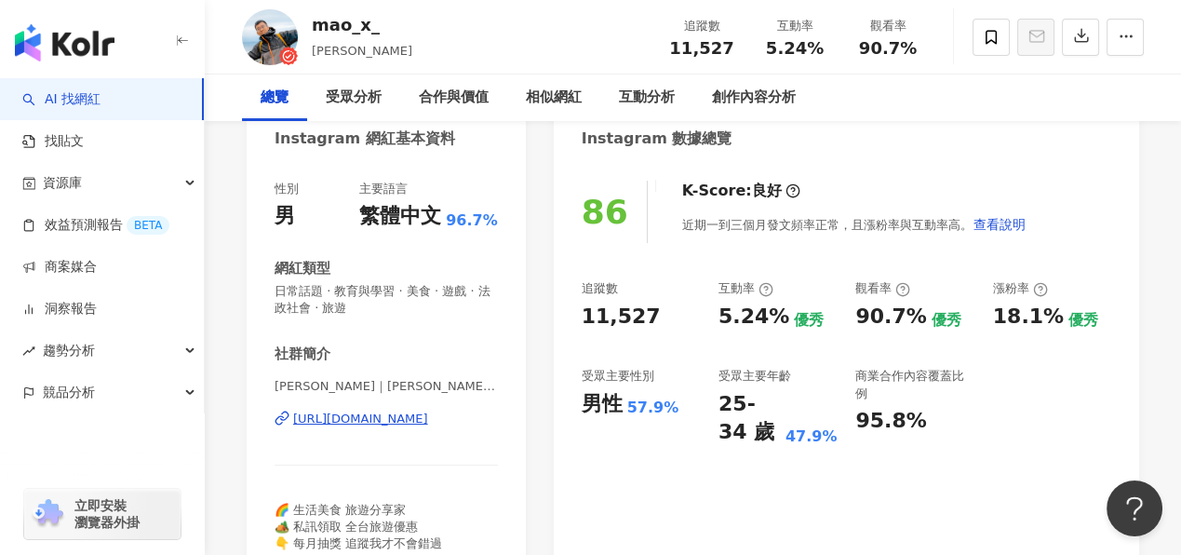
scroll to position [0, 0]
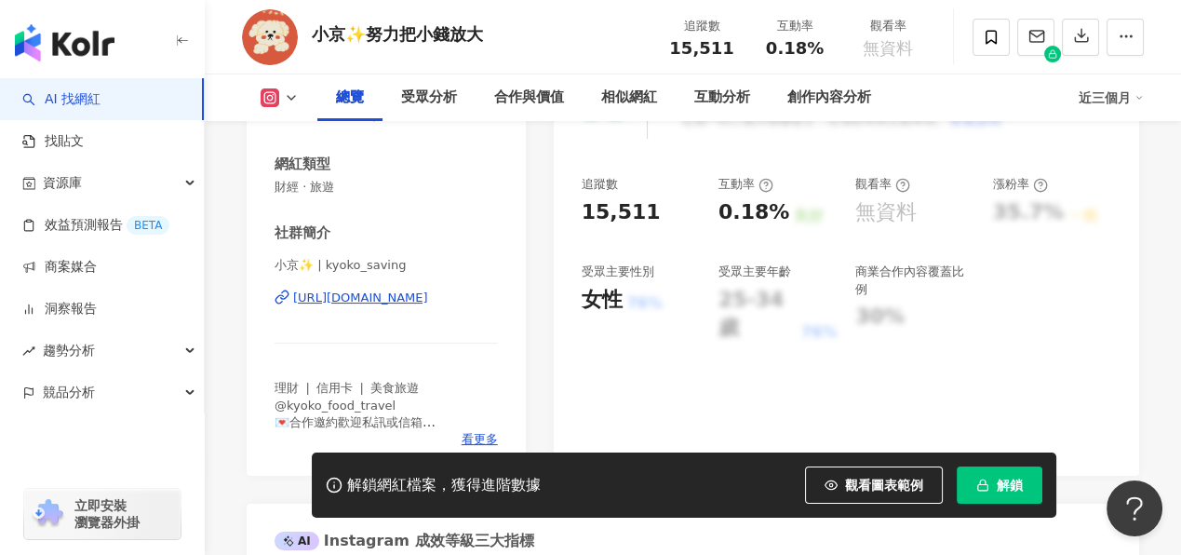
scroll to position [372, 0]
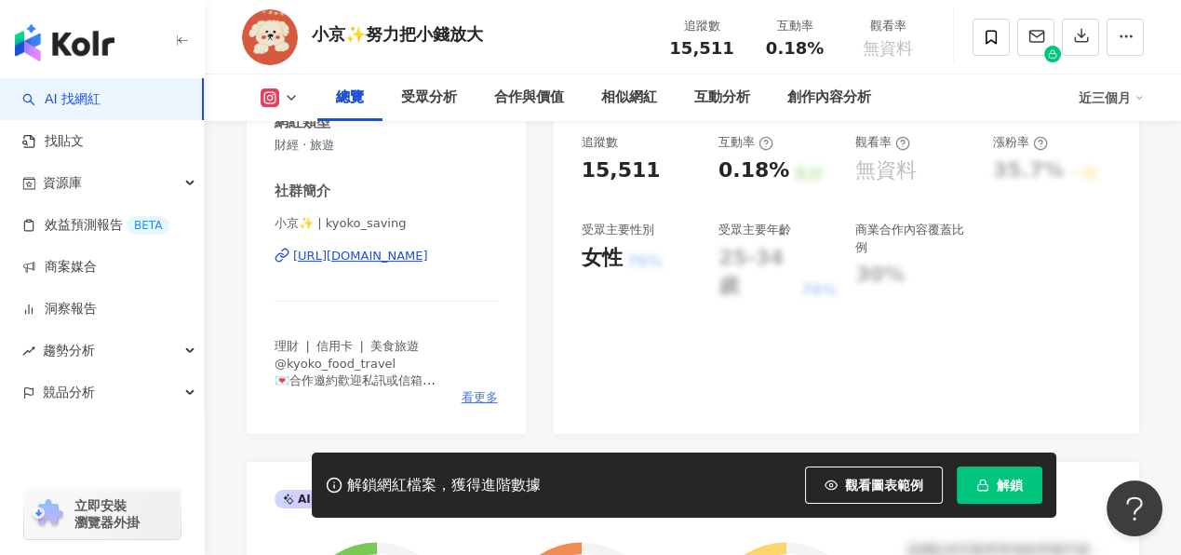
click at [480, 396] on span "看更多" at bounding box center [480, 397] width 36 height 17
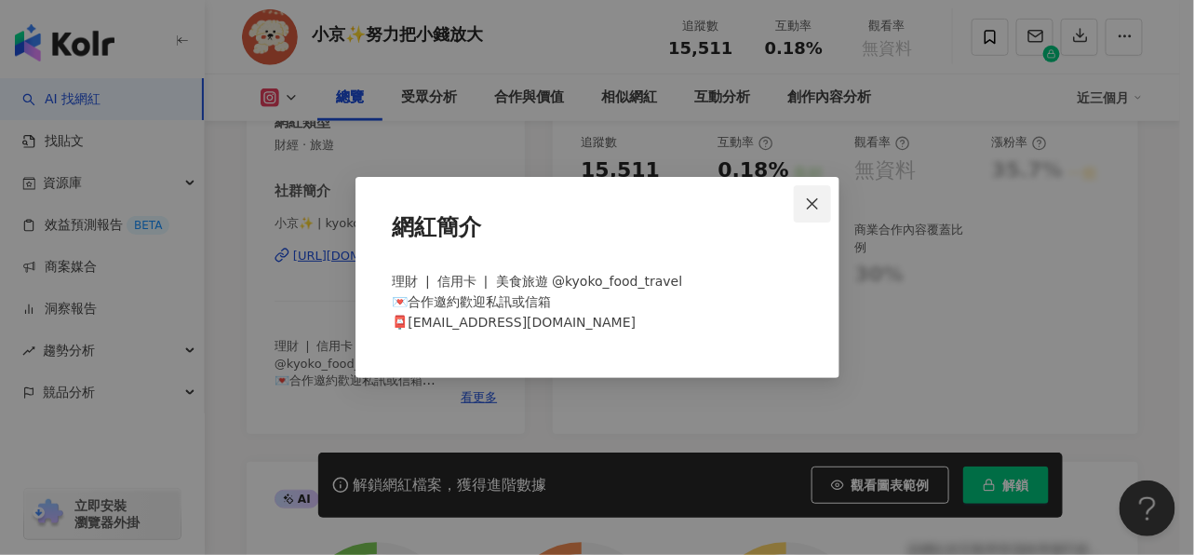
click at [812, 204] on icon "close" at bounding box center [812, 202] width 11 height 11
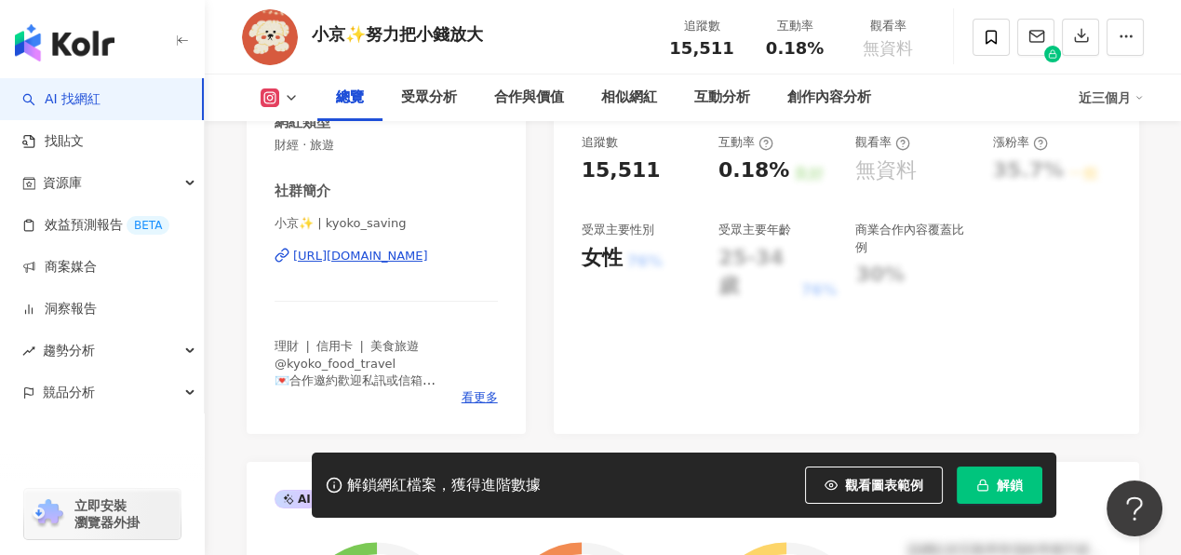
click at [357, 254] on div "[URL][DOMAIN_NAME]" at bounding box center [360, 256] width 135 height 17
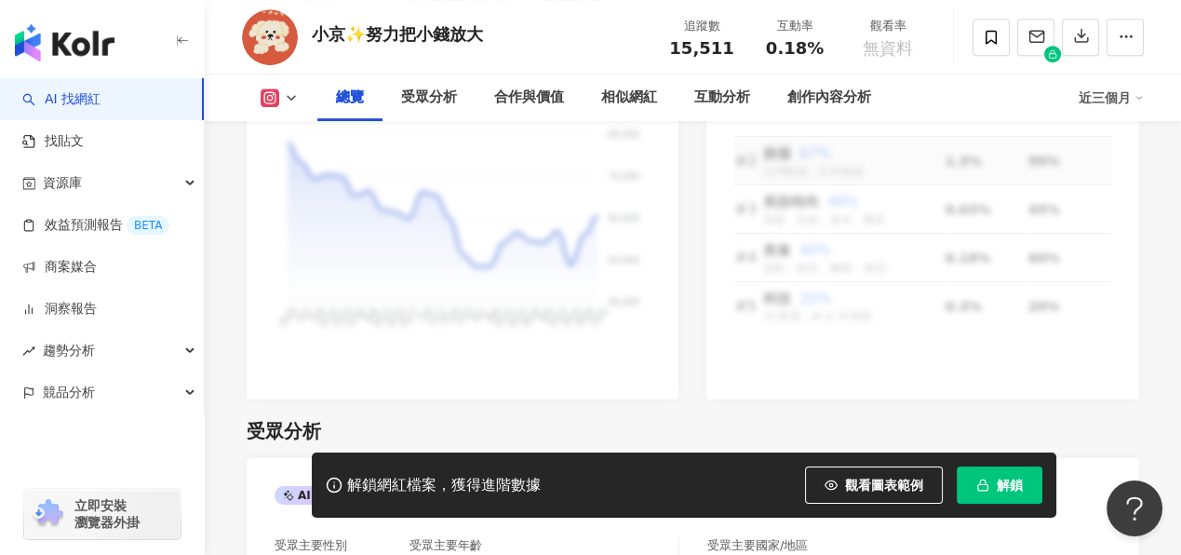
scroll to position [1117, 0]
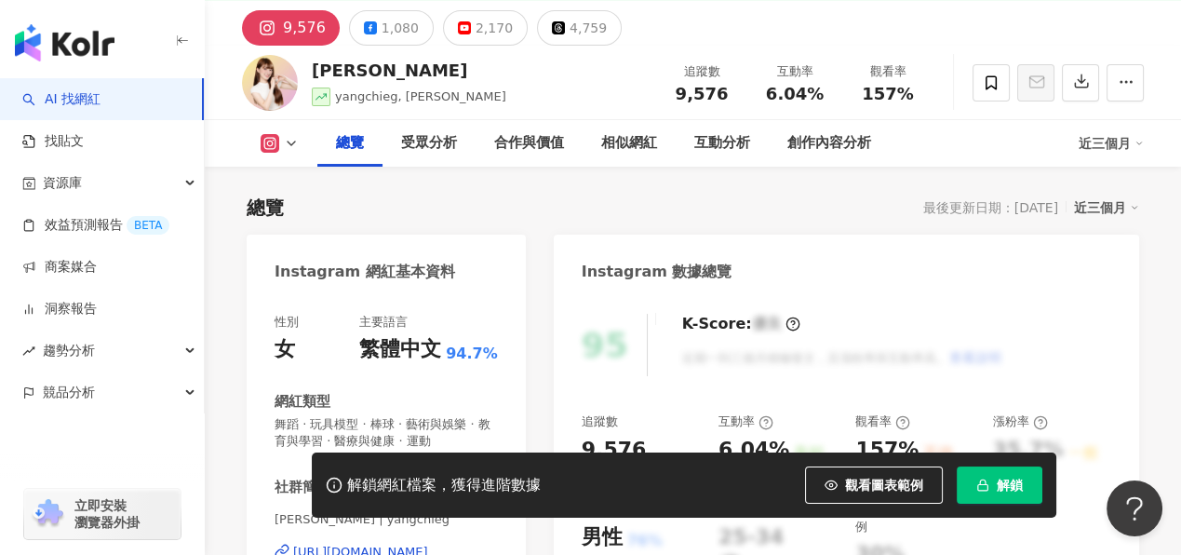
scroll to position [278, 0]
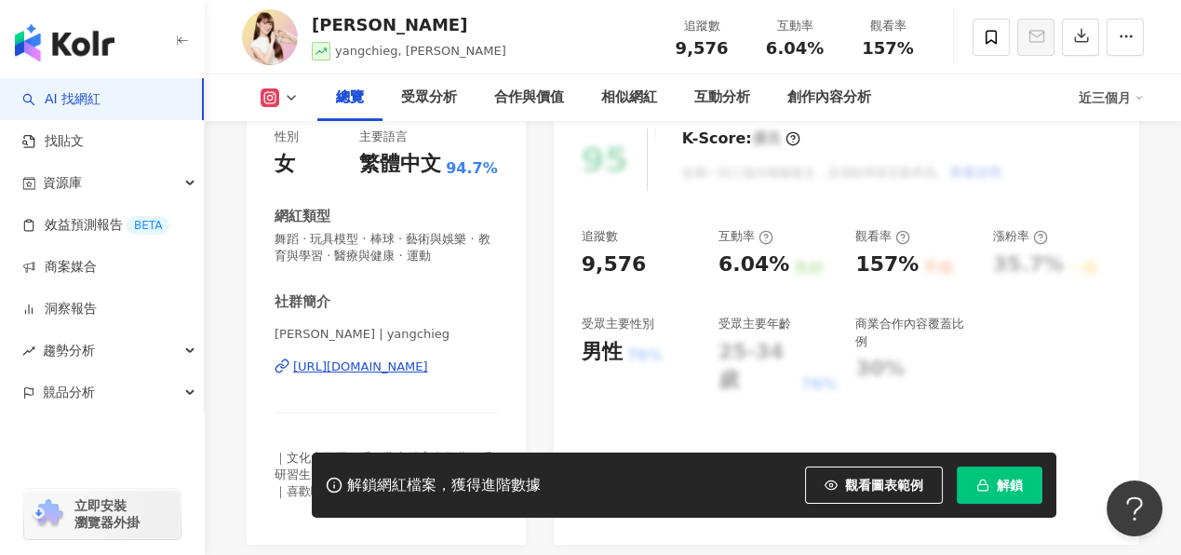
click at [428, 366] on div "[URL][DOMAIN_NAME]" at bounding box center [360, 366] width 135 height 17
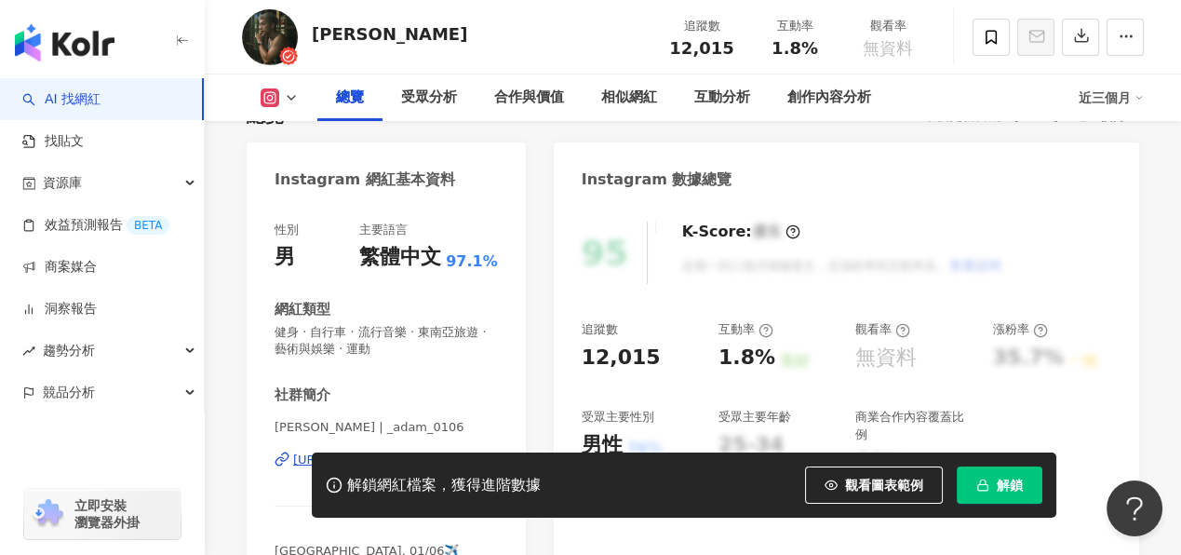
scroll to position [372, 0]
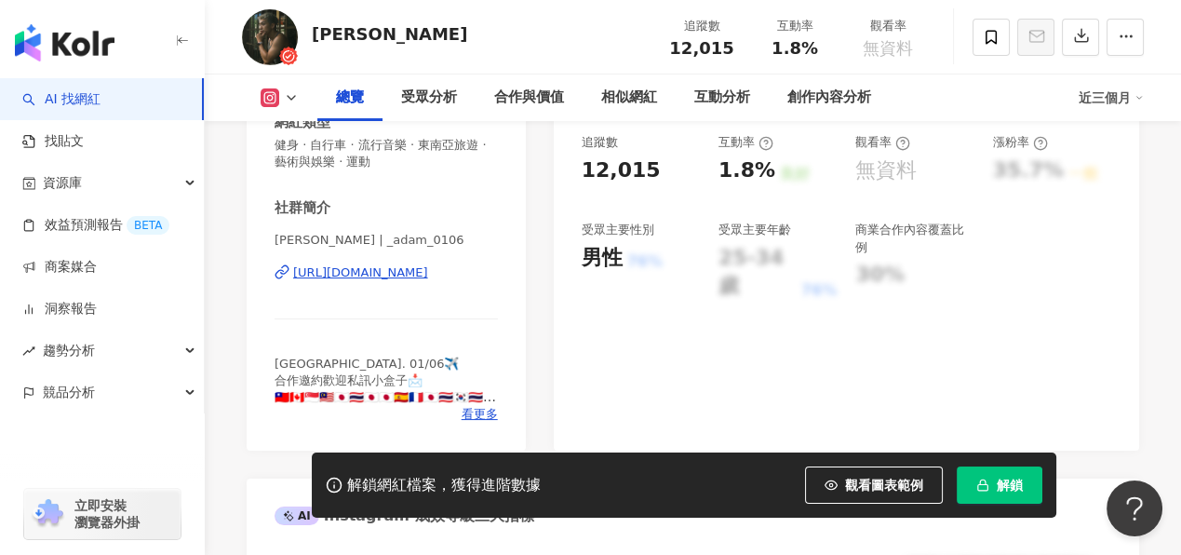
click at [384, 274] on div "[URL][DOMAIN_NAME]" at bounding box center [360, 272] width 135 height 17
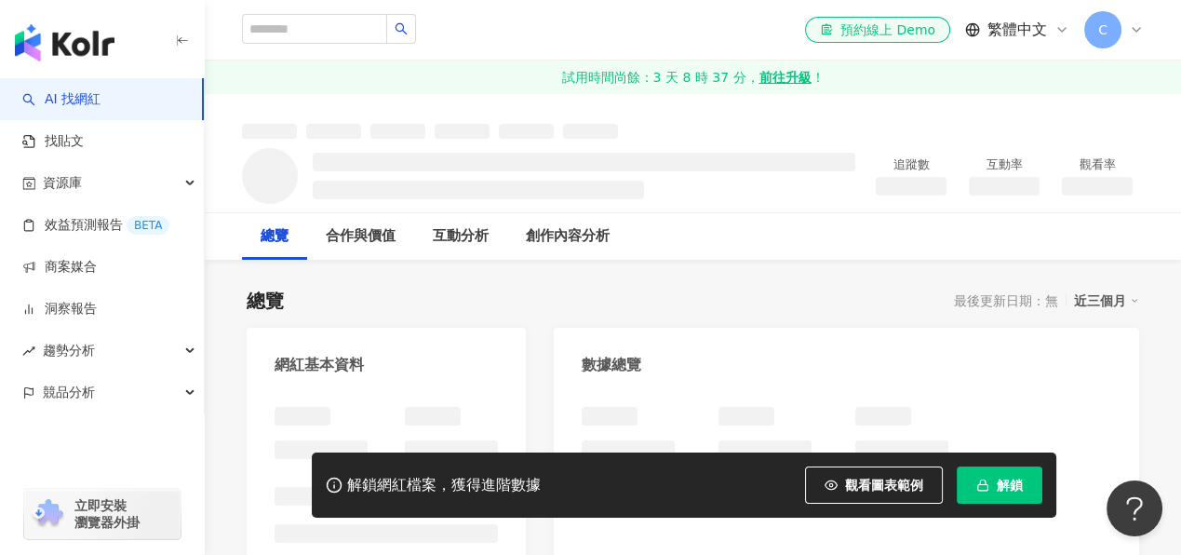
click at [992, 481] on button "解鎖" at bounding box center [1000, 484] width 86 height 37
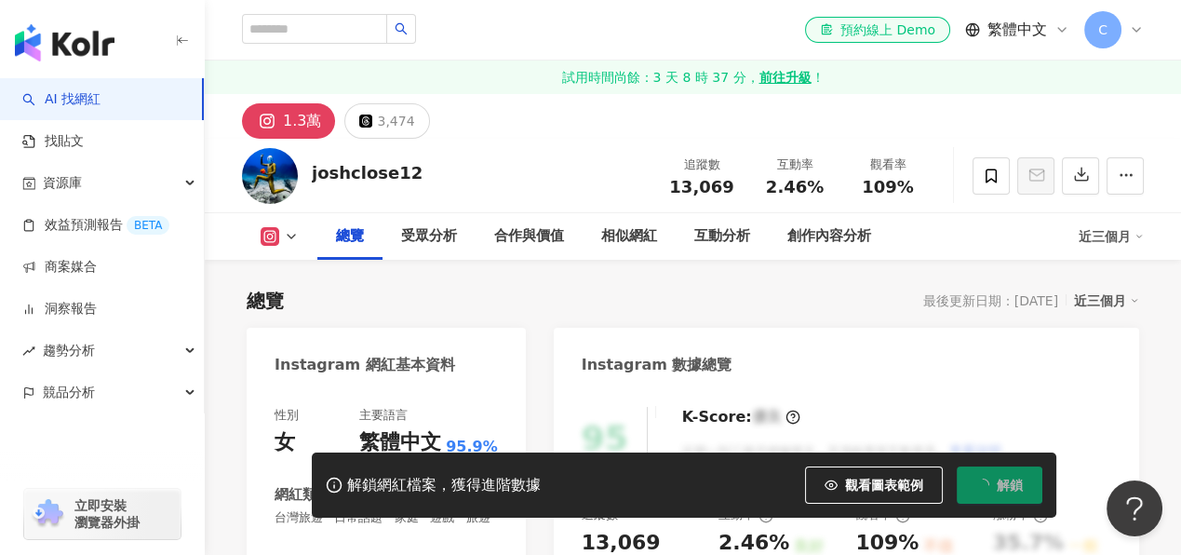
scroll to position [372, 0]
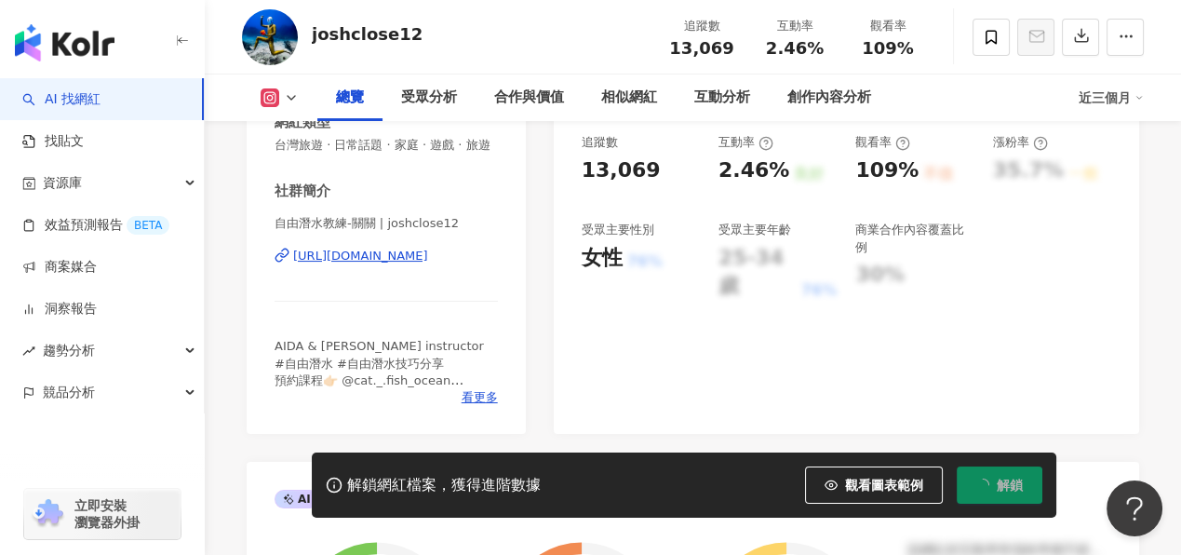
click at [428, 264] on div "https://www.instagram.com/joshclose12/" at bounding box center [360, 256] width 135 height 17
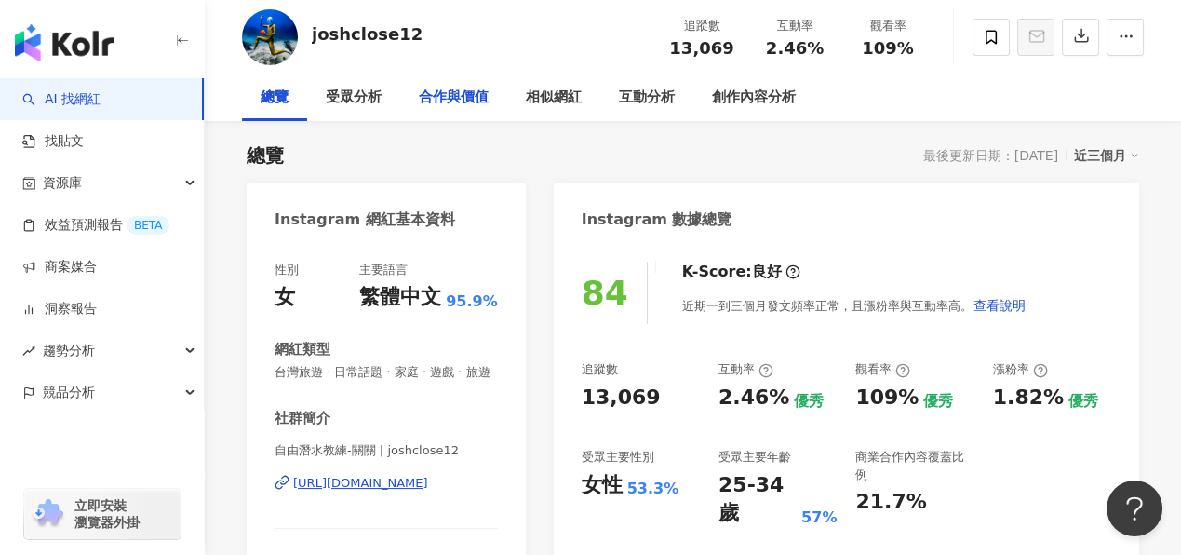
scroll to position [278, 0]
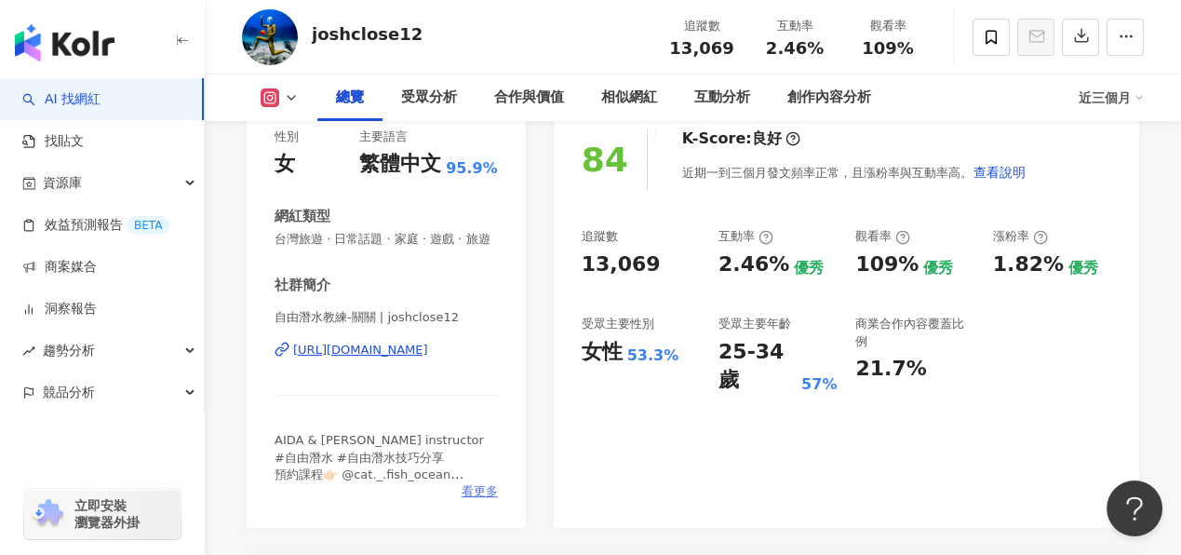
click at [482, 500] on span "看更多" at bounding box center [480, 491] width 36 height 17
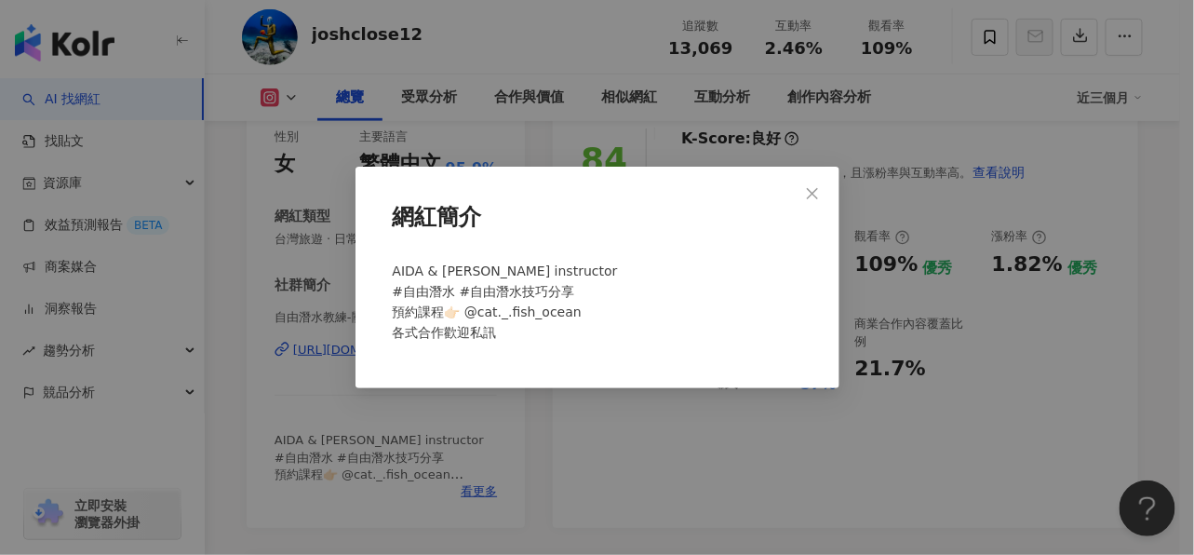
click at [539, 442] on div "網紅簡介 AIDA & Molchanovs instructor #自由潛水 #自由潛水技巧分享 預約課程👉🏻 @cat._.fish_ocean 各式合作…" at bounding box center [597, 277] width 1194 height 555
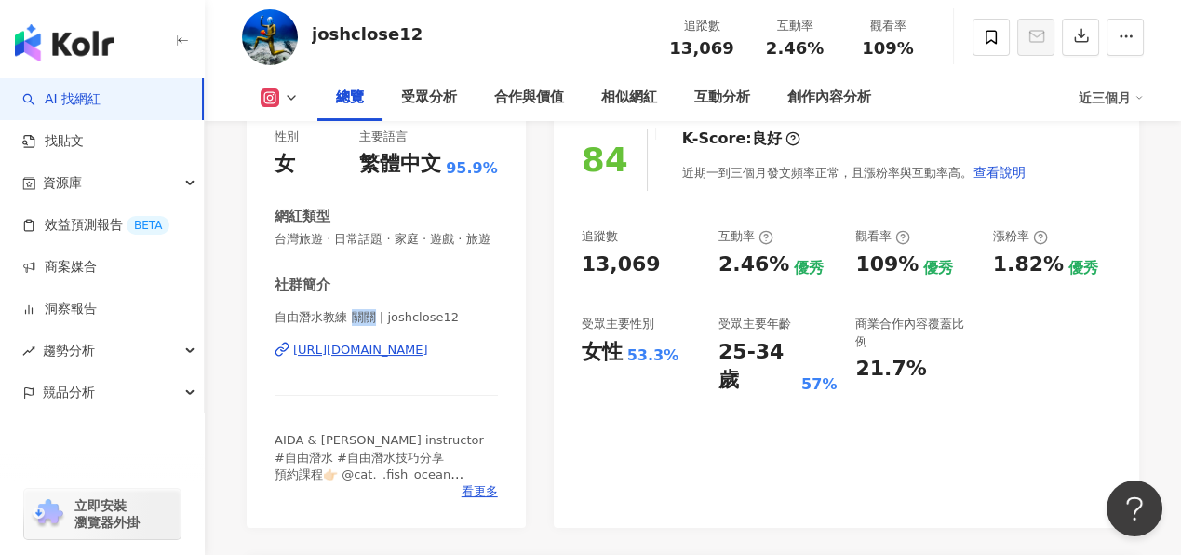
drag, startPoint x: 353, startPoint y: 338, endPoint x: 376, endPoint y: 332, distance: 23.9
click at [376, 326] on span "自由潛水教練-關關 | joshclose12" at bounding box center [386, 317] width 223 height 17
copy span "關關"
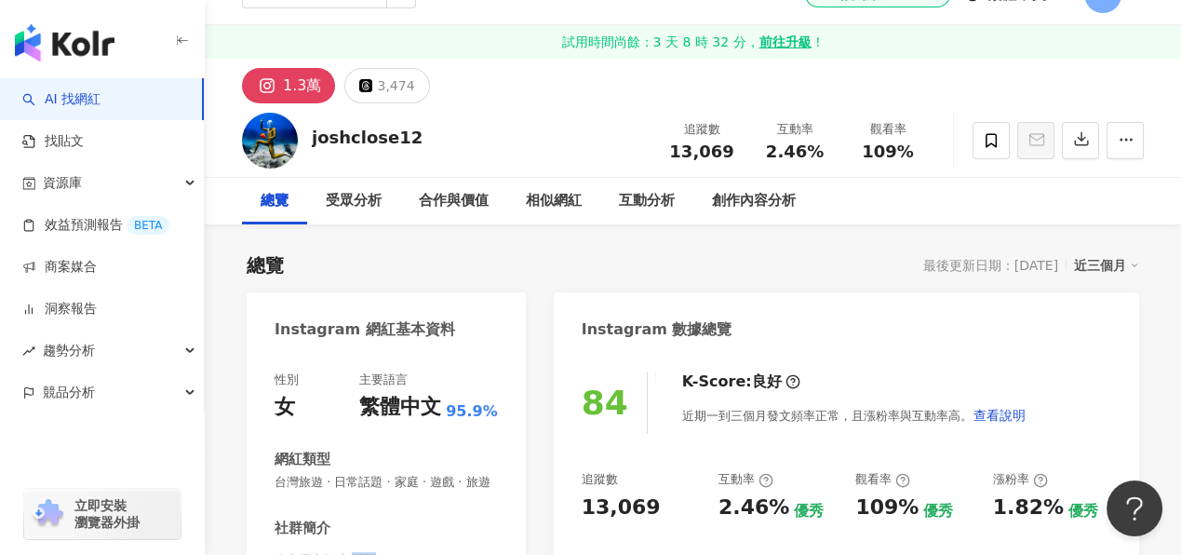
scroll to position [372, 0]
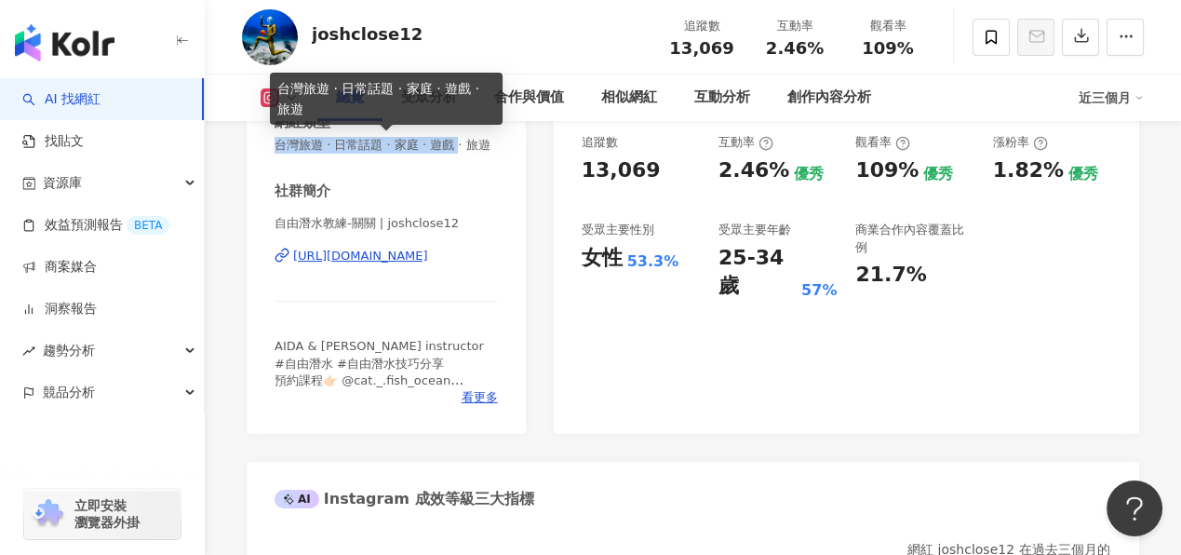
drag, startPoint x: 279, startPoint y: 147, endPoint x: 478, endPoint y: 143, distance: 199.2
click at [478, 143] on span "台灣旅遊 · 日常話題 · 家庭 · 遊戲 · 旅遊" at bounding box center [386, 145] width 223 height 17
copy span "台灣旅遊 · 日常話題 · 家庭 · 遊戲"
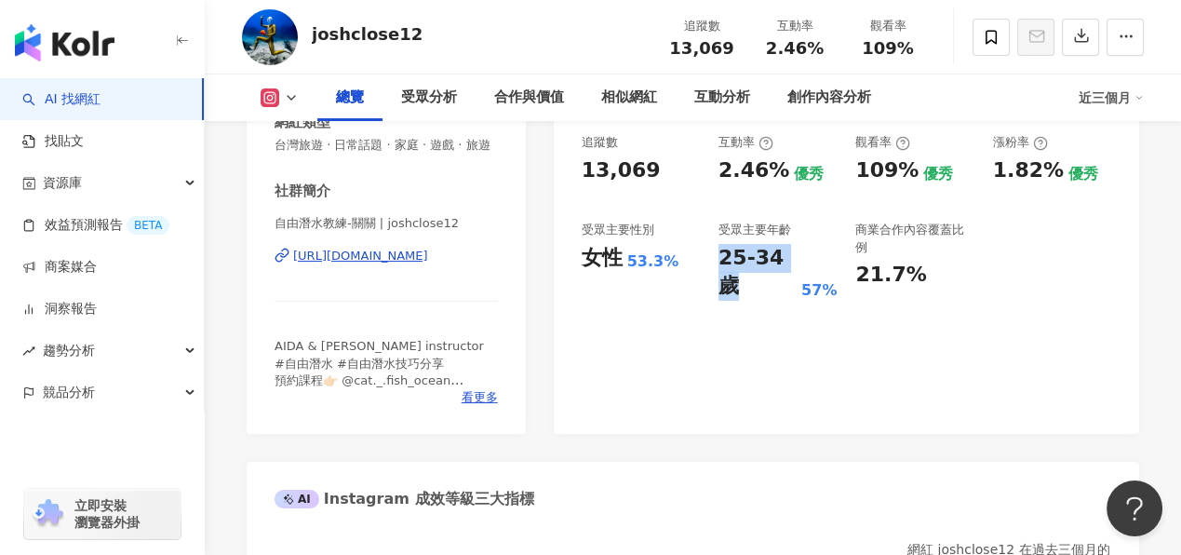
drag, startPoint x: 721, startPoint y: 265, endPoint x: 795, endPoint y: 262, distance: 73.6
click at [795, 262] on div "25-34 歲" at bounding box center [758, 273] width 78 height 58
copy div "25-34 歲"
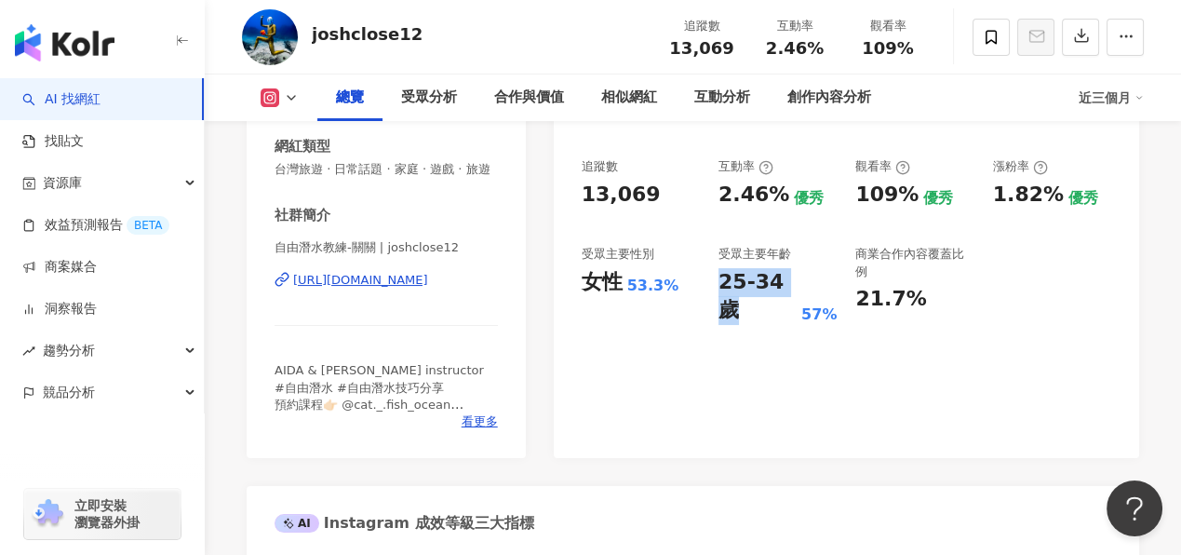
scroll to position [278, 0]
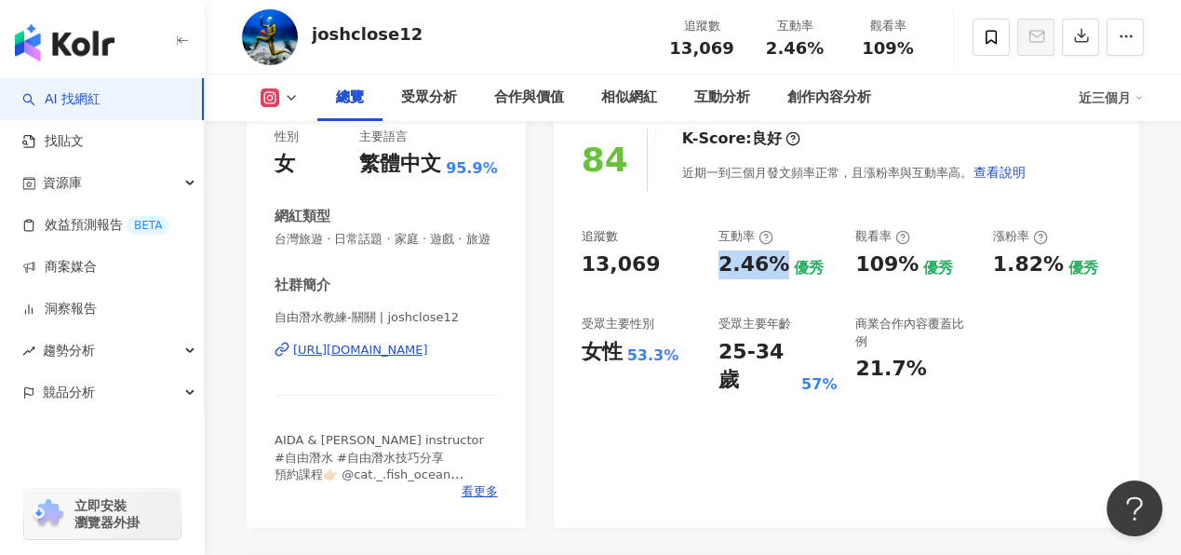
drag, startPoint x: 717, startPoint y: 268, endPoint x: 777, endPoint y: 264, distance: 60.6
click at [777, 264] on div "追蹤數 13,069 互動率 2.46% 優秀 觀看率 109% 優秀 漲粉率 1.82% 優秀 受眾主要性別 女性 53.3% 受眾主要年齡 25-34 歲…" at bounding box center [847, 311] width 530 height 167
copy div "2.46%"
drag, startPoint x: 853, startPoint y: 263, endPoint x: 912, endPoint y: 261, distance: 59.6
click at [912, 261] on div "追蹤數 13,069 互動率 2.46% 優秀 觀看率 109% 優秀 漲粉率 1.82% 優秀 受眾主要性別 女性 53.3% 受眾主要年齡 25-34 歲…" at bounding box center [847, 311] width 530 height 167
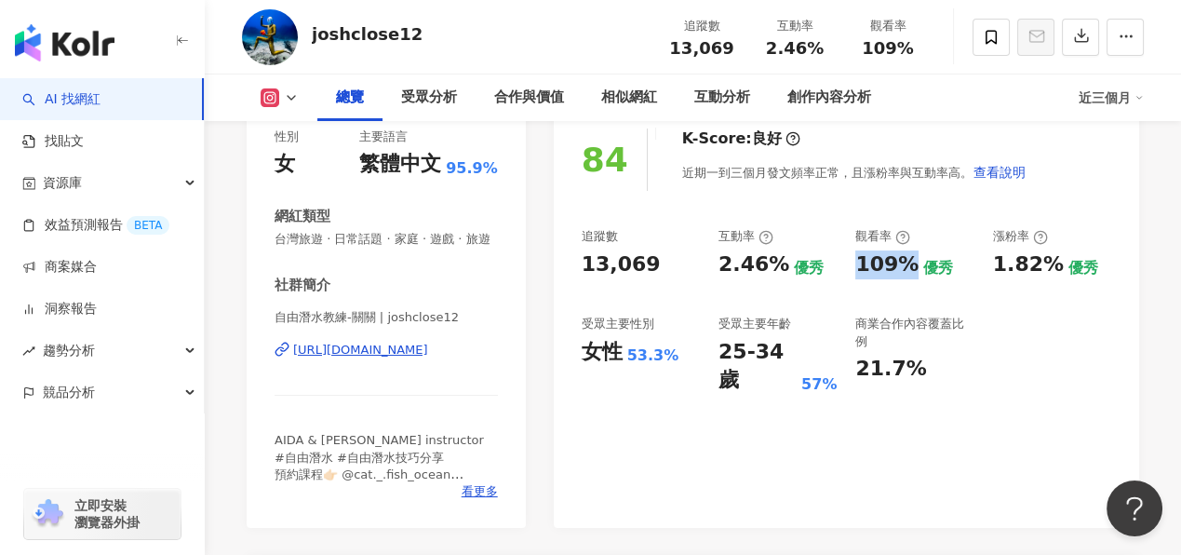
copy div "109%"
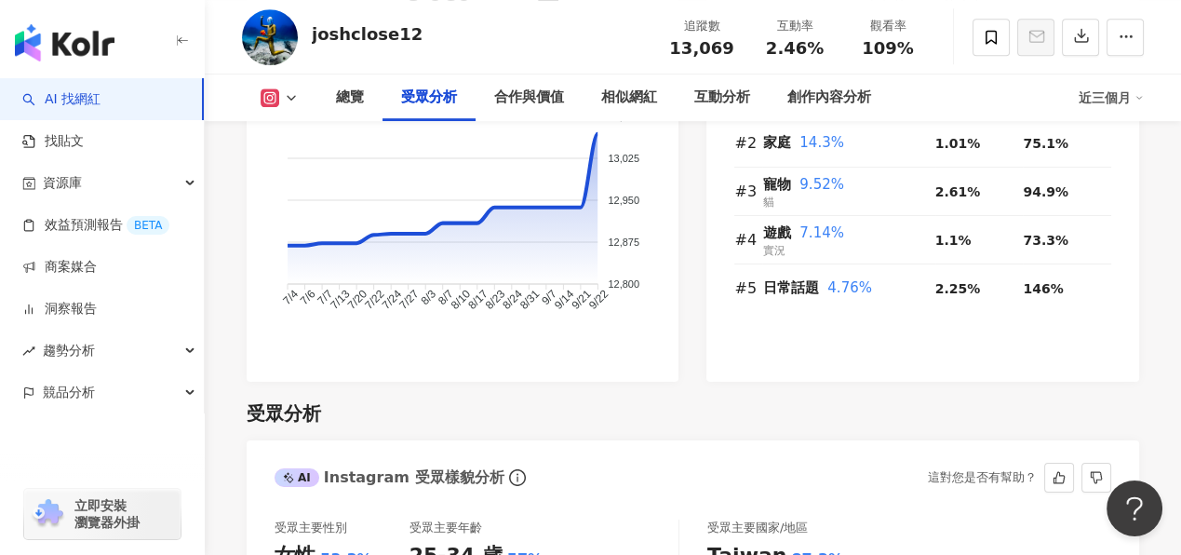
scroll to position [1096, 0]
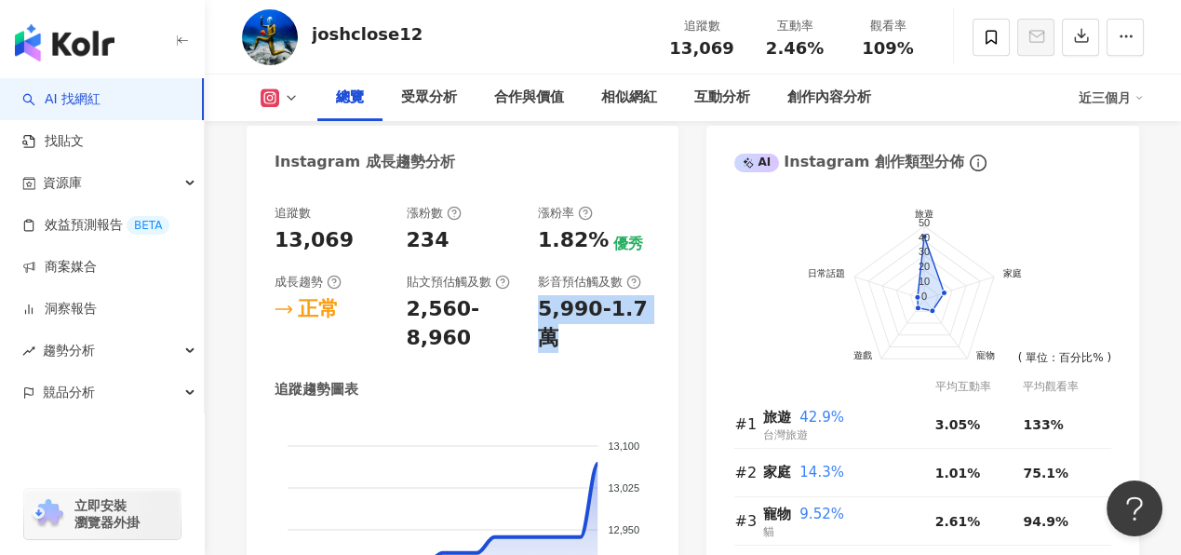
drag, startPoint x: 538, startPoint y: 334, endPoint x: 569, endPoint y: 364, distance: 42.8
click at [569, 353] on div "5,990-1.7萬" at bounding box center [594, 324] width 113 height 58
copy div "5,990-1.7萬"
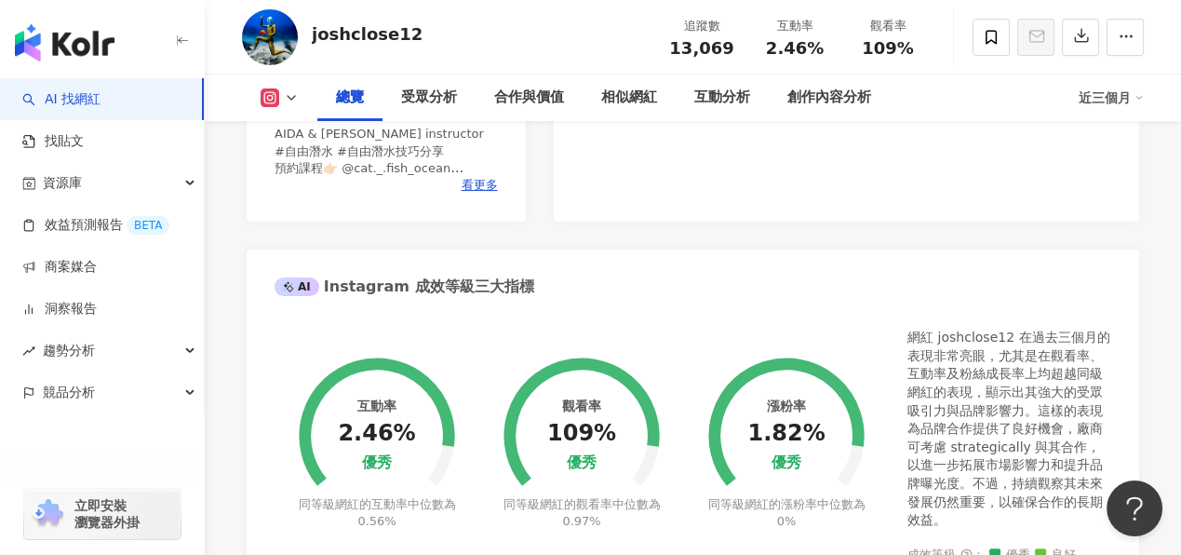
scroll to position [351, 0]
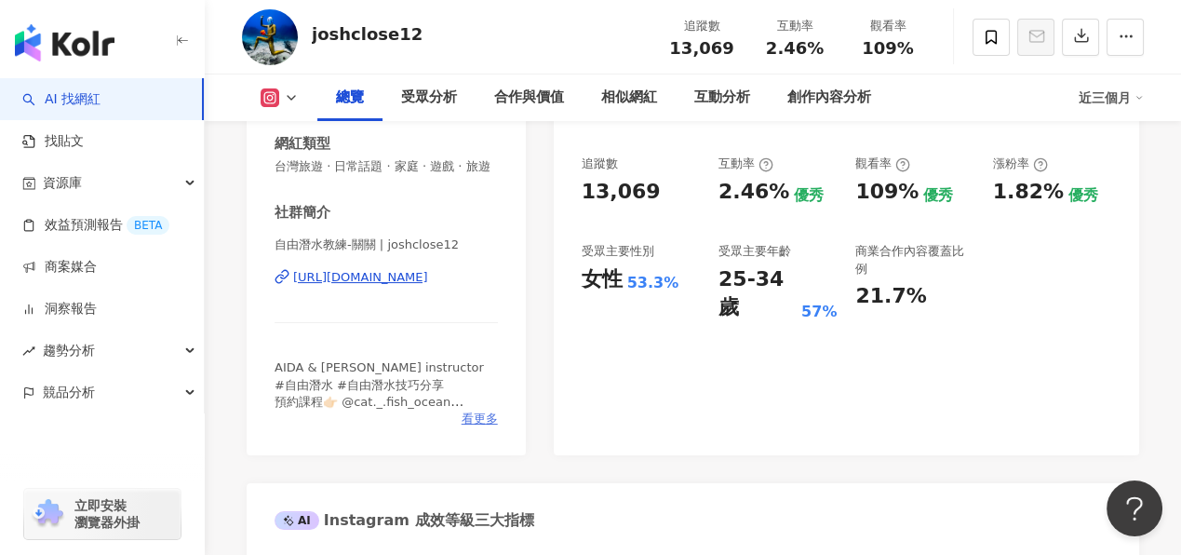
click at [477, 427] on span "看更多" at bounding box center [480, 418] width 36 height 17
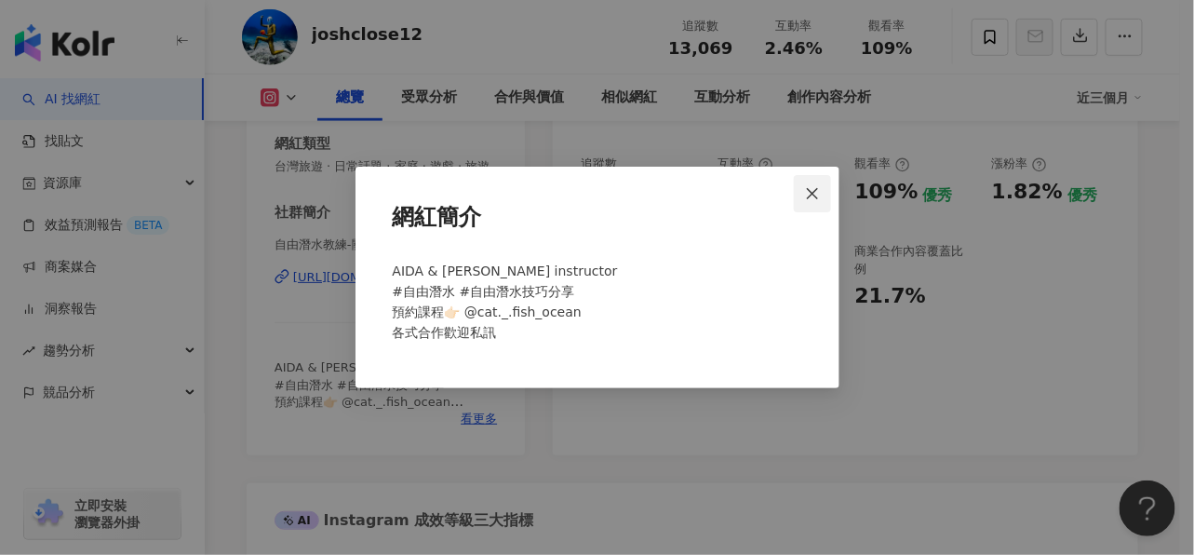
click at [814, 193] on icon "close" at bounding box center [812, 193] width 15 height 15
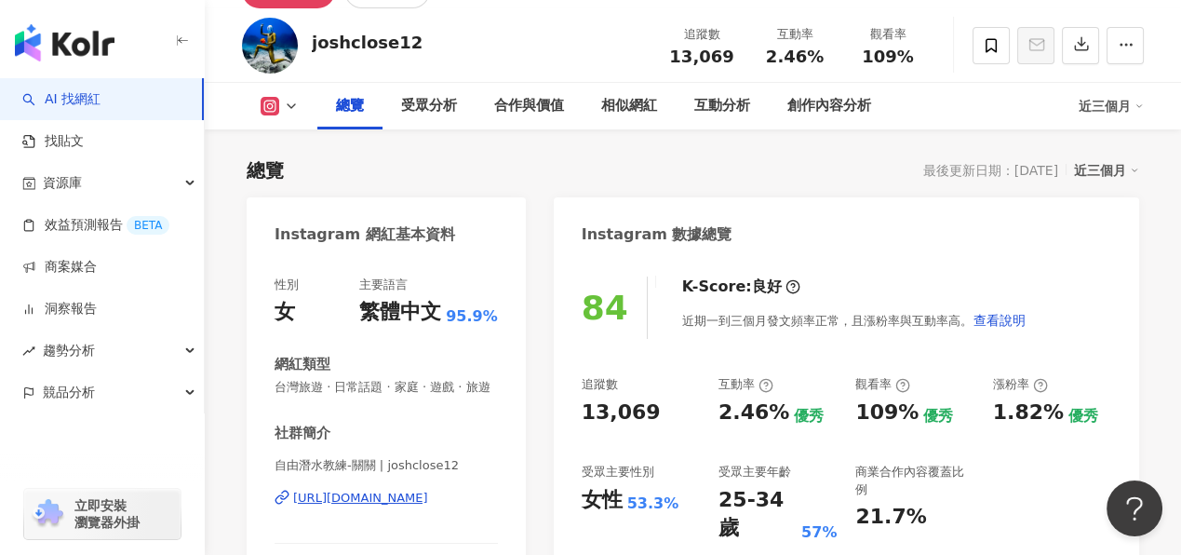
scroll to position [72, 0]
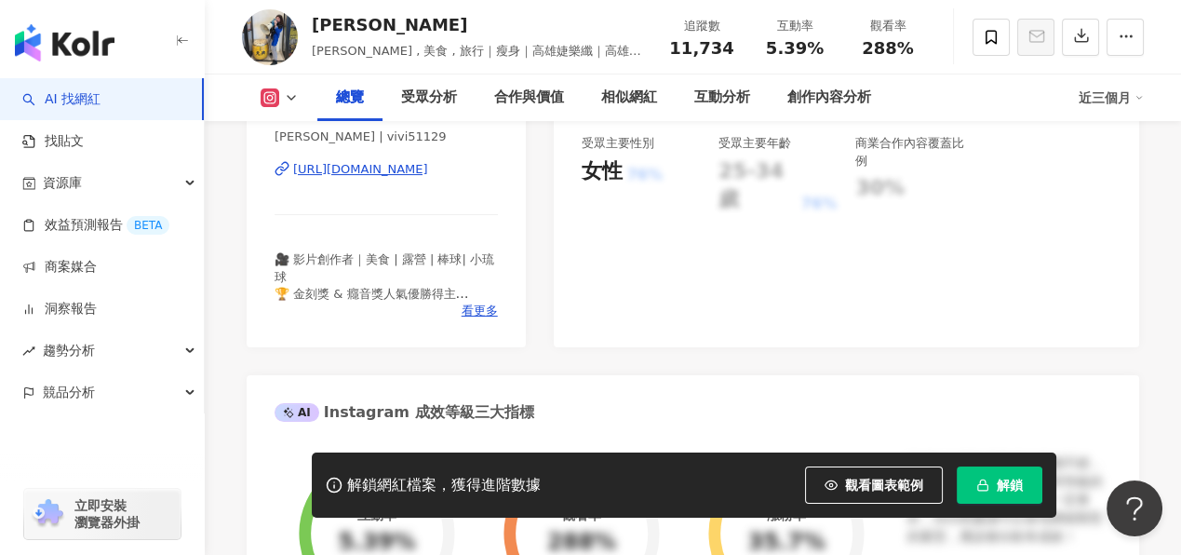
scroll to position [185, 0]
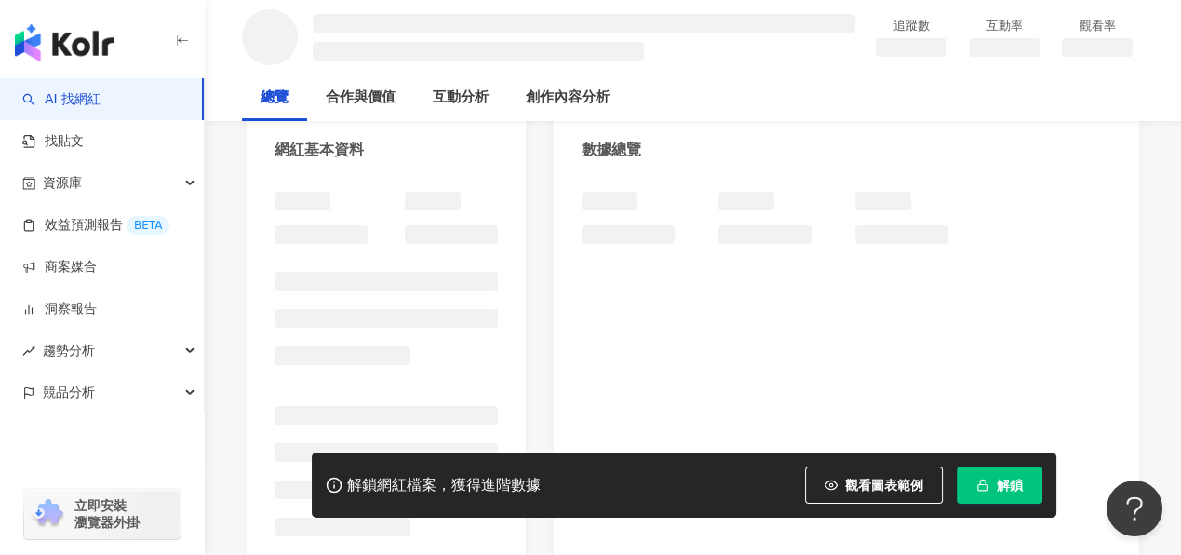
scroll to position [278, 0]
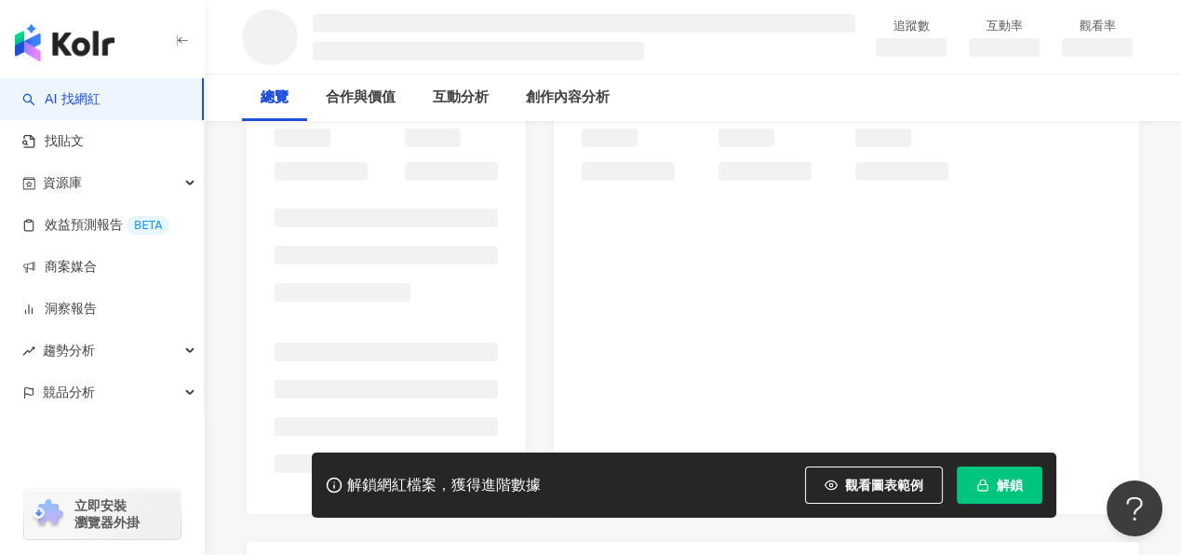
click at [1019, 484] on span "解鎖" at bounding box center [1010, 484] width 26 height 15
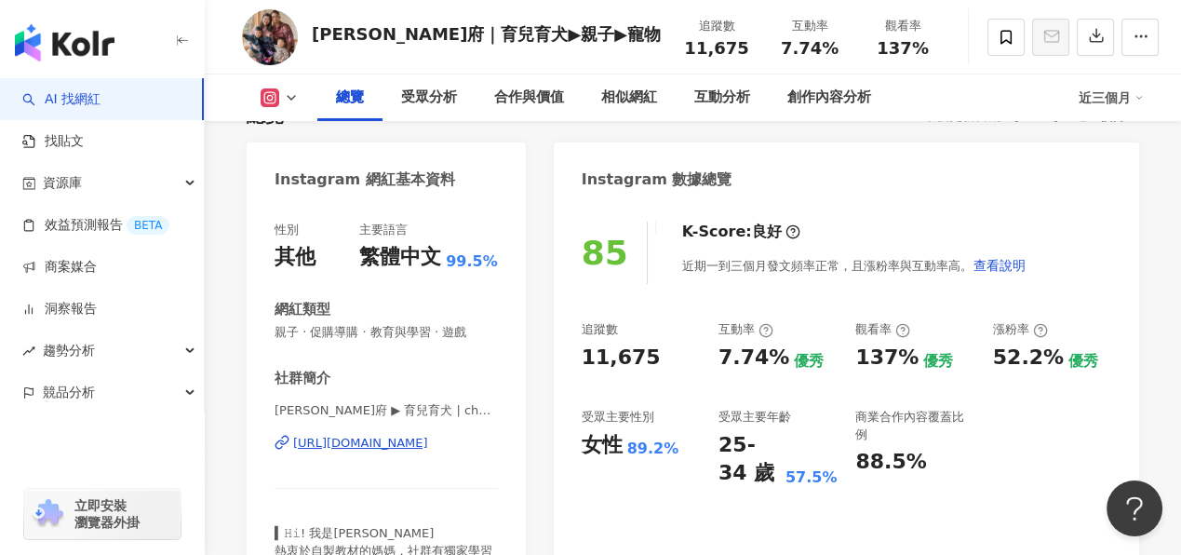
scroll to position [558, 0]
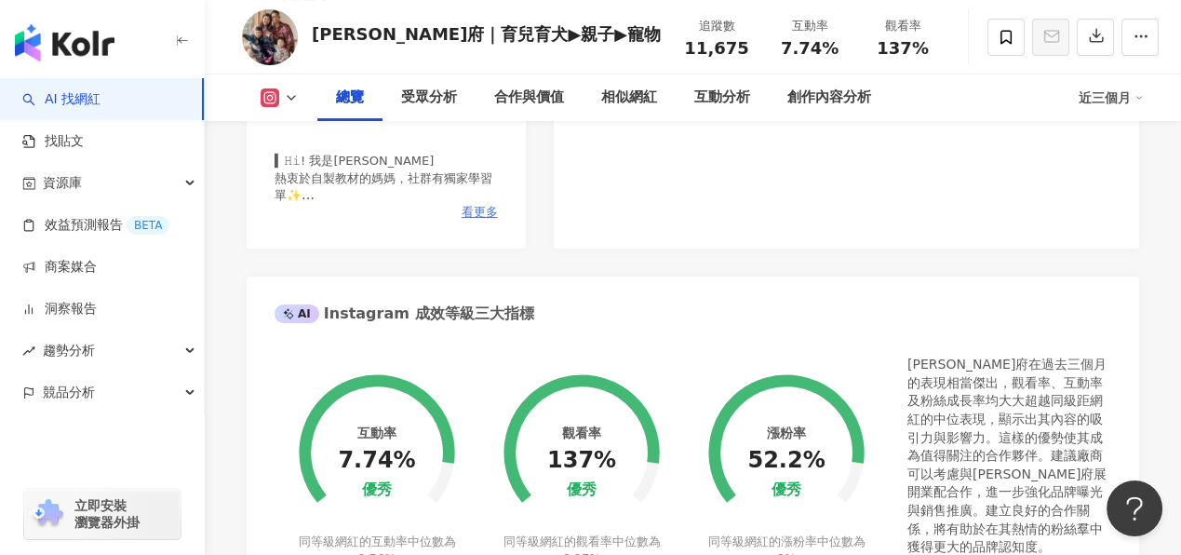
click at [471, 213] on span "看更多" at bounding box center [480, 212] width 36 height 17
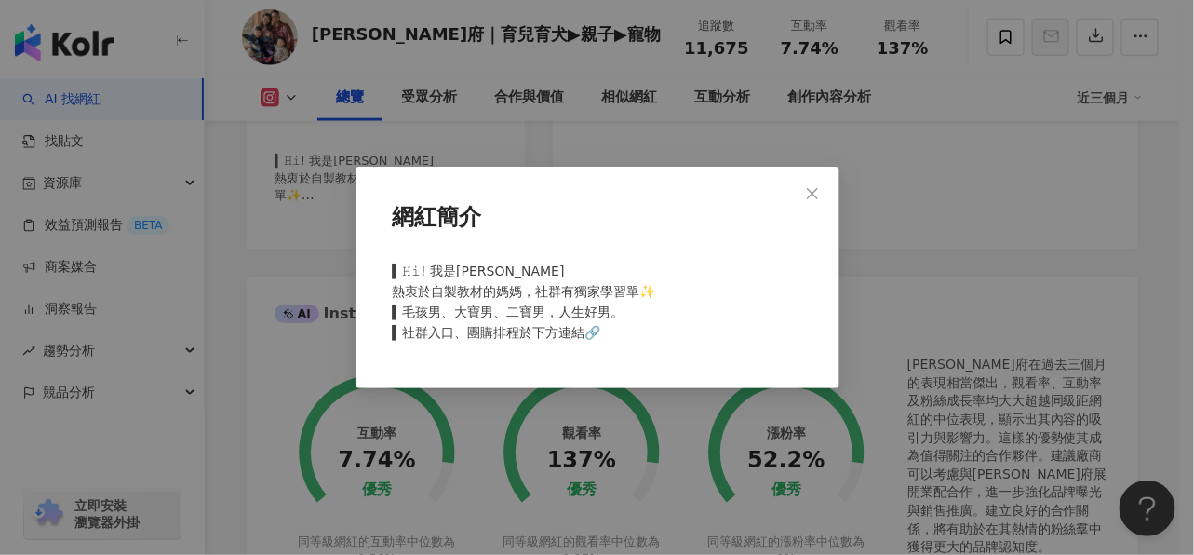
click at [860, 276] on div "網紅簡介 ▍𝙷𝚒! 我是林雨 熱衷於自製教材的媽媽，社群有獨家學習單✨ ▍毛孩男、大寶男、二寶男，人生好男。 ▍社群入口、團購排程於下方連結🔗" at bounding box center [597, 277] width 1194 height 555
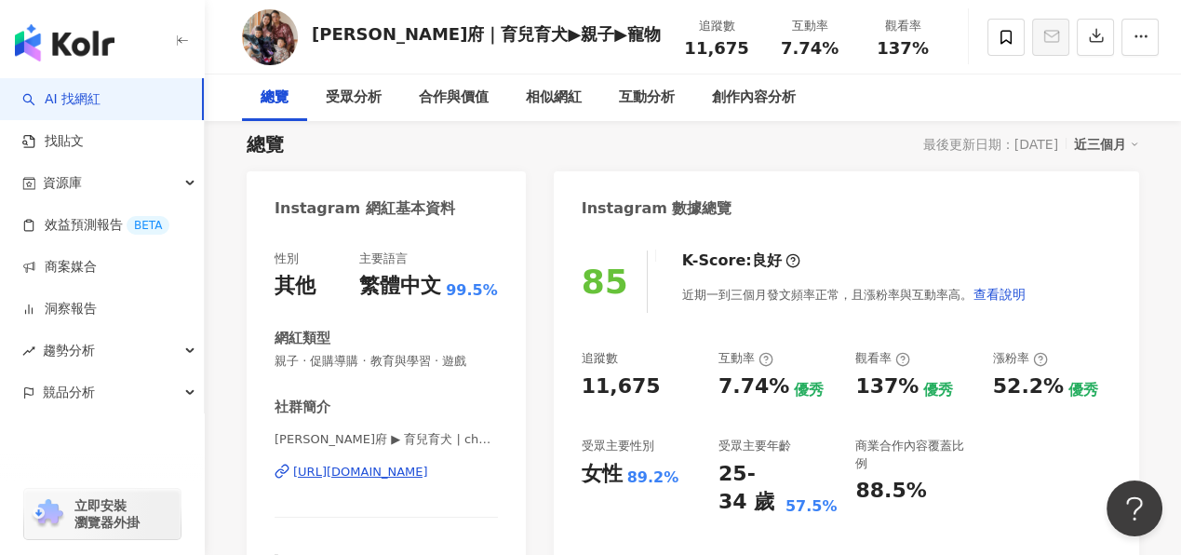
scroll to position [0, 0]
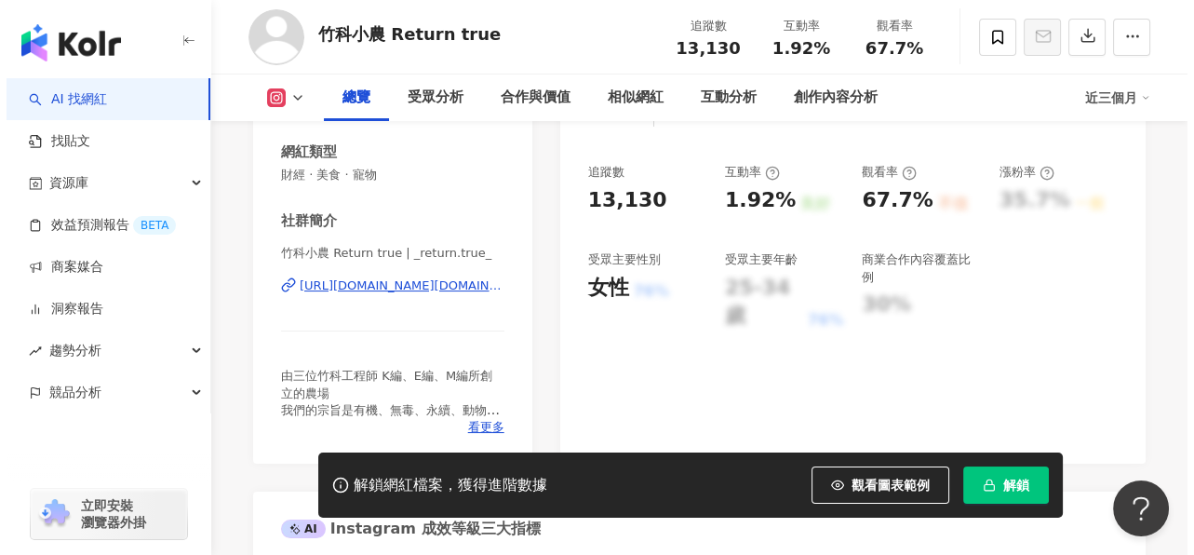
scroll to position [372, 0]
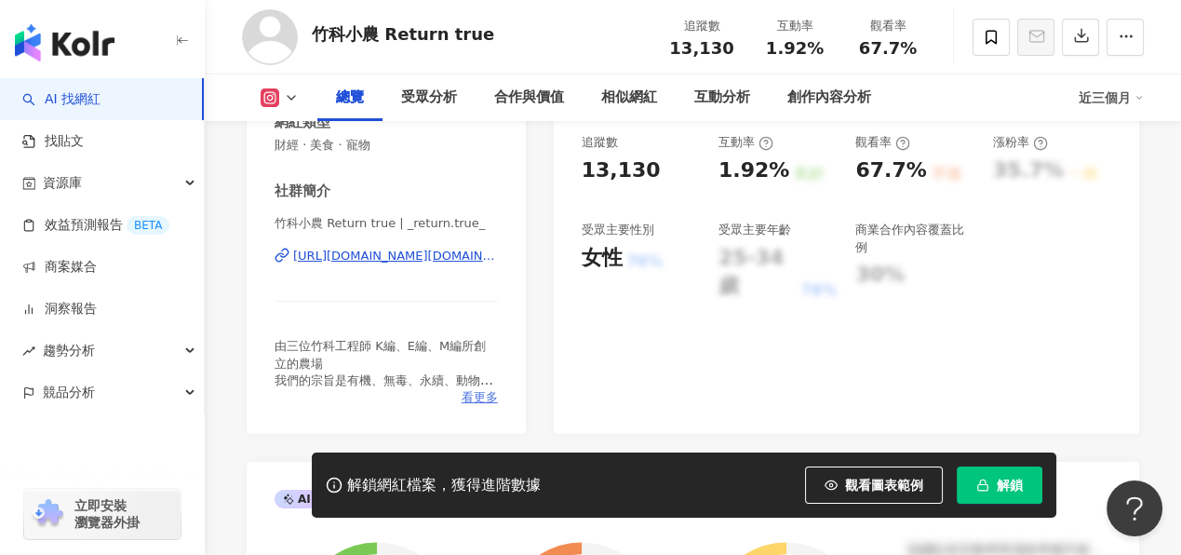
click at [470, 392] on span "看更多" at bounding box center [480, 397] width 36 height 17
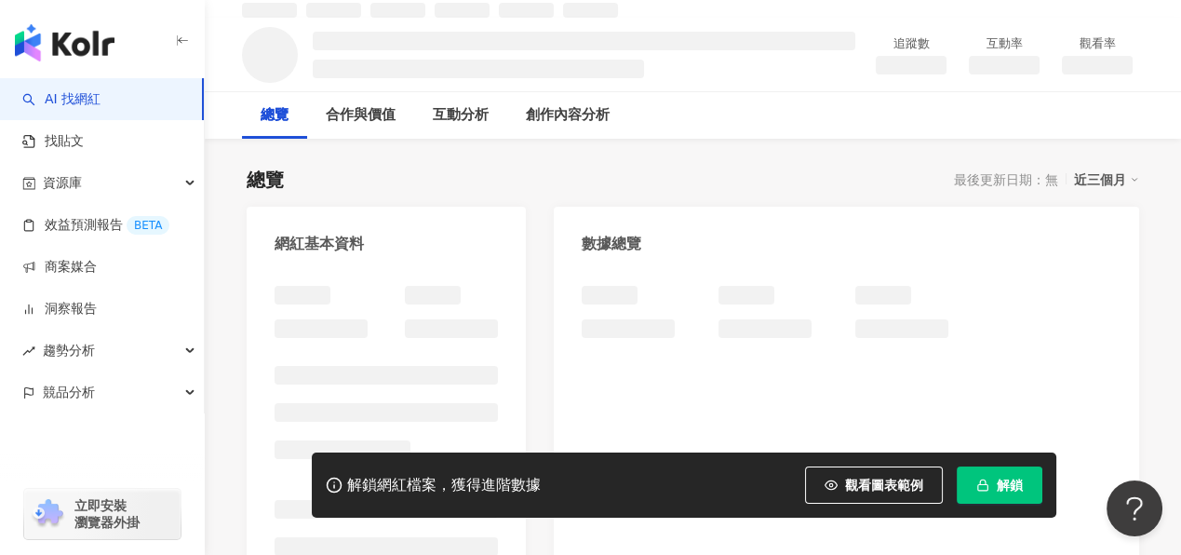
scroll to position [278, 0]
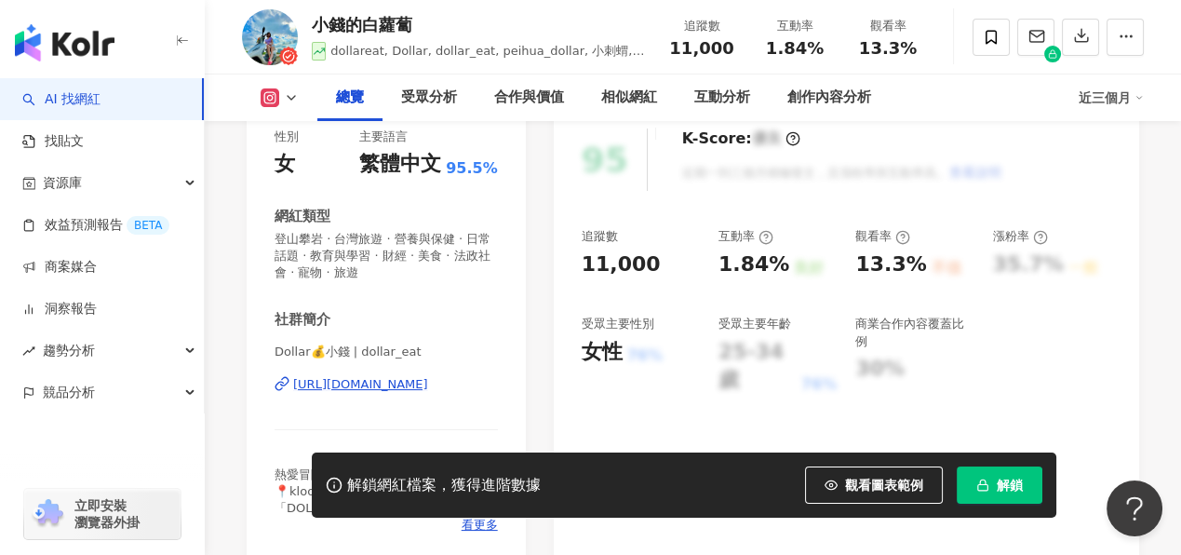
click at [997, 486] on span "解鎖" at bounding box center [1010, 484] width 26 height 15
